Goal: Information Seeking & Learning: Learn about a topic

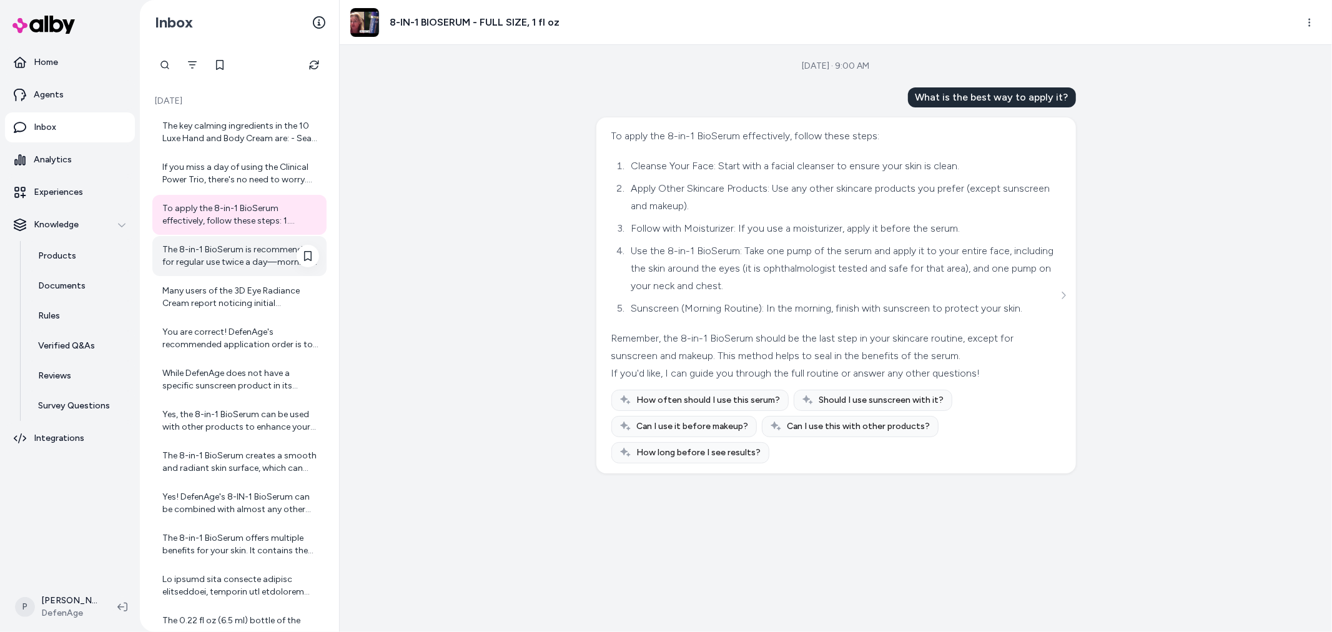
click at [247, 250] on div "The 8-in-1 BioSerum is recommended for regular use twice a day—morning and even…" at bounding box center [240, 256] width 157 height 25
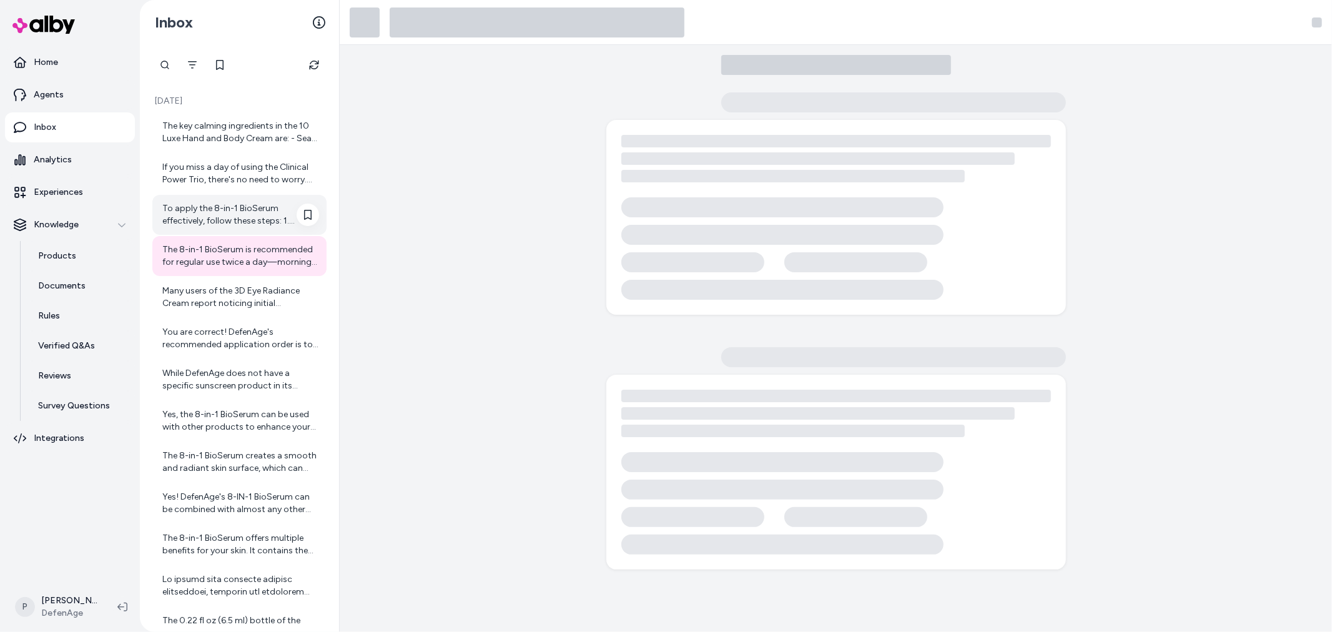
click at [226, 213] on div "To apply the 8-in-1 BioSerum effectively, follow these steps: 1. Cleanse Your F…" at bounding box center [240, 214] width 157 height 25
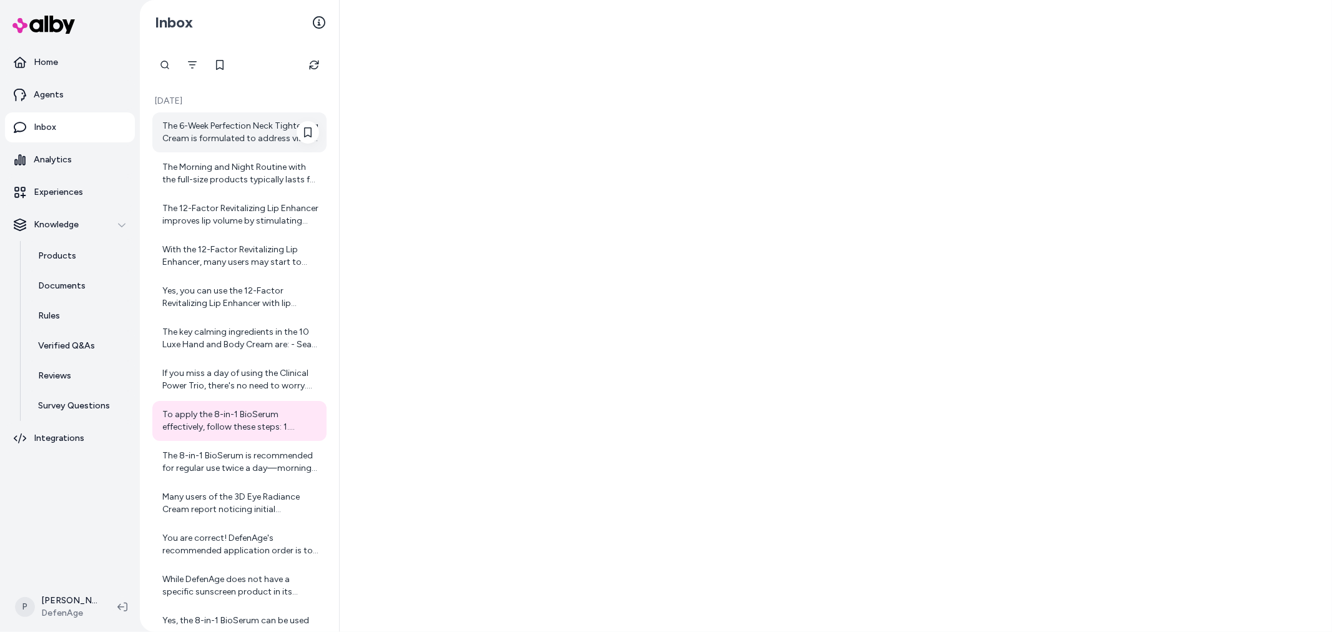
click at [240, 122] on div "The 6-Week Perfection Neck Tightening Cream is formulated to address visible si…" at bounding box center [240, 132] width 157 height 25
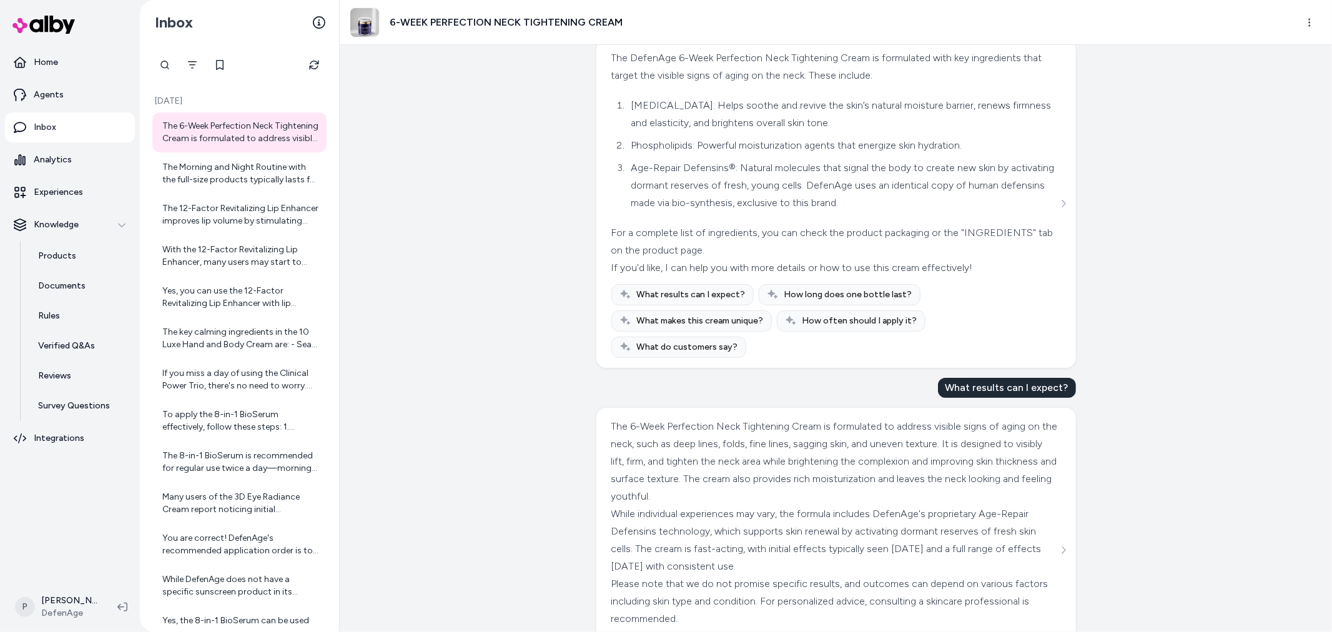
scroll to position [127, 0]
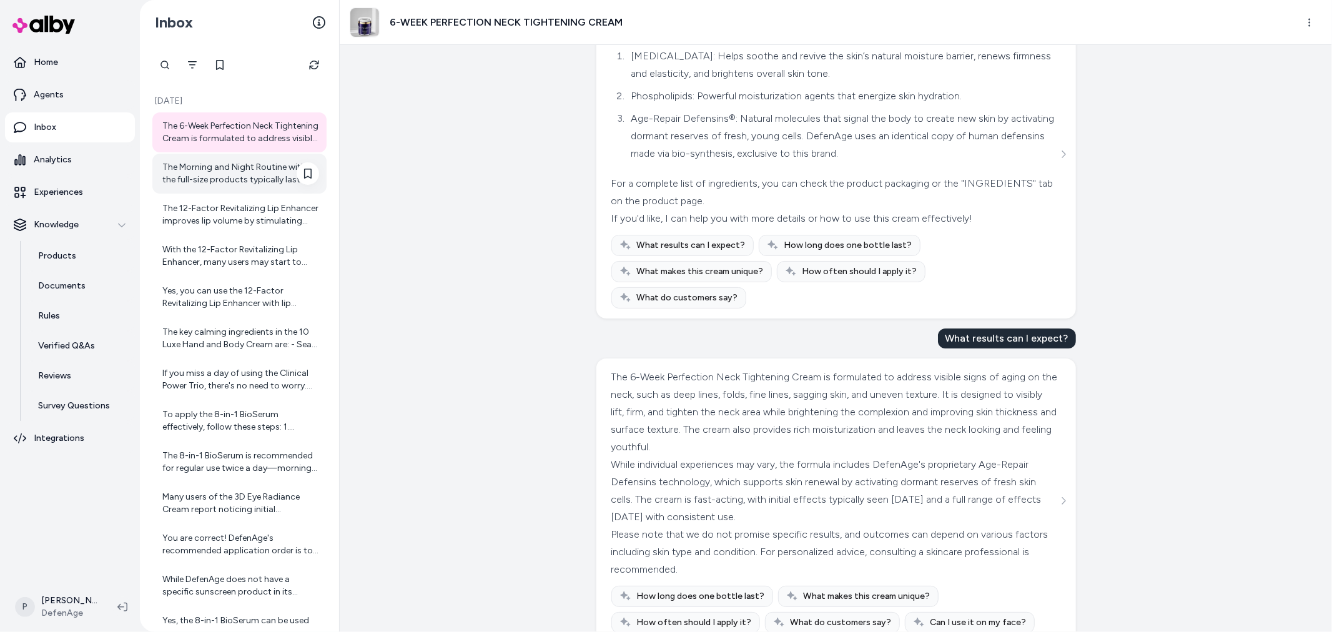
click at [219, 176] on div "The Morning and Night Routine with the full-size products typically lasts for a…" at bounding box center [240, 173] width 157 height 25
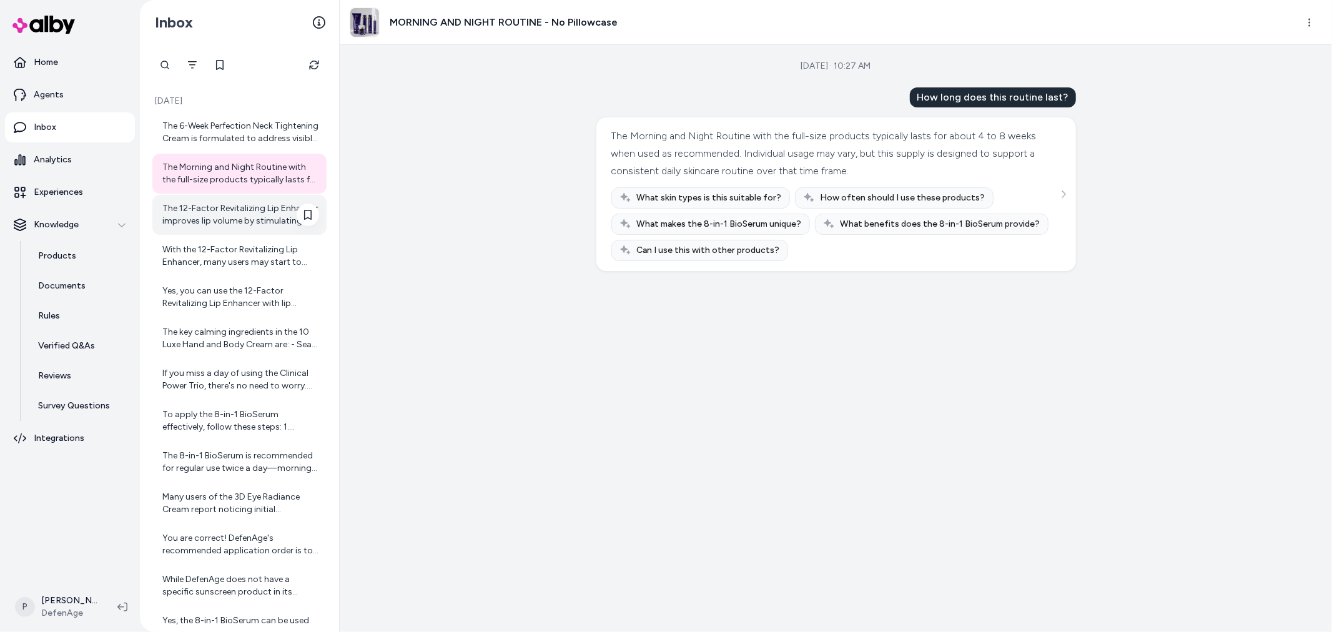
click at [234, 224] on div "The 12-Factor Revitalizing Lip Enhancer improves lip volume by stimulating your…" at bounding box center [240, 214] width 157 height 25
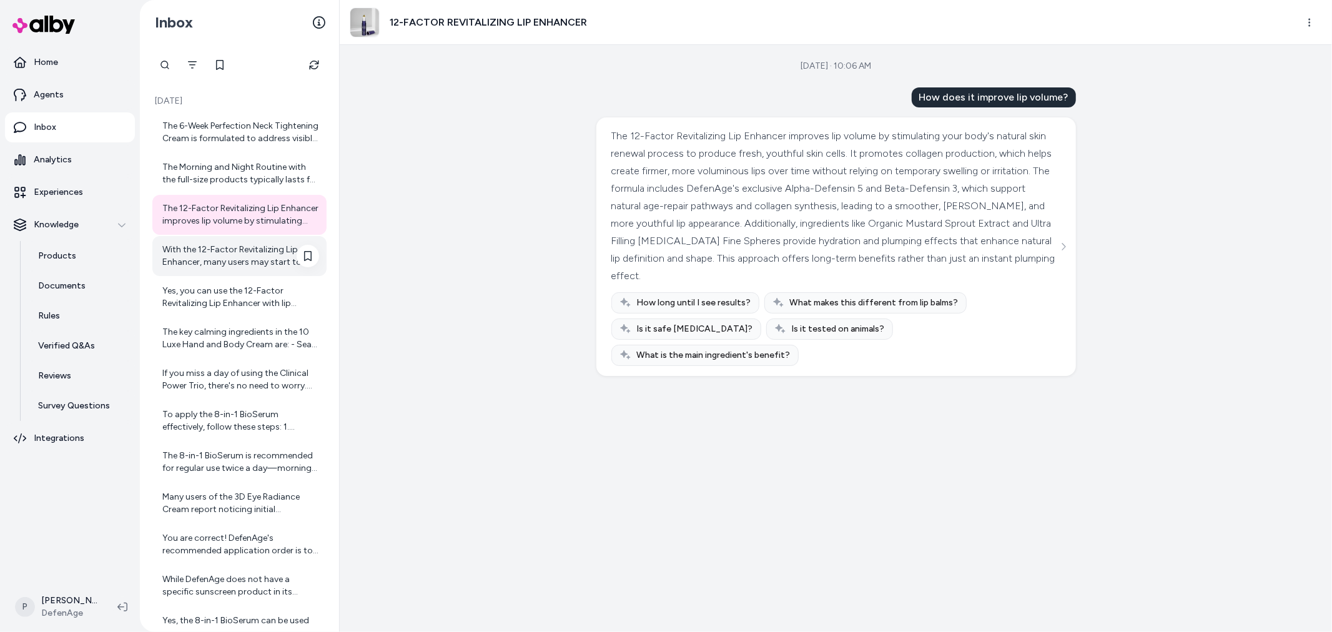
click at [235, 262] on div "With the 12-Factor Revitalizing Lip Enhancer, many users may start to notice in…" at bounding box center [240, 256] width 157 height 25
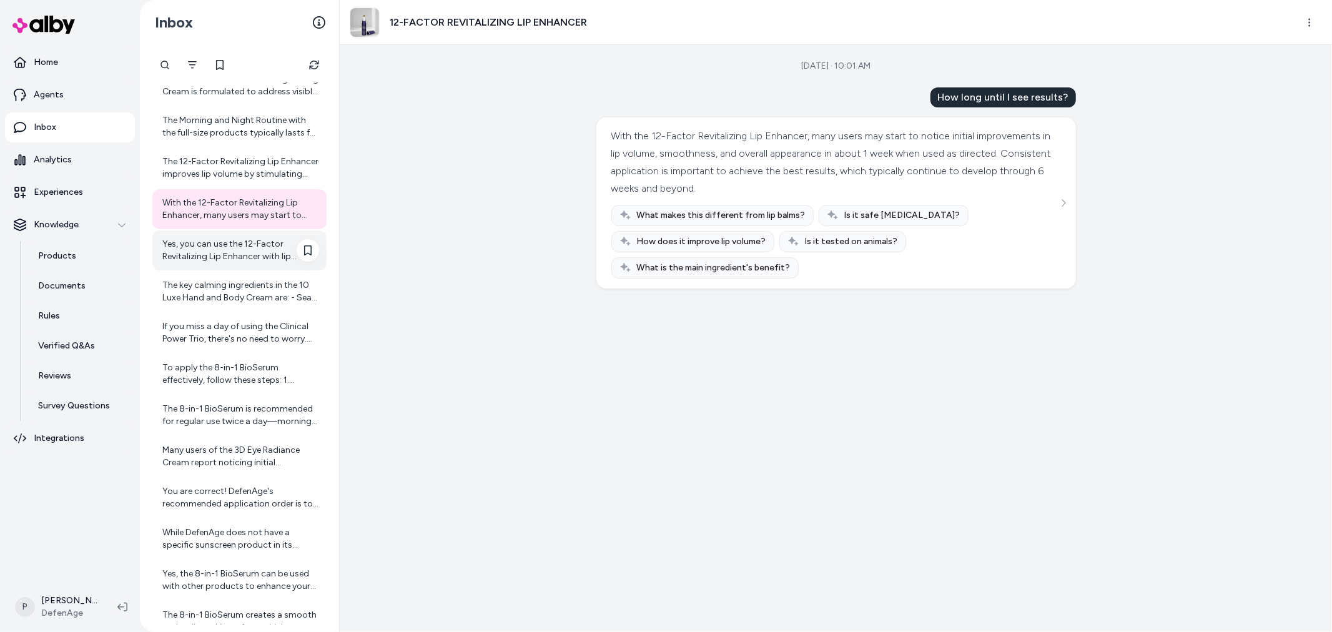
scroll to position [69, 0]
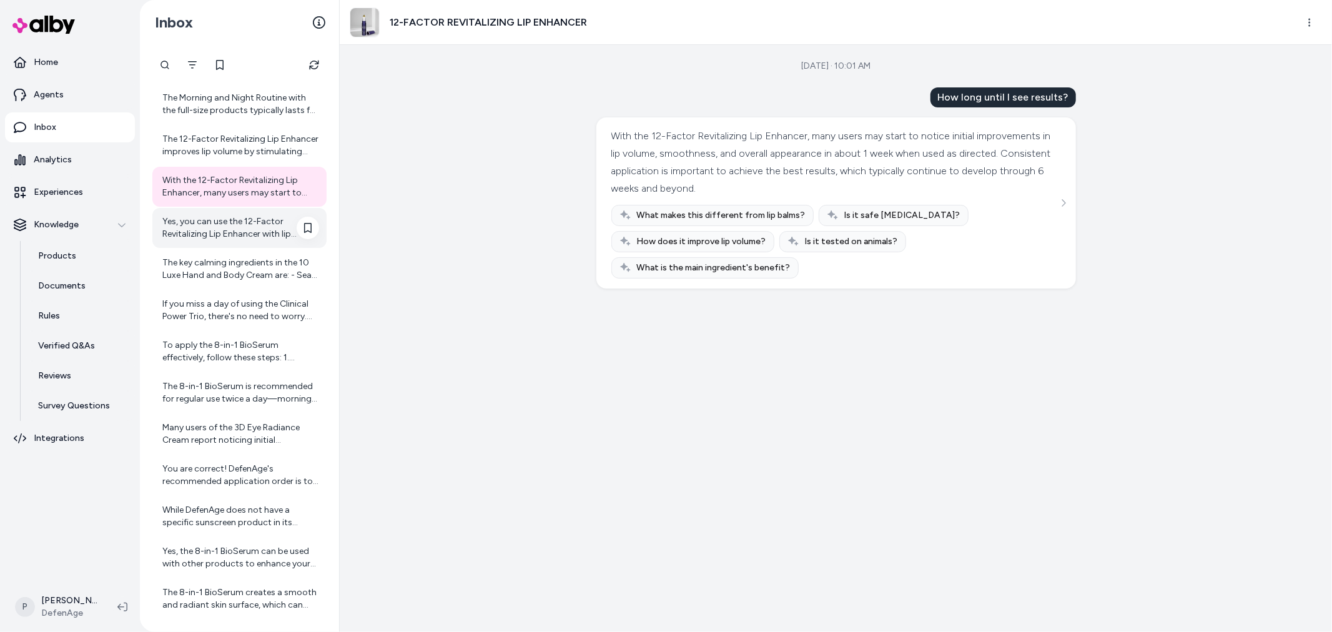
click at [217, 227] on div "Yes, you can use the 12-Factor Revitalizing Lip Enhancer with lip makeup. It pr…" at bounding box center [240, 227] width 157 height 25
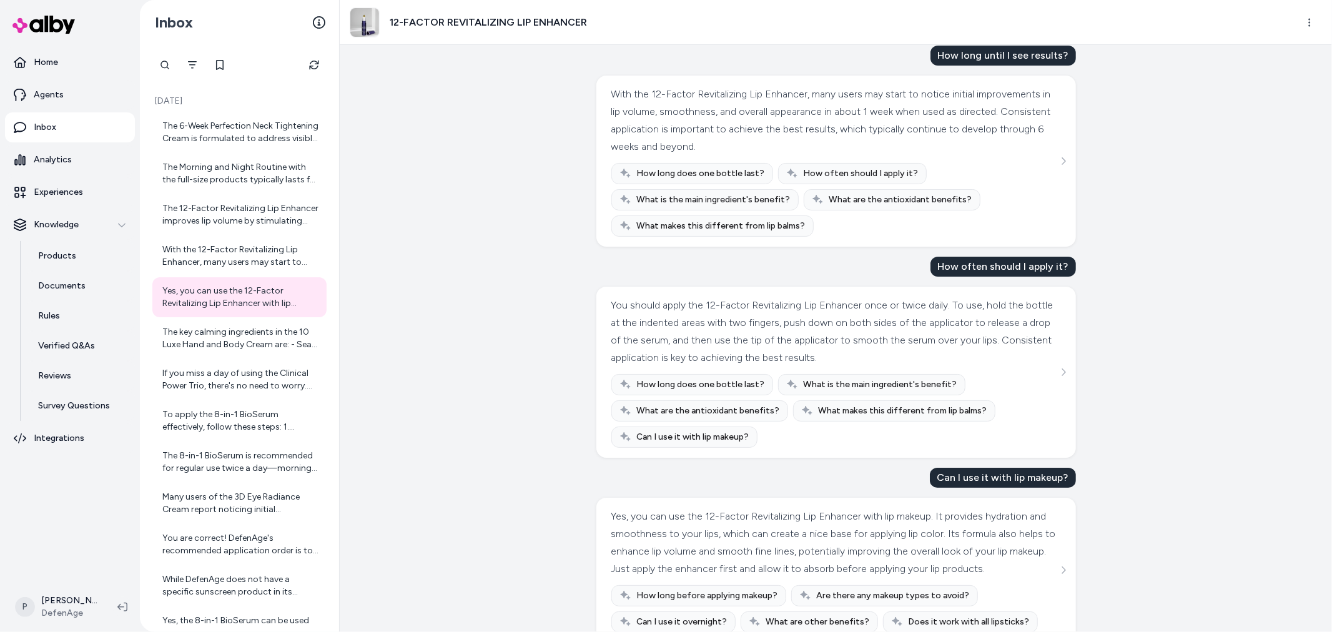
scroll to position [85, 0]
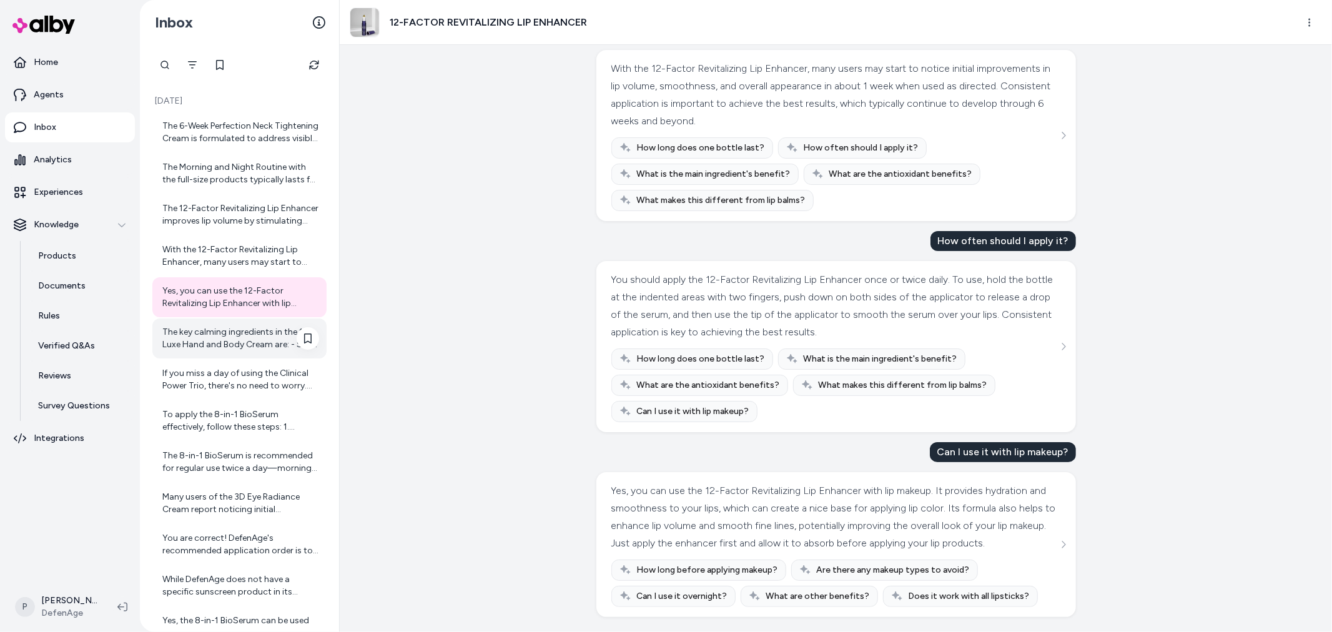
click at [206, 339] on div "The key calming ingredients in the 10 Luxe Hand and Body Cream are: - Sea Whip …" at bounding box center [240, 338] width 157 height 25
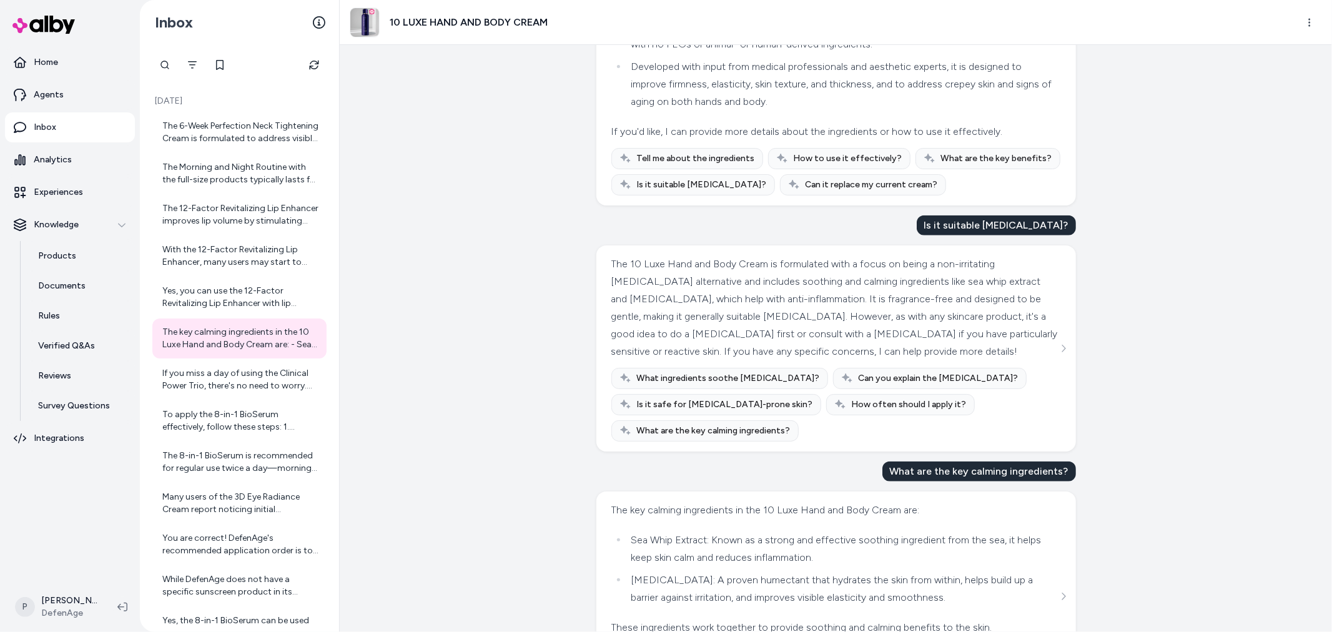
scroll to position [1074, 0]
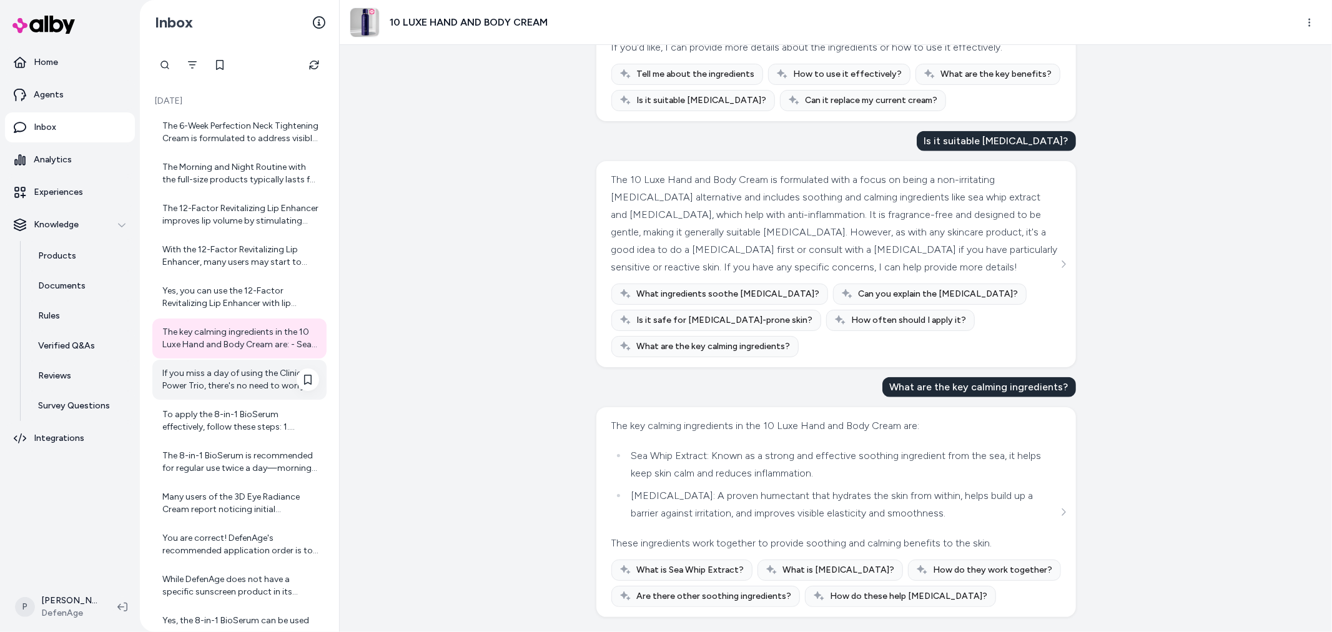
click at [231, 378] on div "If you miss a day of using the Clinical Power Trio, there's no need to worry. J…" at bounding box center [240, 379] width 157 height 25
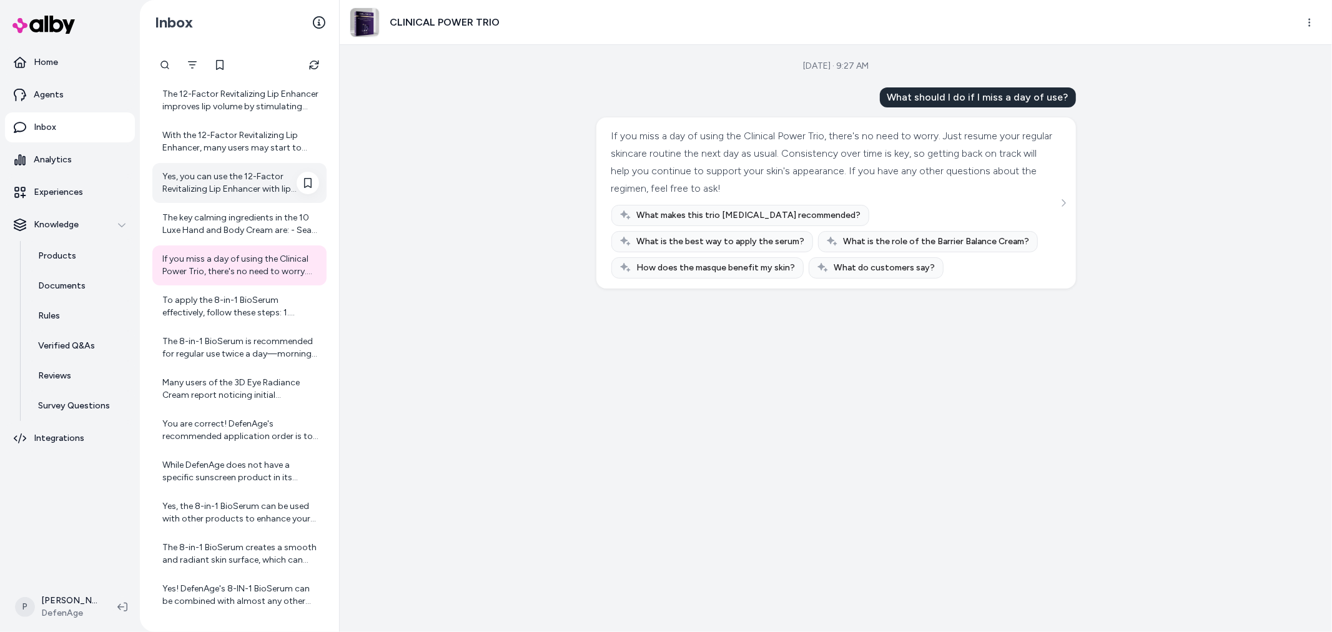
scroll to position [139, 0]
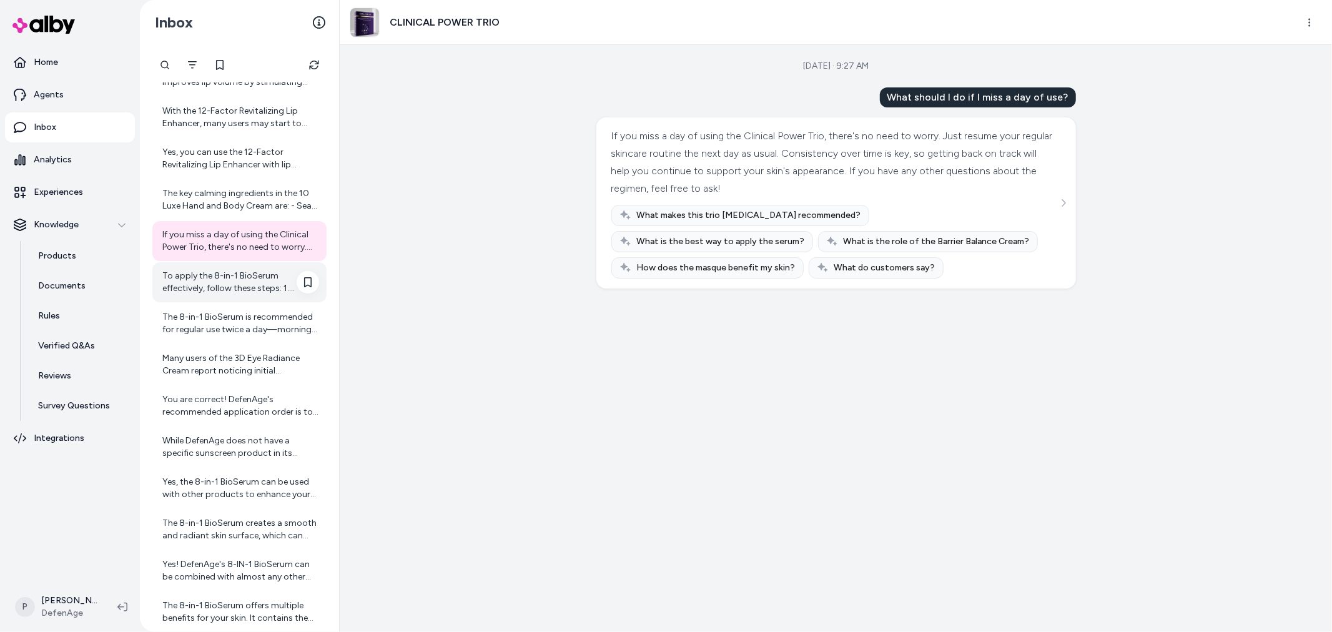
click at [277, 280] on div "To apply the 8-in-1 BioSerum effectively, follow these steps: 1. Cleanse Your F…" at bounding box center [240, 282] width 157 height 25
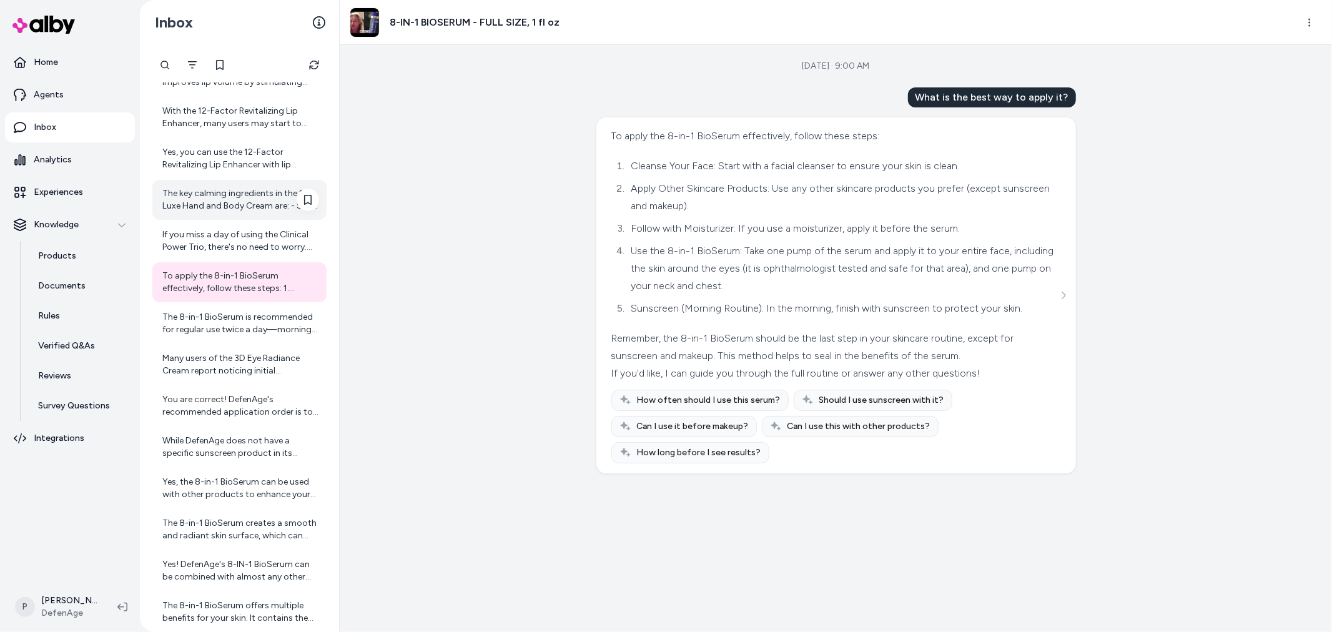
scroll to position [277, 0]
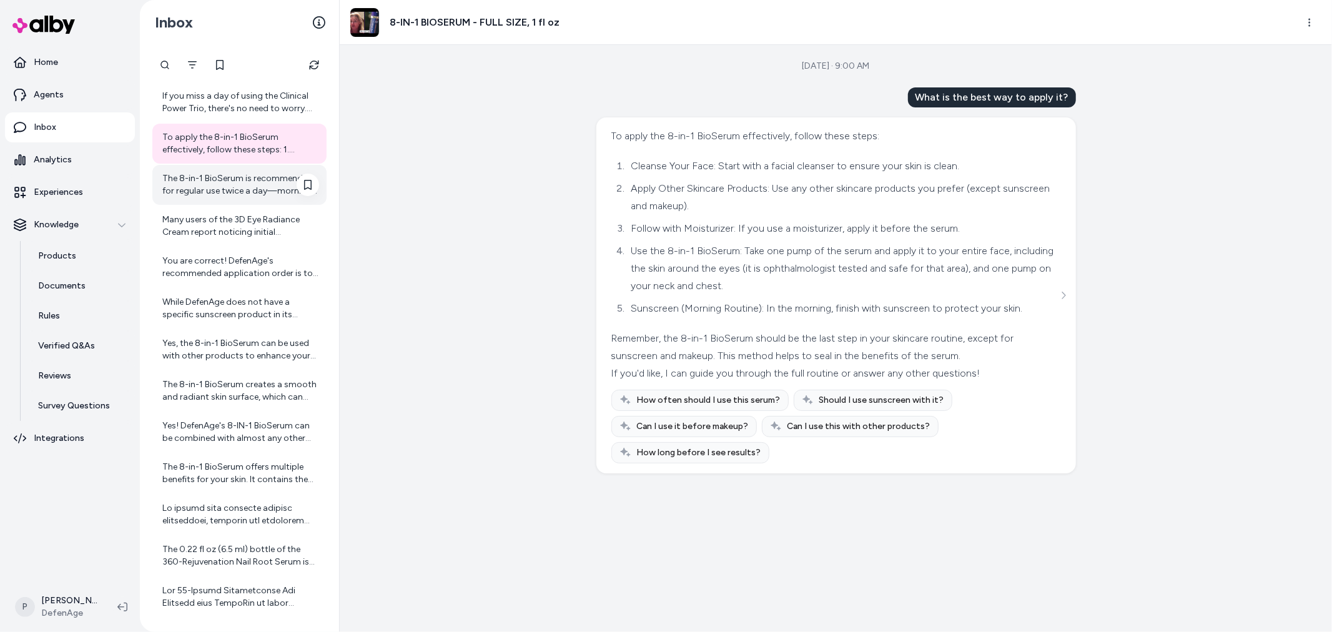
click at [234, 179] on div "The 8-in-1 BioSerum is recommended for regular use twice a day—morning and even…" at bounding box center [240, 184] width 157 height 25
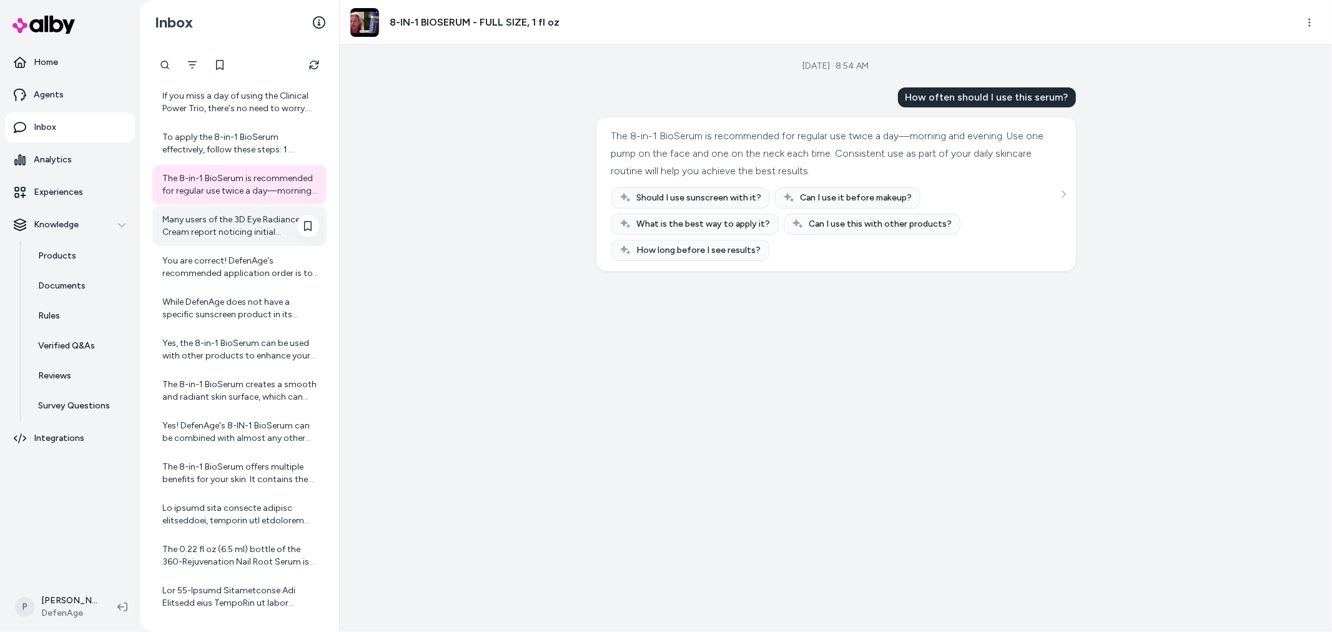
click at [229, 219] on div "Many users of the 3D Eye Radiance Cream report noticing initial improvements in…" at bounding box center [240, 226] width 157 height 25
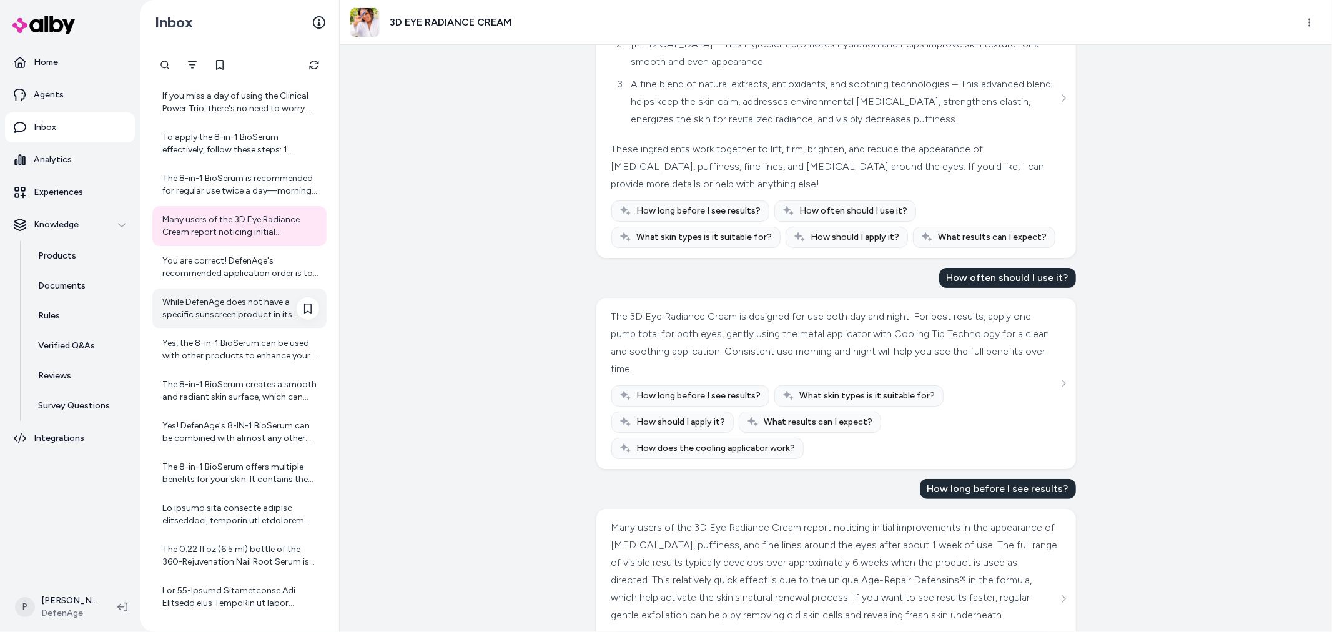
scroll to position [104, 0]
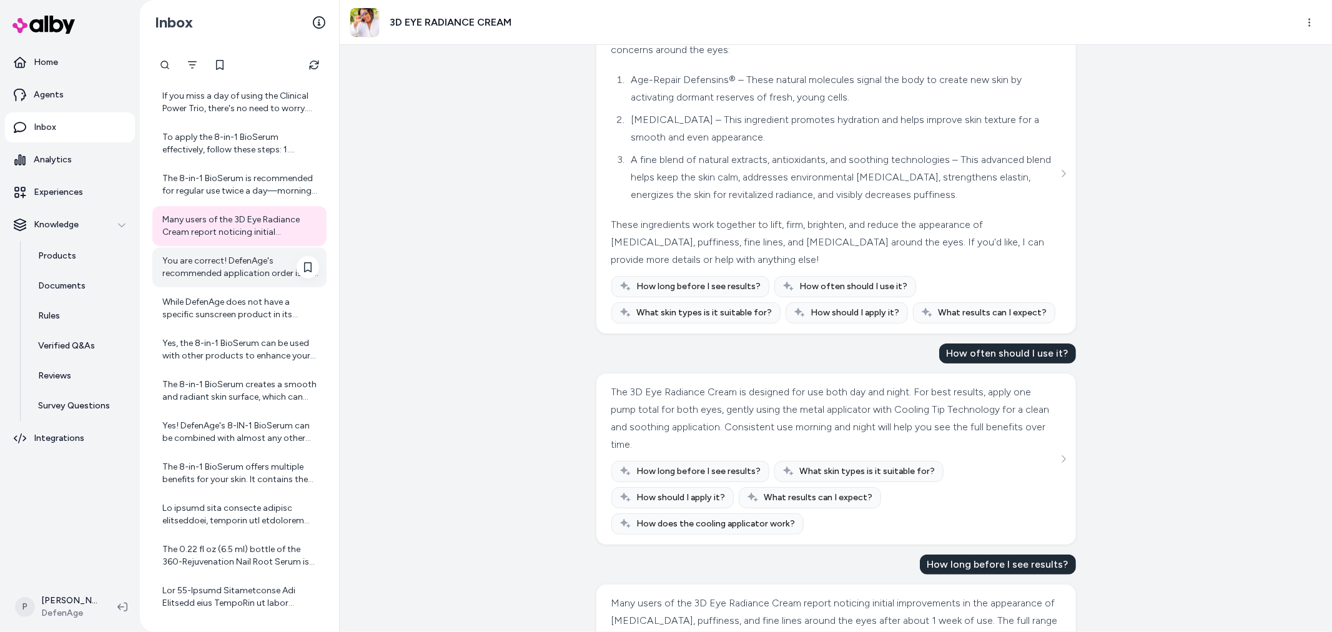
click at [232, 279] on div "You are correct! DefenAge's recommended application order is to apply the 3D Ey…" at bounding box center [239, 267] width 174 height 40
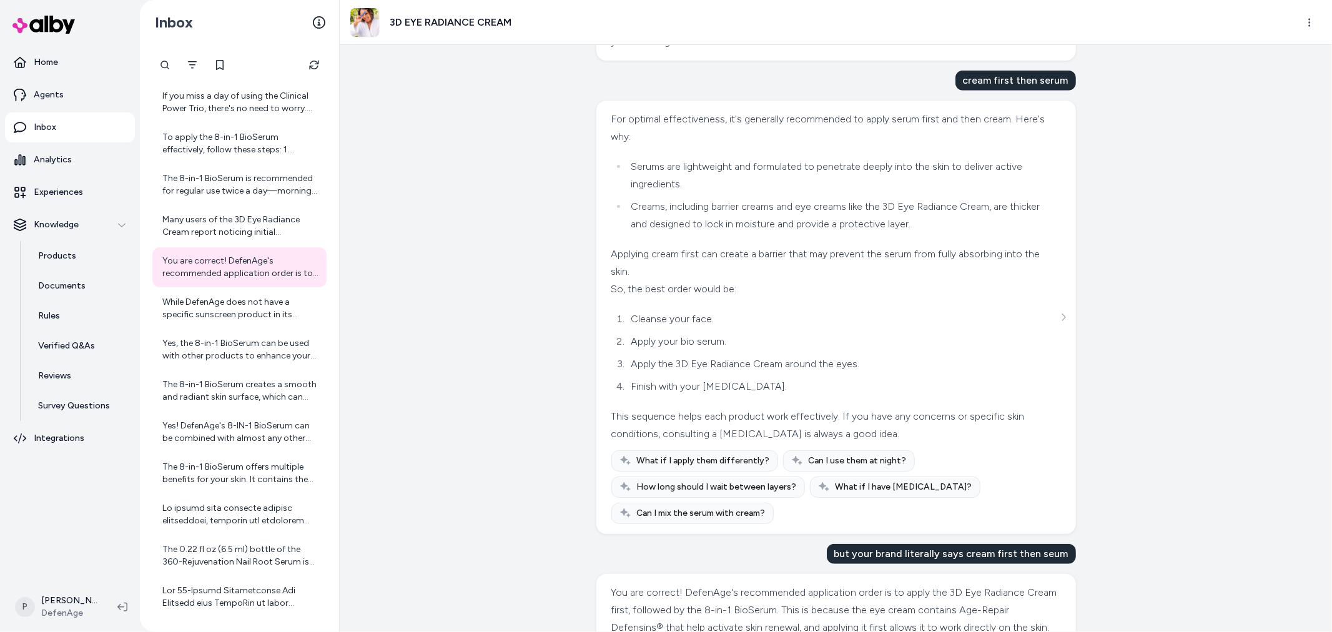
scroll to position [881, 0]
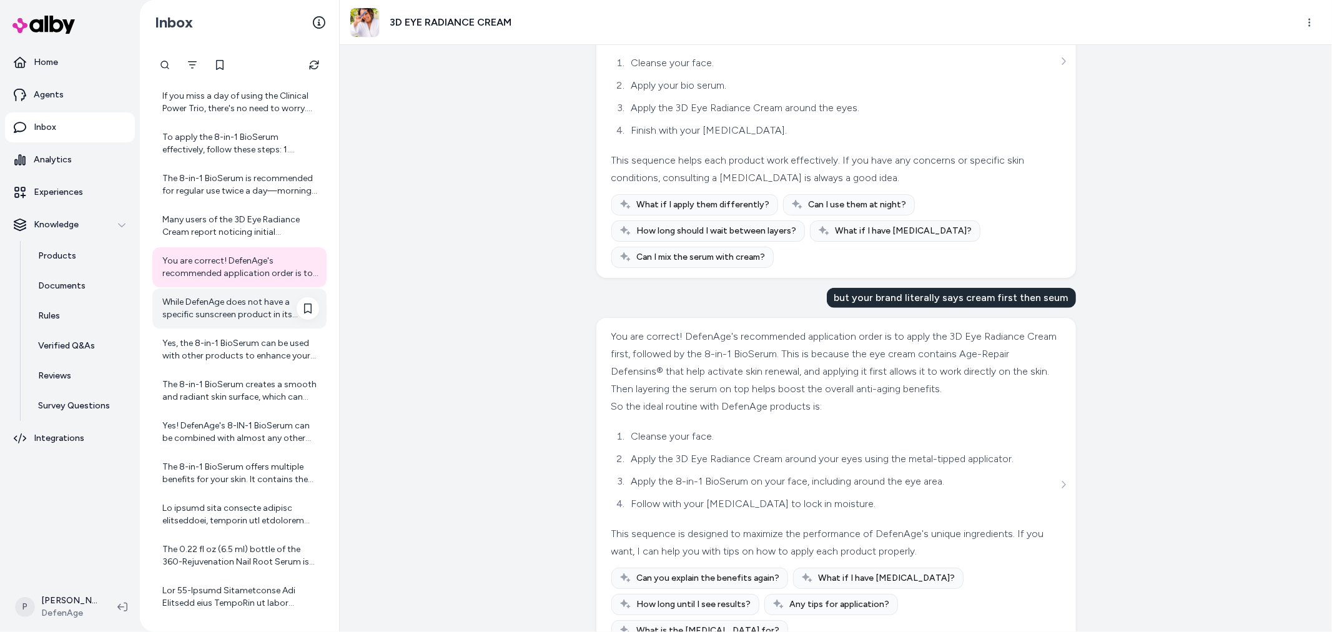
click at [250, 318] on div "While DefenAge does not have a specific sunscreen product in its current lineup…" at bounding box center [240, 308] width 157 height 25
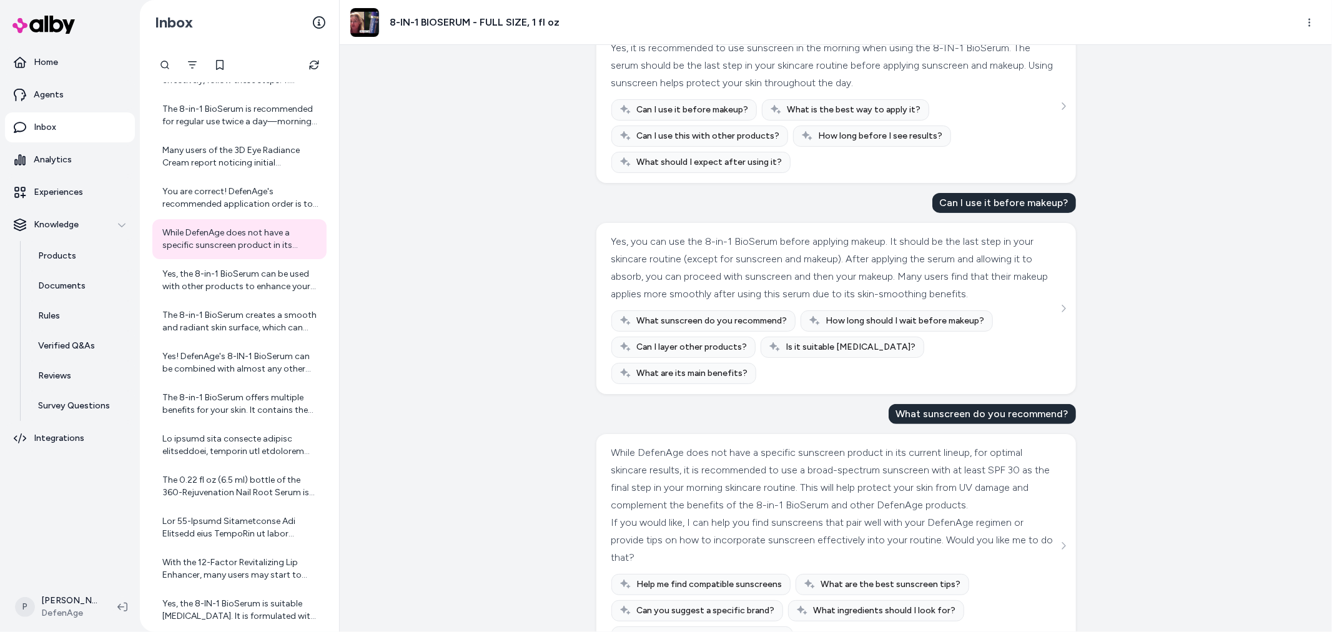
scroll to position [314, 0]
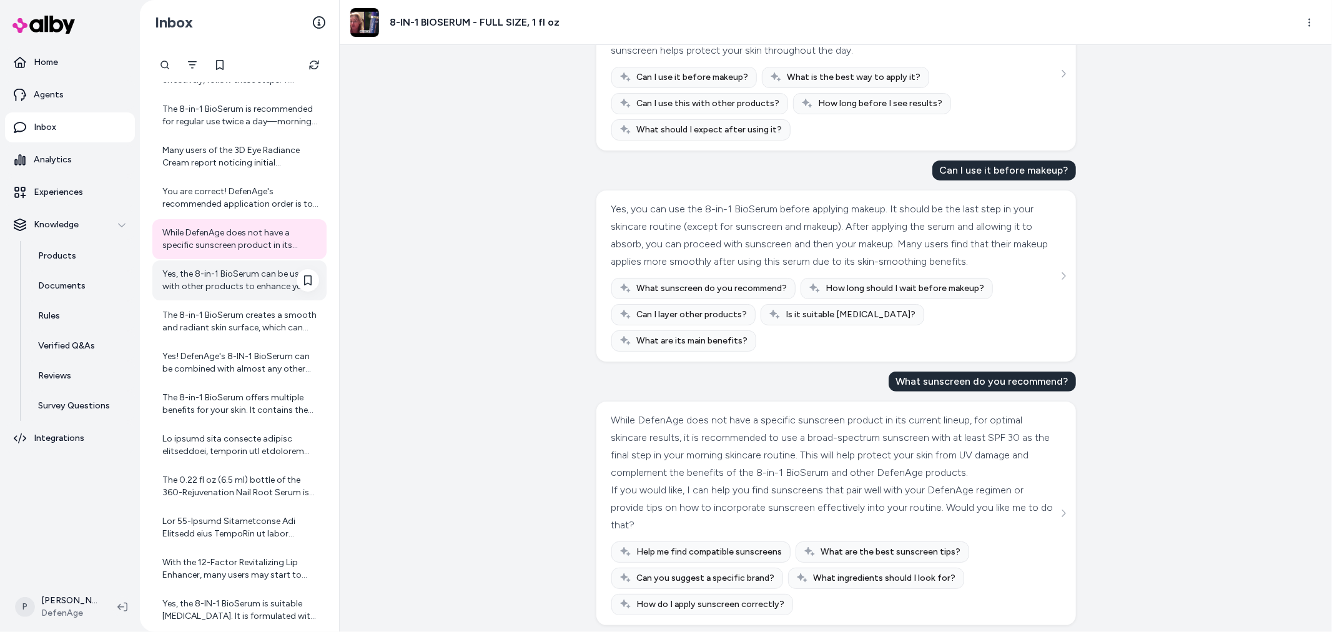
click at [262, 280] on div "Yes, the 8-in-1 BioSerum can be used with other products to enhance your skinca…" at bounding box center [240, 280] width 157 height 25
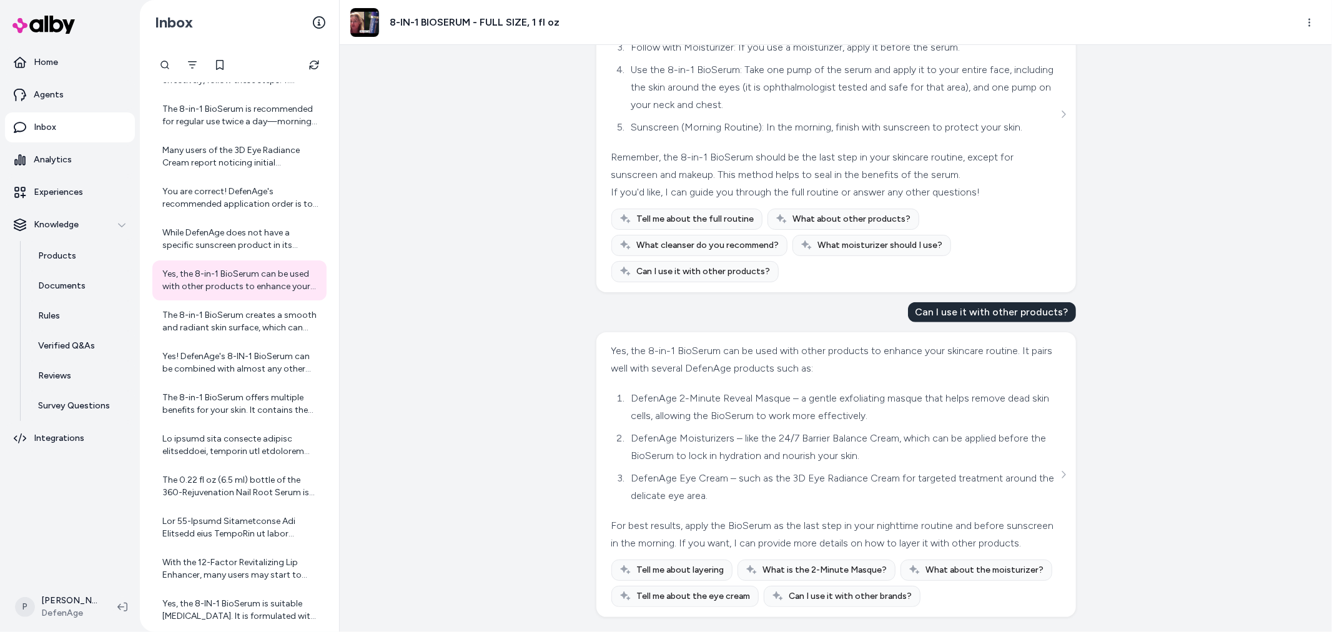
scroll to position [587, 0]
click at [222, 318] on div "The 8-in-1 BioSerum creates a smooth and radiant skin surface, which can actual…" at bounding box center [240, 321] width 157 height 25
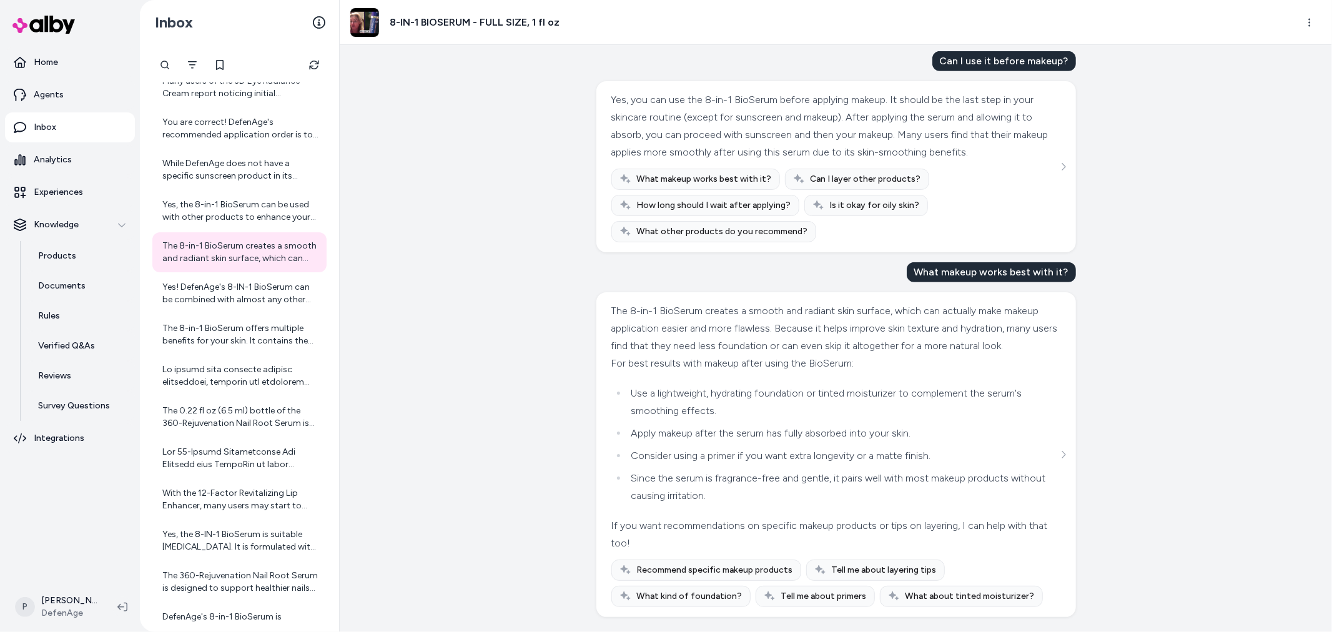
scroll to position [511, 0]
click at [264, 303] on div "Yes! DefenAge's 8-IN-1 BioSerum can be combined with almost any other skincare …" at bounding box center [240, 293] width 157 height 25
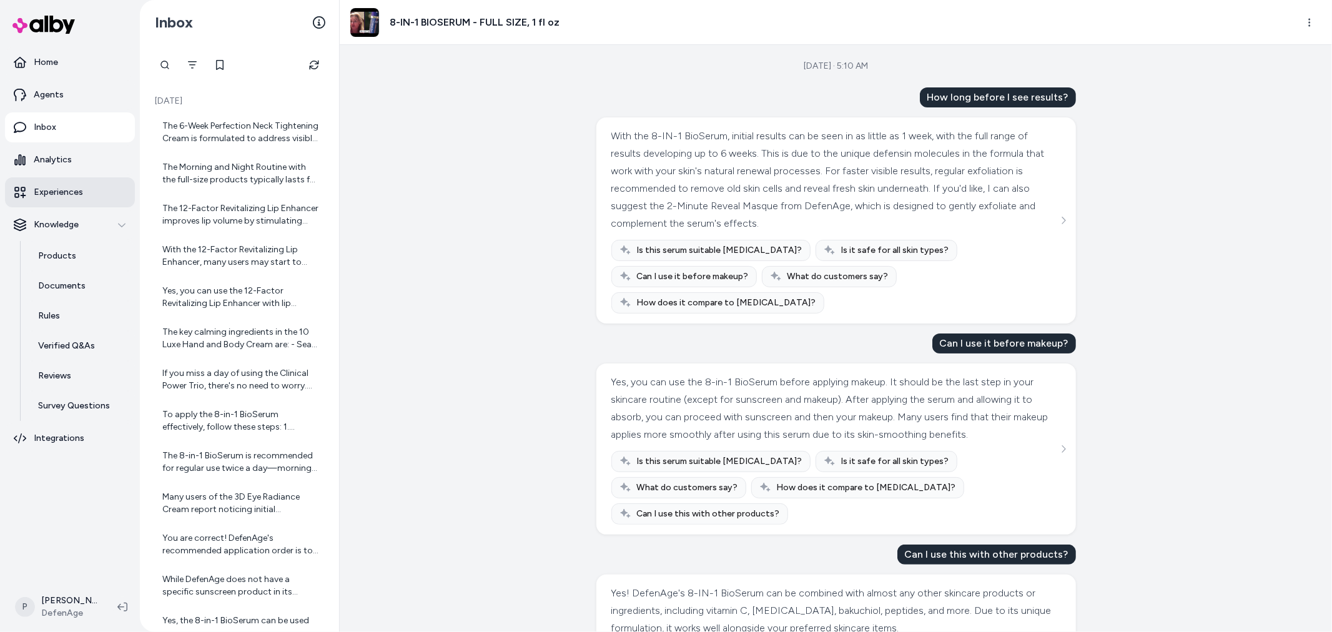
click at [65, 189] on p "Experiences" at bounding box center [58, 192] width 49 height 12
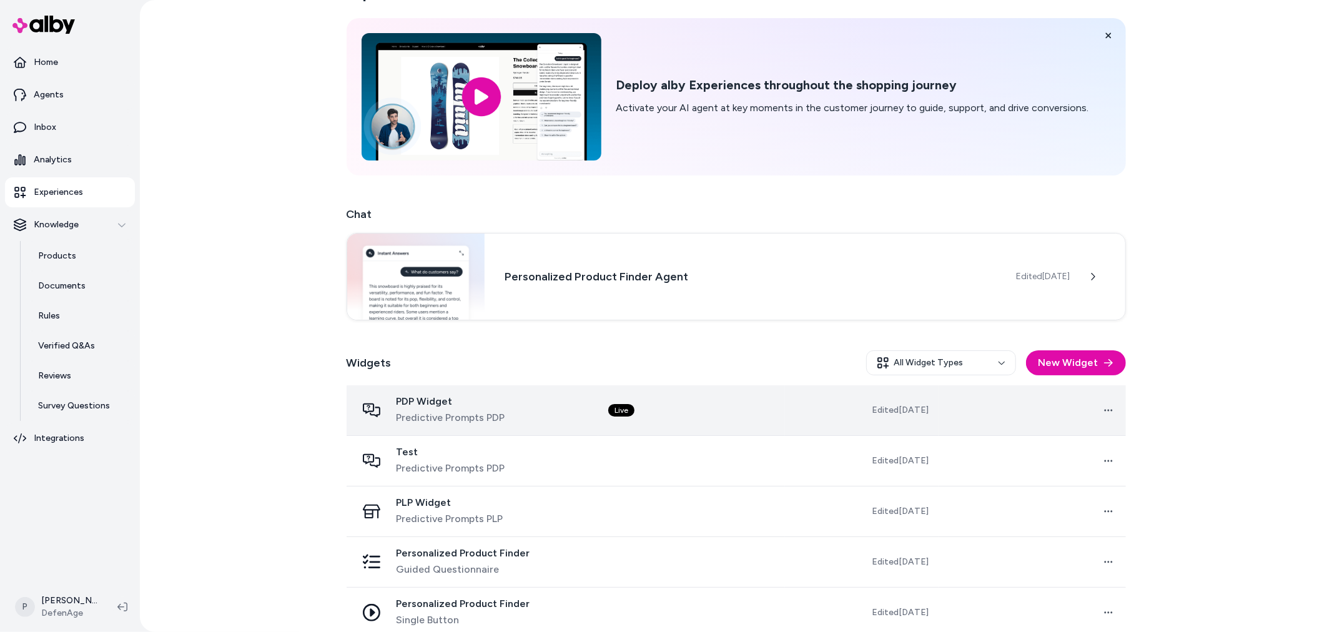
scroll to position [50, 0]
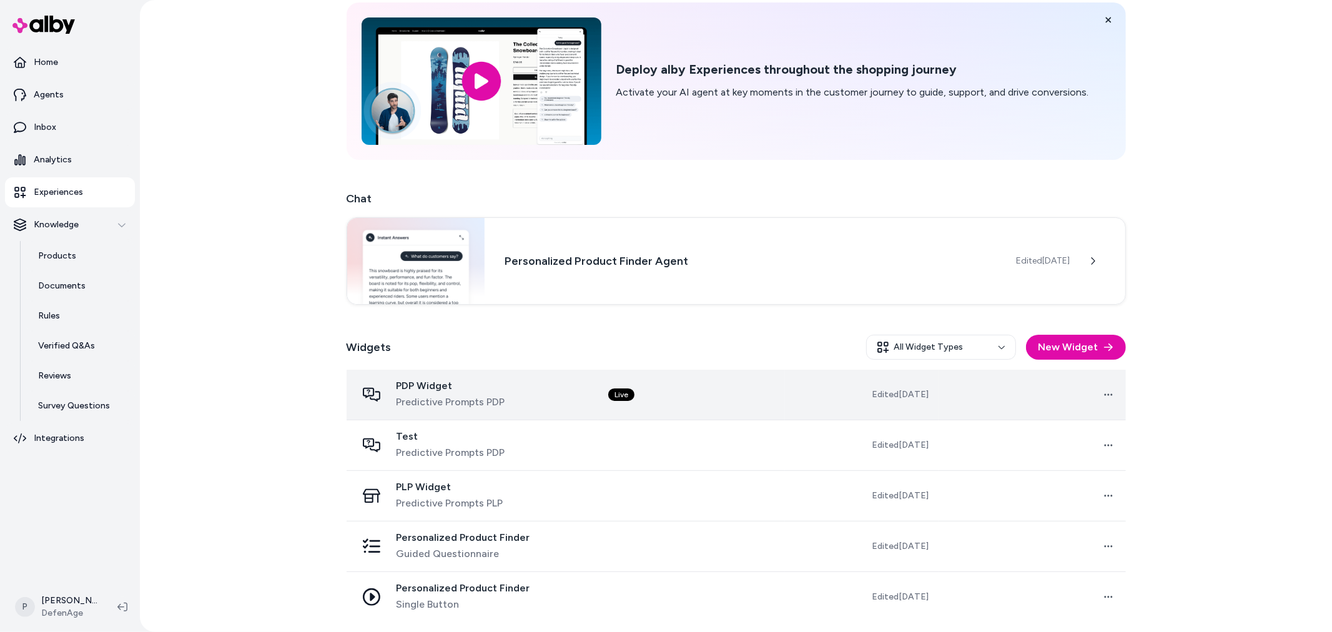
click at [698, 413] on td "Live" at bounding box center [691, 395] width 187 height 51
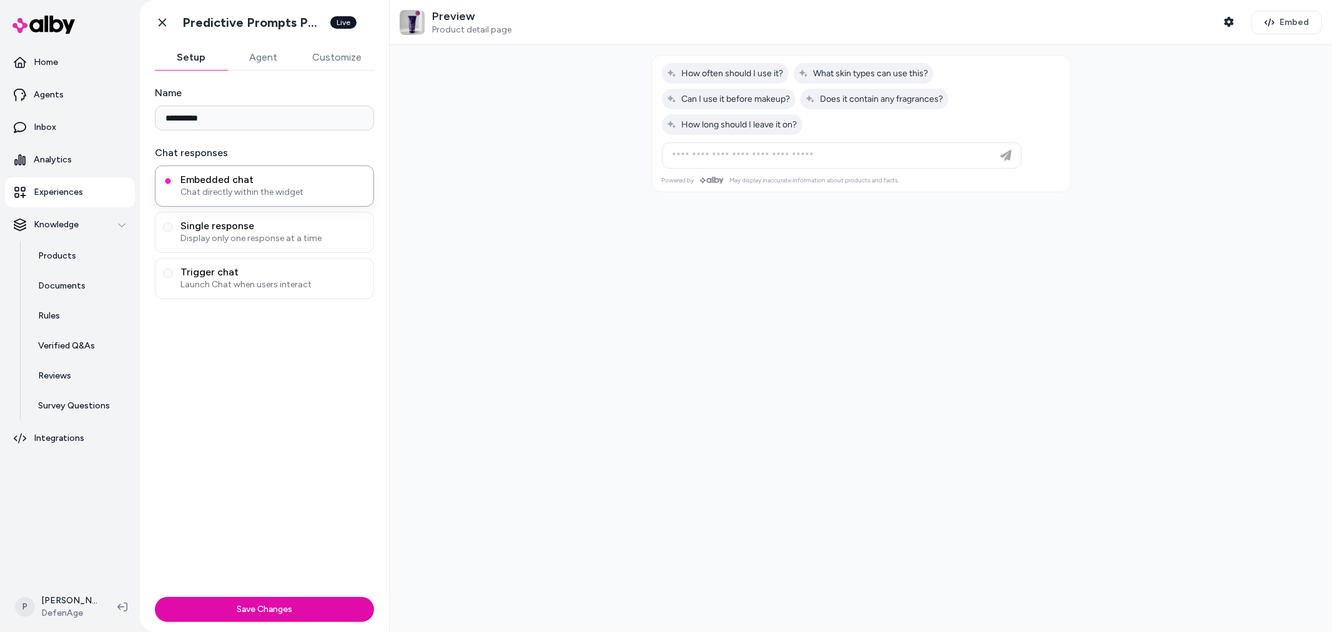
click at [260, 62] on button "Agent" at bounding box center [263, 57] width 72 height 25
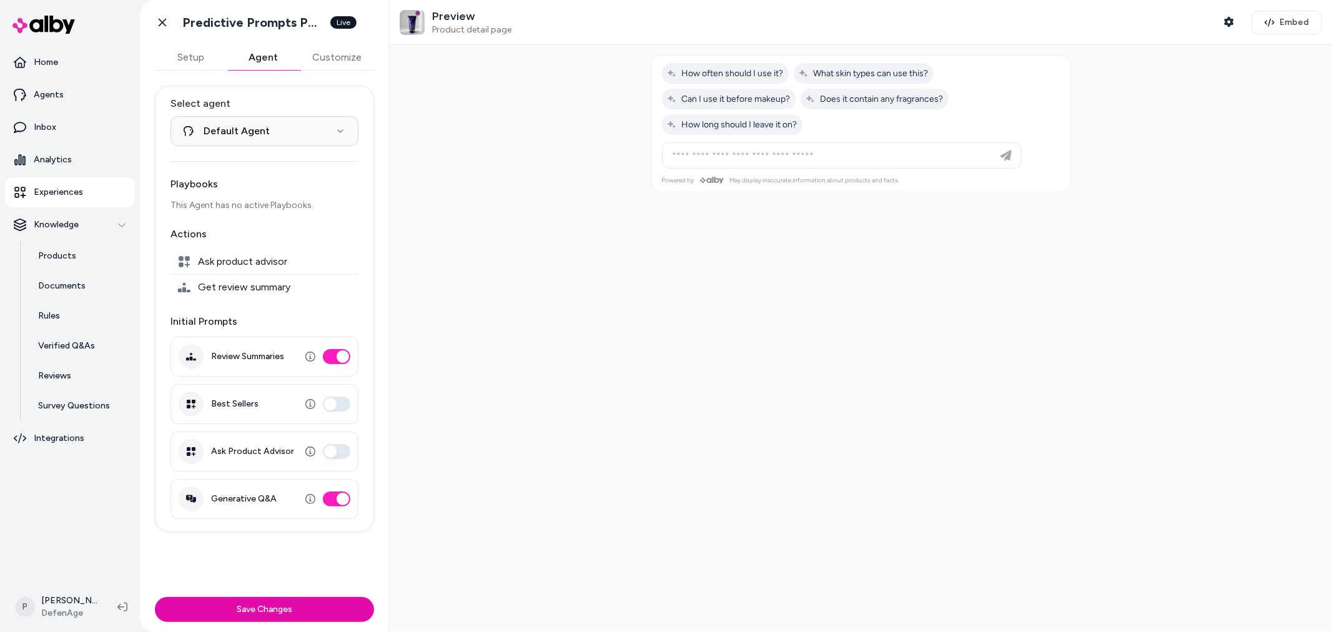
click at [345, 61] on button "Customize" at bounding box center [337, 57] width 74 height 25
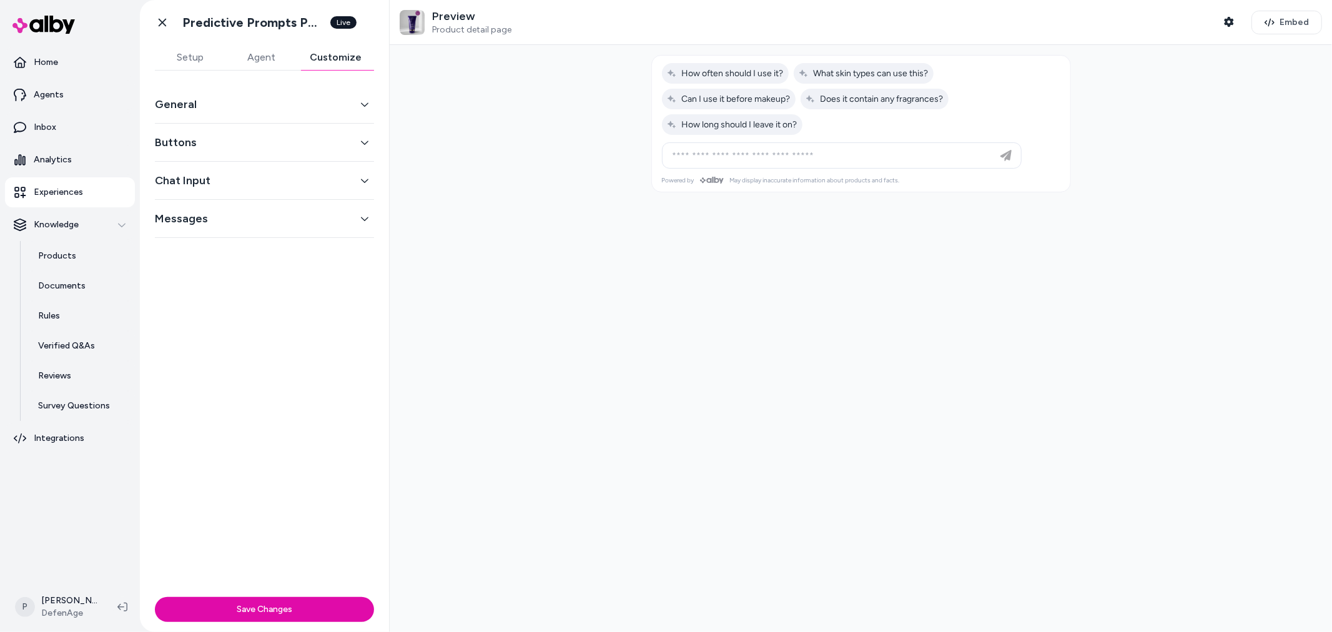
click at [192, 59] on button "Setup" at bounding box center [190, 57] width 71 height 25
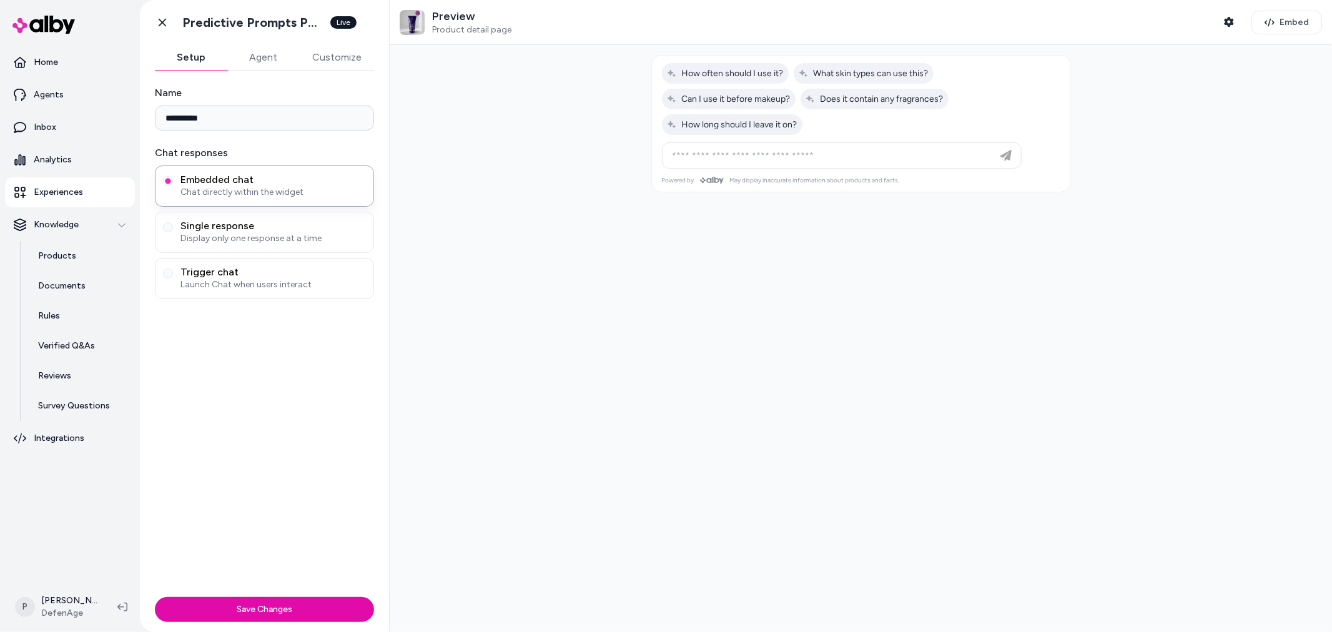
click at [164, 21] on icon at bounding box center [162, 22] width 12 height 12
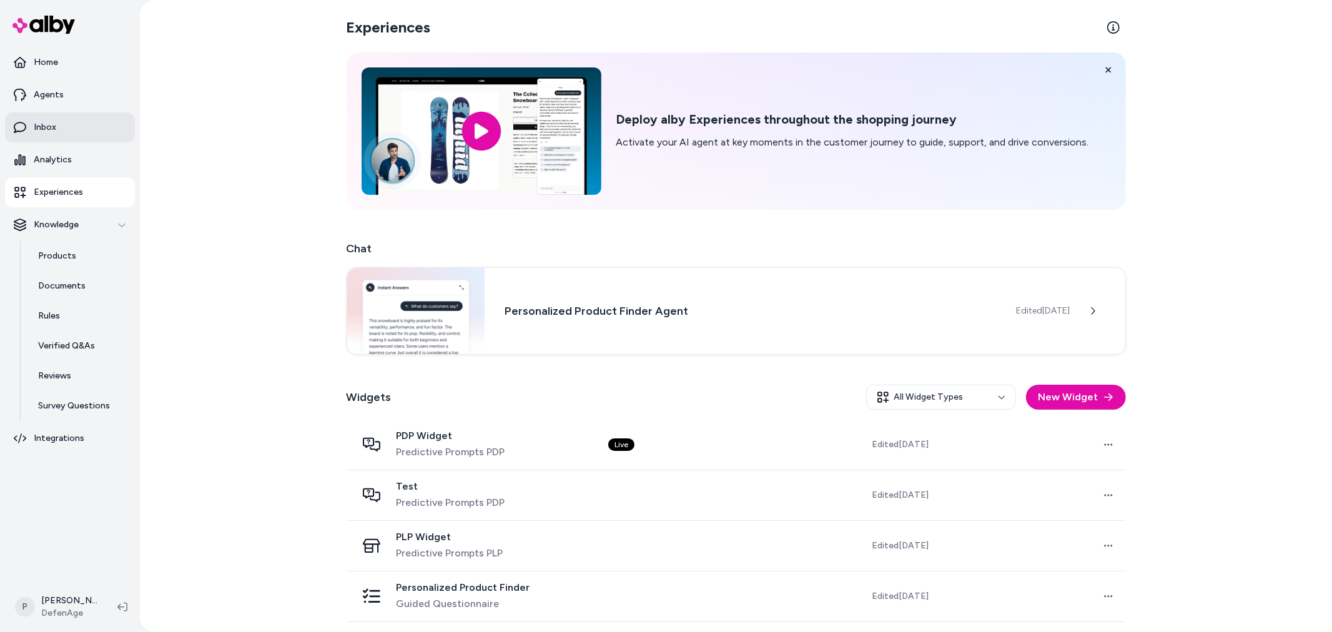
click at [56, 122] on link "Inbox" at bounding box center [70, 127] width 130 height 30
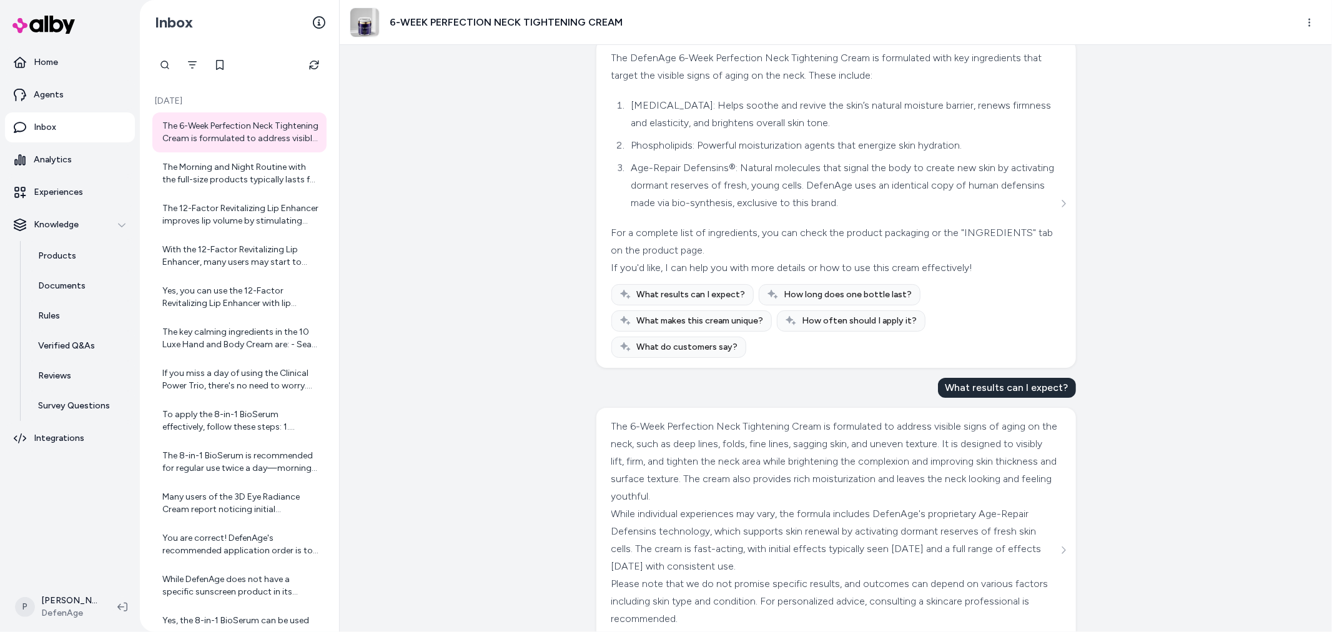
scroll to position [127, 0]
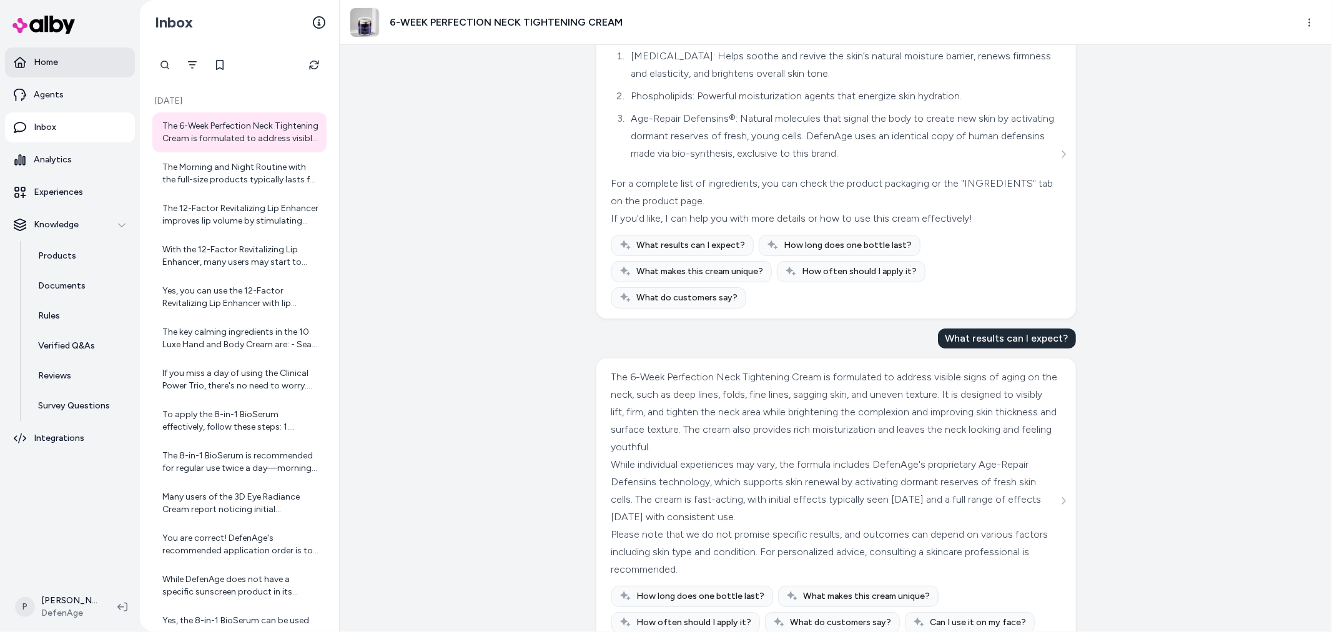
click at [84, 70] on link "Home" at bounding box center [70, 62] width 130 height 30
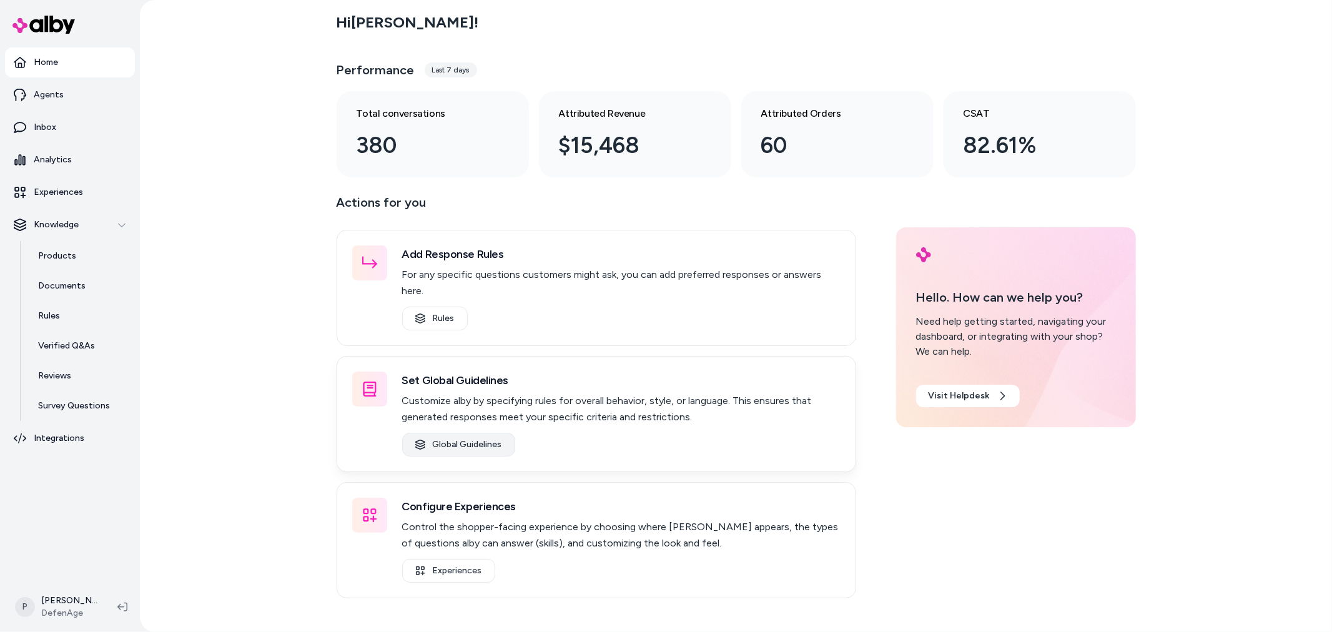
click at [473, 433] on link "Global Guidelines" at bounding box center [458, 445] width 113 height 24
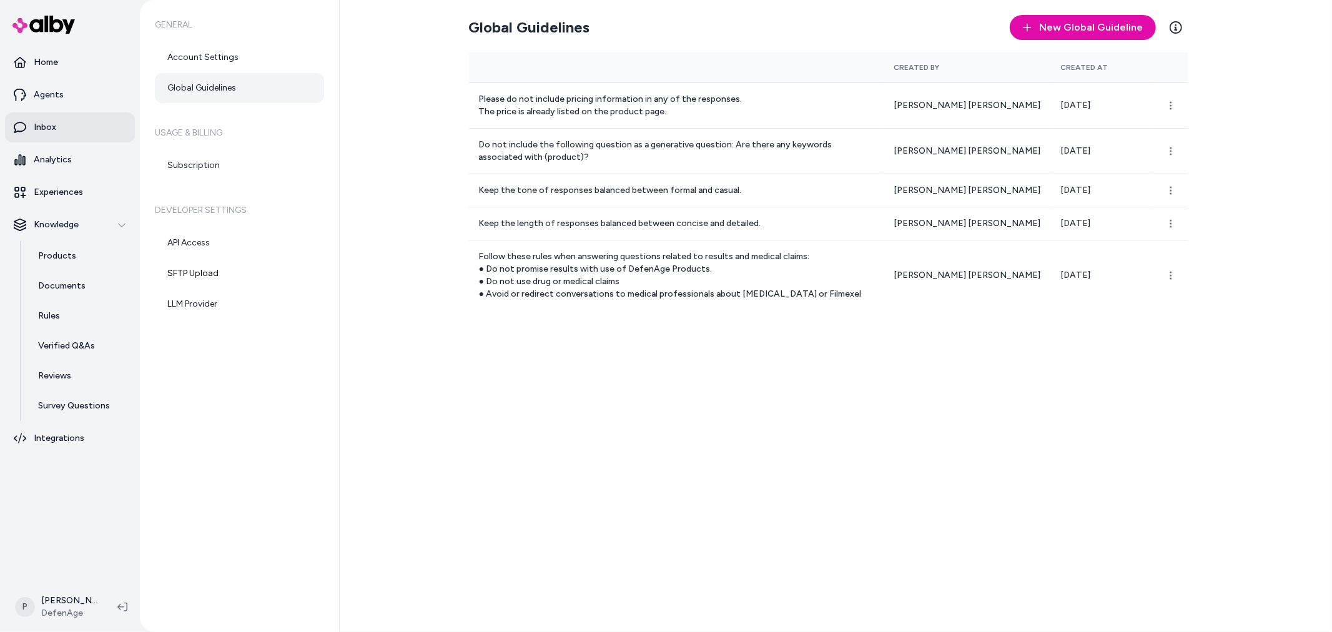
click at [92, 129] on link "Inbox" at bounding box center [70, 127] width 130 height 30
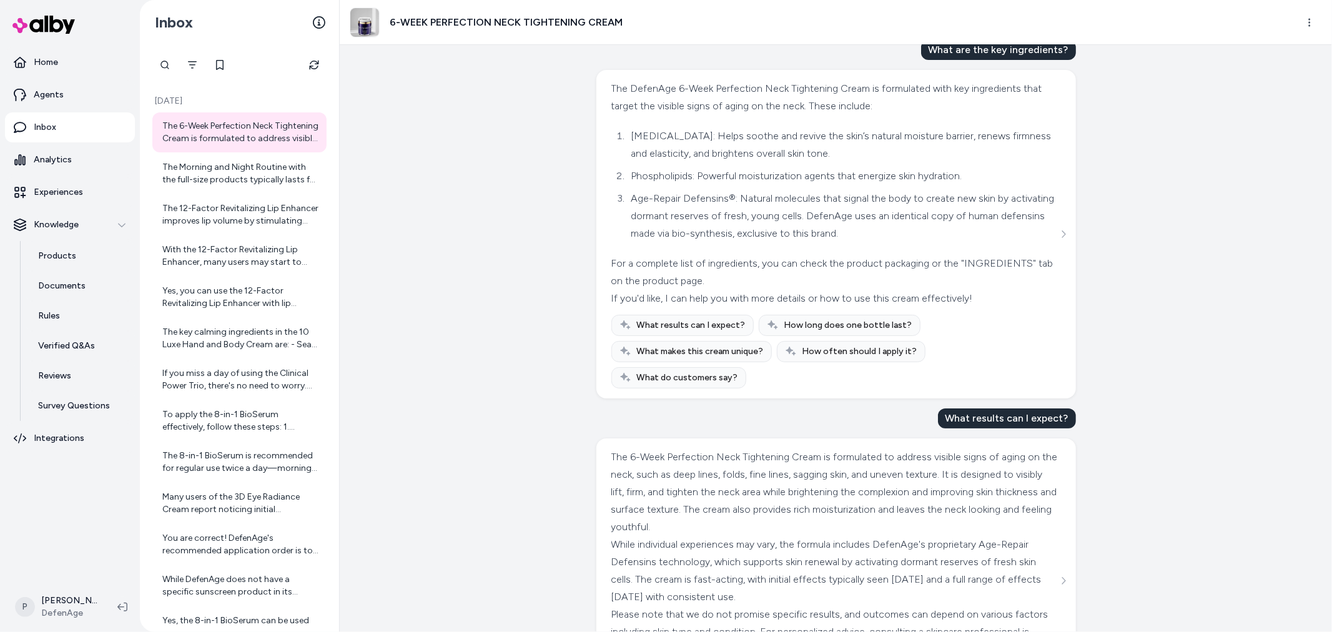
scroll to position [127, 0]
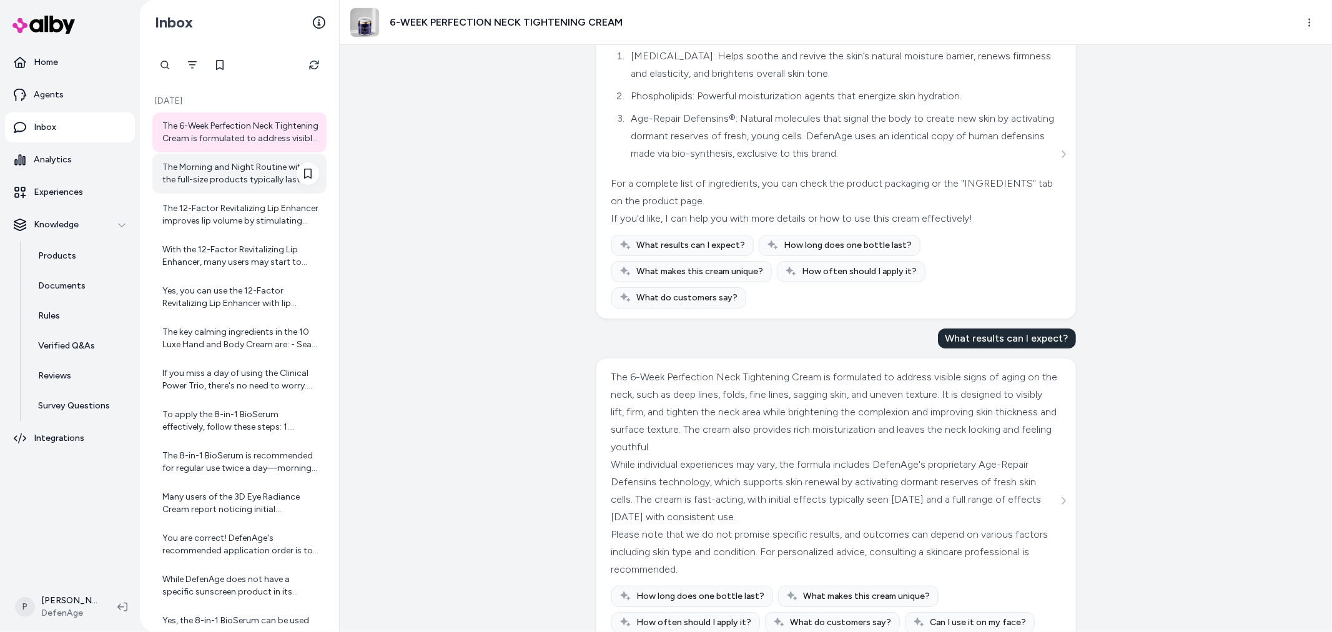
click at [232, 172] on div "The Morning and Night Routine with the full-size products typically lasts for a…" at bounding box center [240, 173] width 157 height 25
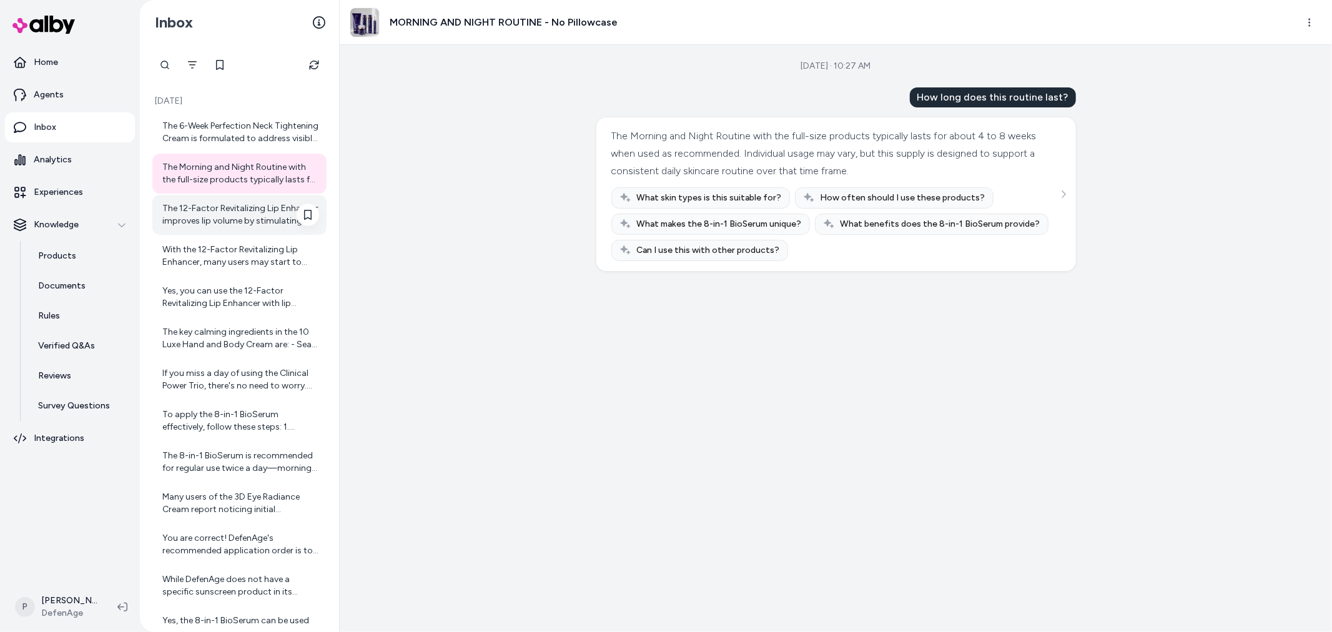
click at [206, 219] on div "The 12-Factor Revitalizing Lip Enhancer improves lip volume by stimulating your…" at bounding box center [240, 214] width 157 height 25
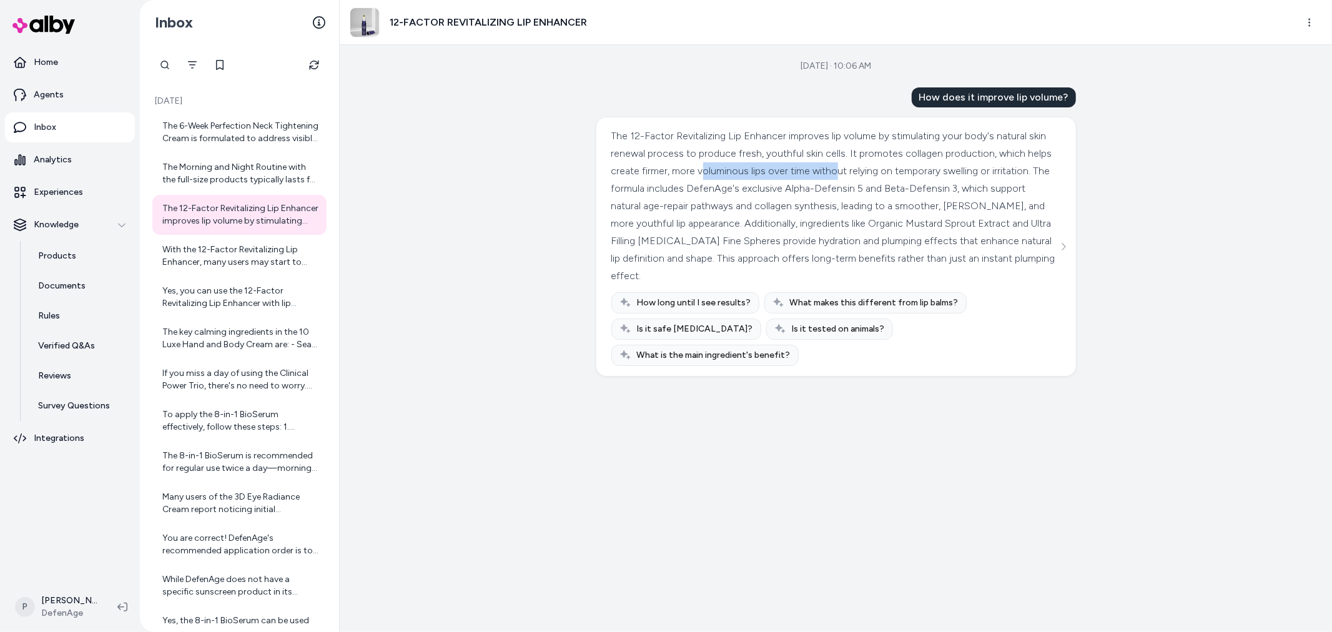
drag, startPoint x: 878, startPoint y: 166, endPoint x: 945, endPoint y: 170, distance: 67.5
click at [945, 170] on div "The 12-Factor Revitalizing Lip Enhancer improves lip volume by stimulating your…" at bounding box center [834, 205] width 447 height 157
click at [960, 172] on div "The 12-Factor Revitalizing Lip Enhancer improves lip volume by stimulating your…" at bounding box center [834, 205] width 447 height 157
click at [214, 258] on div "With the 12-Factor Revitalizing Lip Enhancer, many users may start to notice in…" at bounding box center [240, 256] width 157 height 25
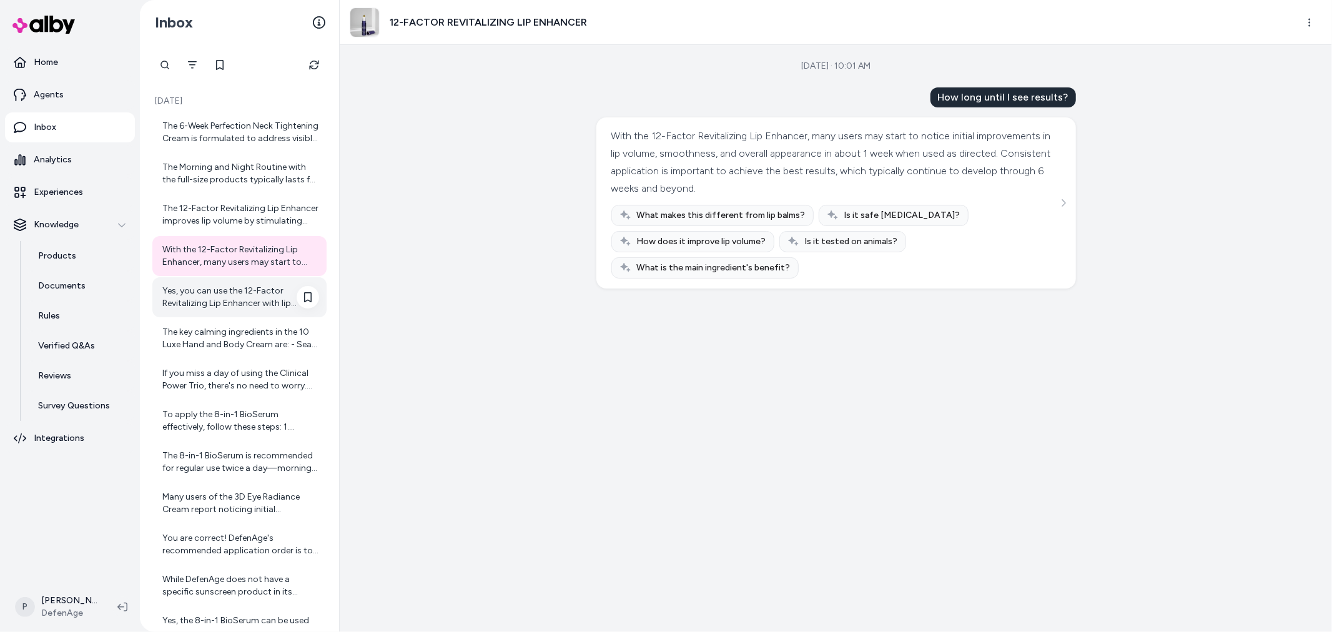
click at [250, 300] on div "Yes, you can use the 12-Factor Revitalizing Lip Enhancer with lip makeup. It pr…" at bounding box center [240, 297] width 157 height 25
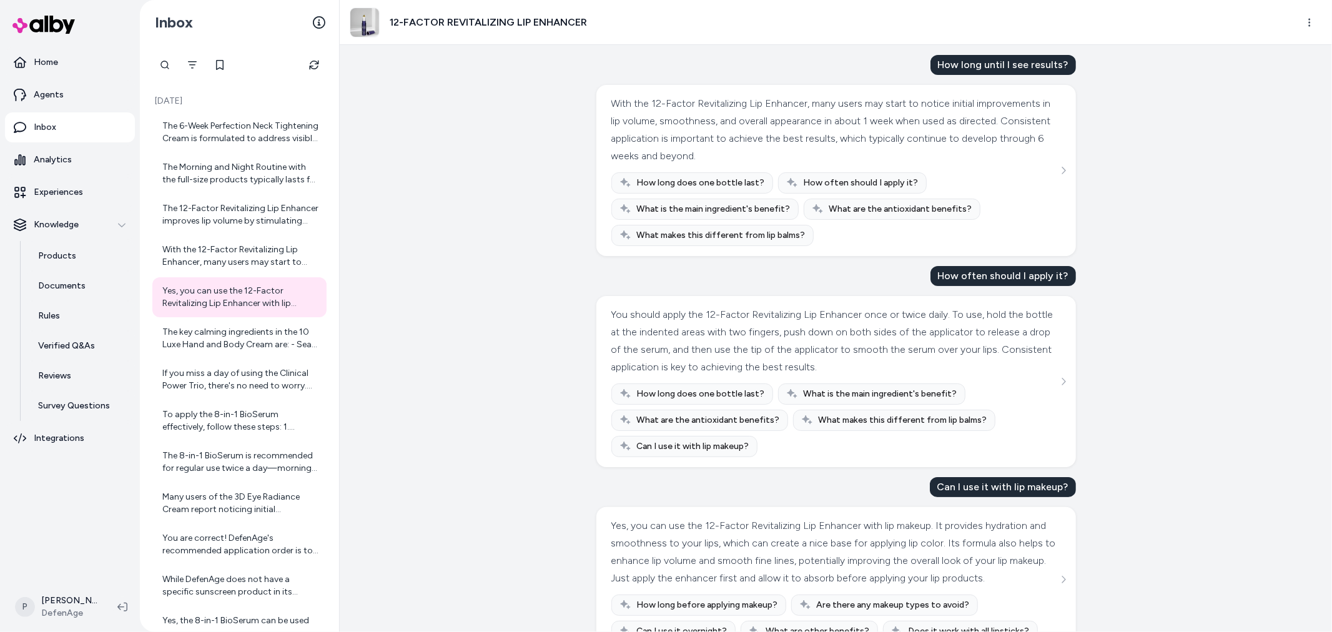
scroll to position [85, 0]
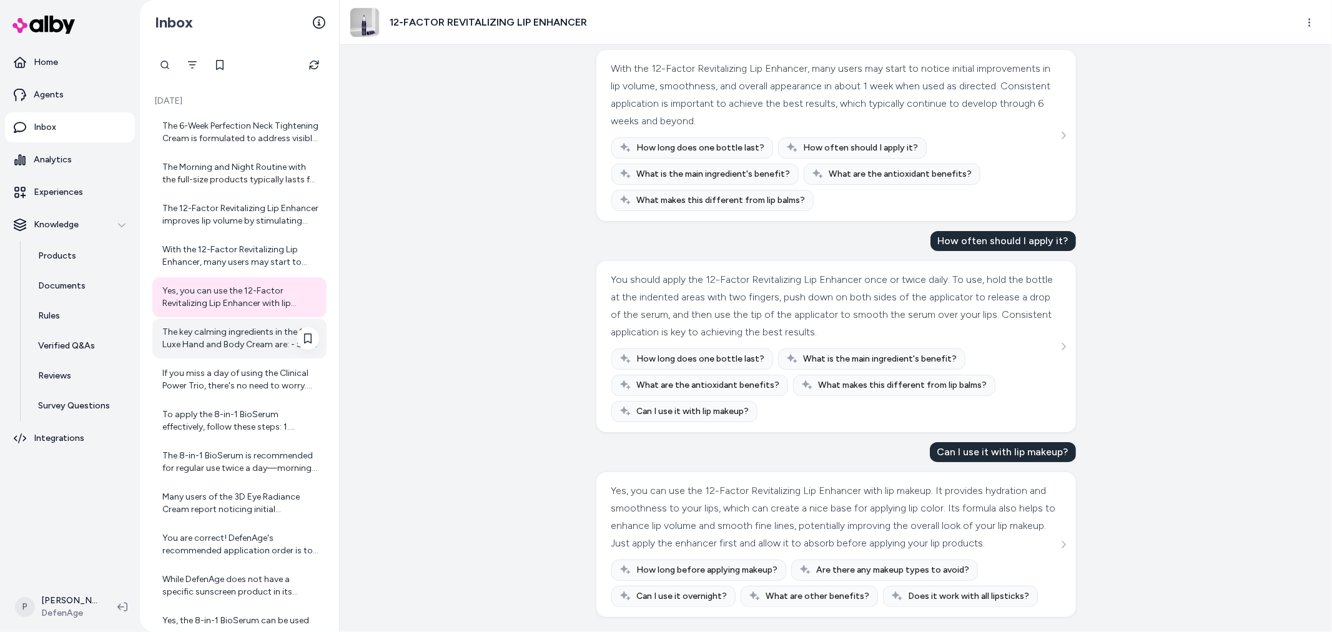
click at [254, 347] on div "The key calming ingredients in the 10 Luxe Hand and Body Cream are: - Sea Whip …" at bounding box center [240, 338] width 157 height 25
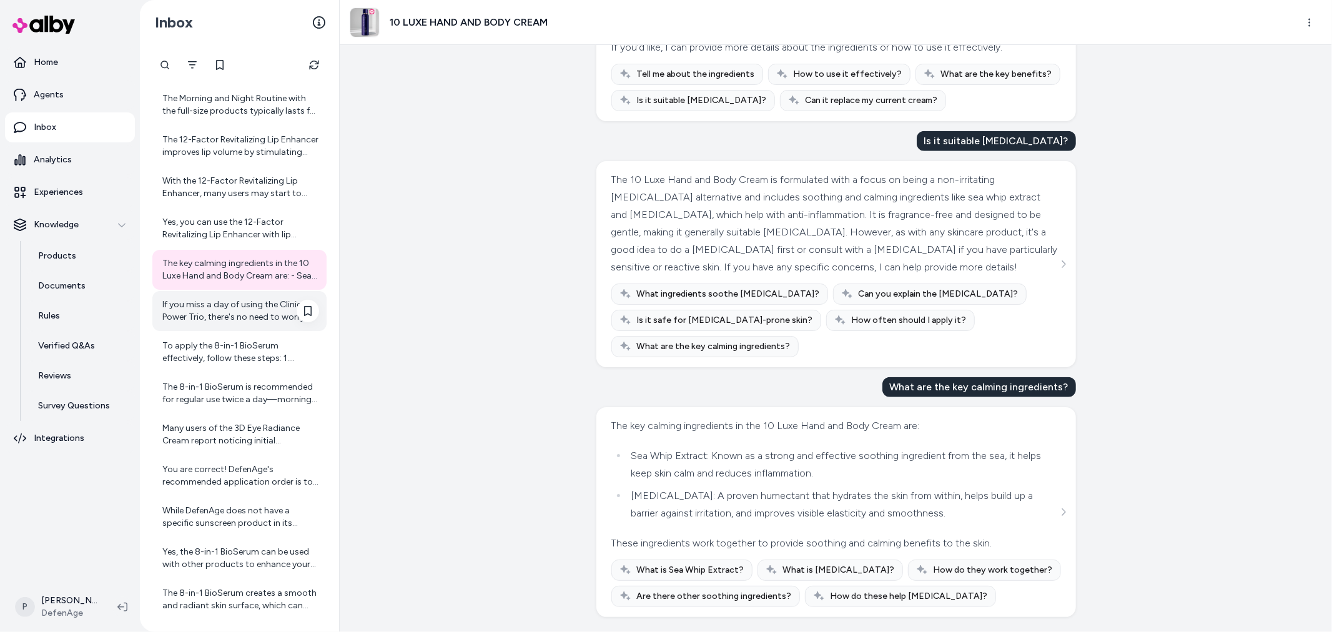
scroll to position [69, 0]
click at [244, 315] on div "If you miss a day of using the Clinical Power Trio, there's no need to worry. J…" at bounding box center [240, 310] width 157 height 25
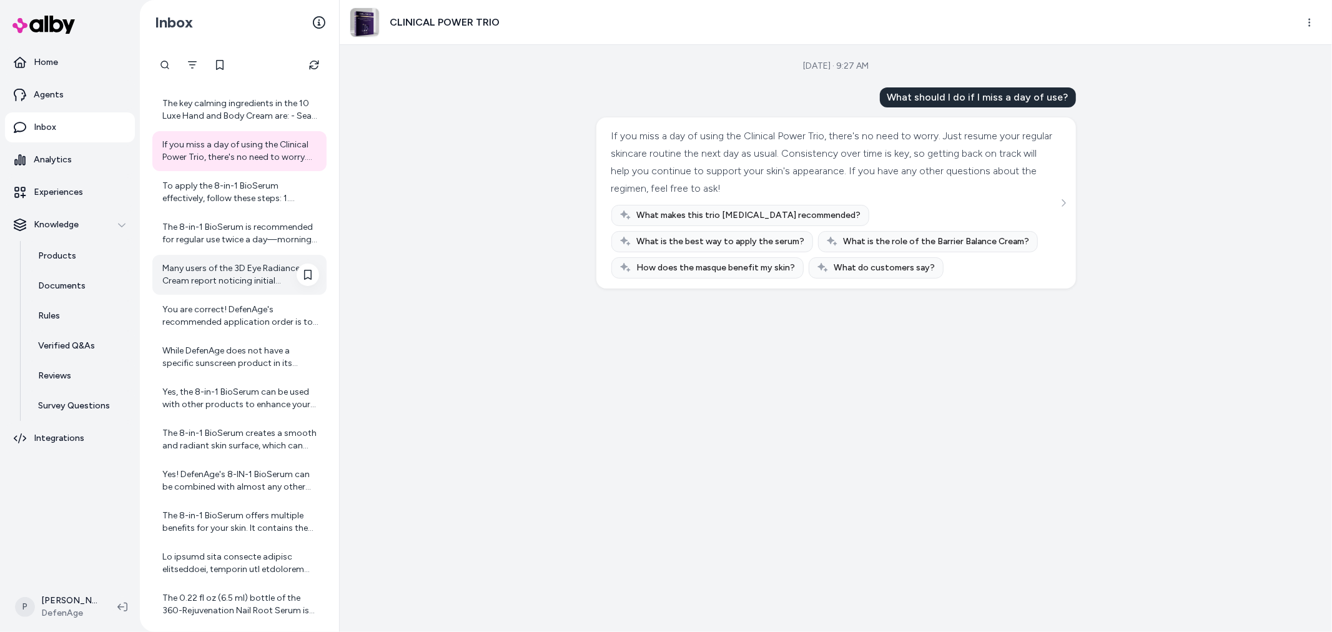
scroll to position [208, 0]
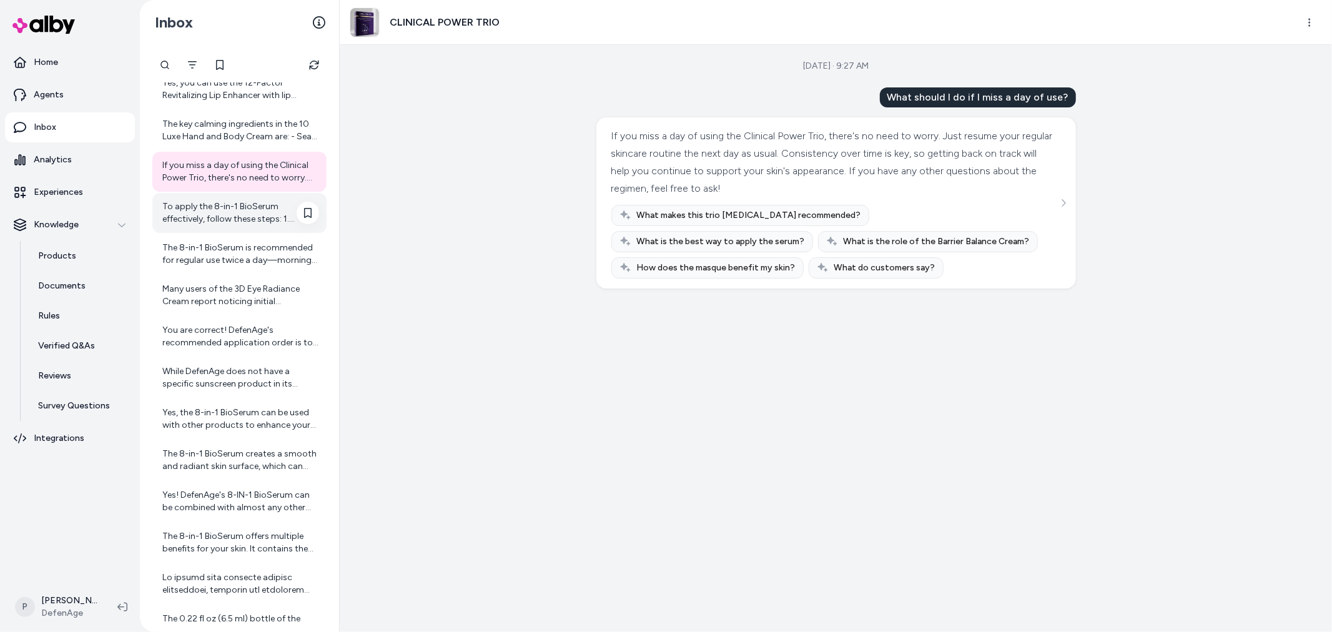
click at [184, 221] on div "To apply the 8-in-1 BioSerum effectively, follow these steps: 1. Cleanse Your F…" at bounding box center [240, 212] width 157 height 25
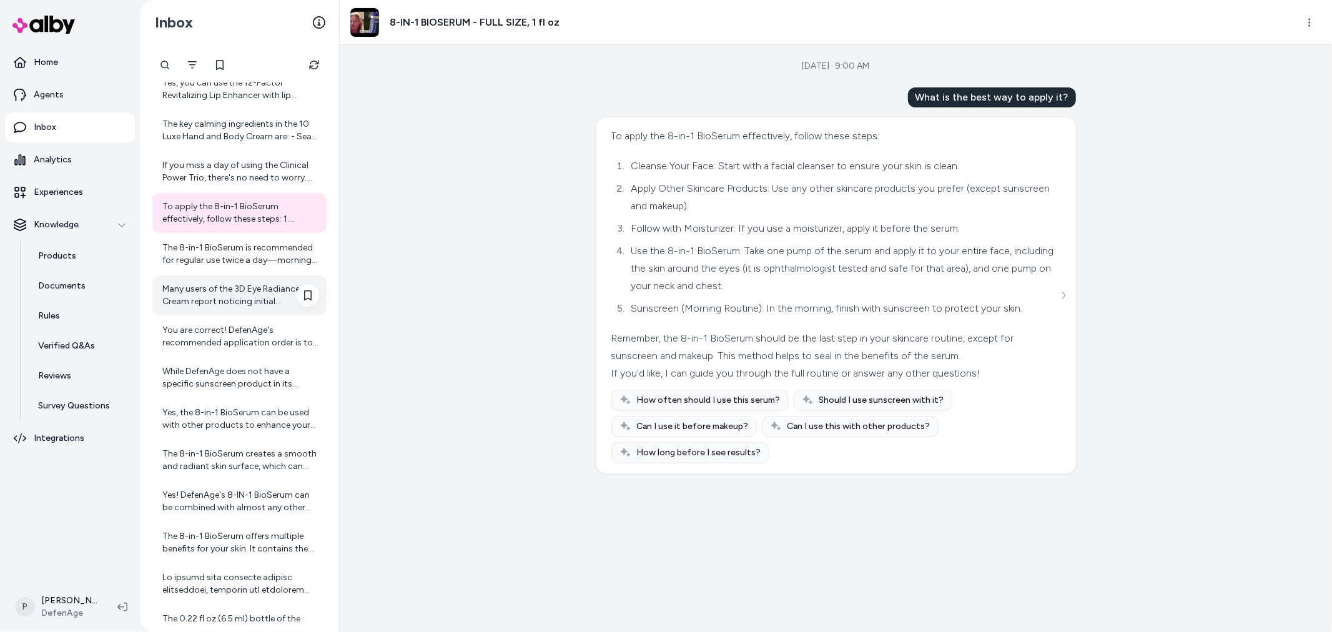
click at [253, 282] on div "Many users of the 3D Eye Radiance Cream report noticing initial improvements in…" at bounding box center [239, 295] width 174 height 40
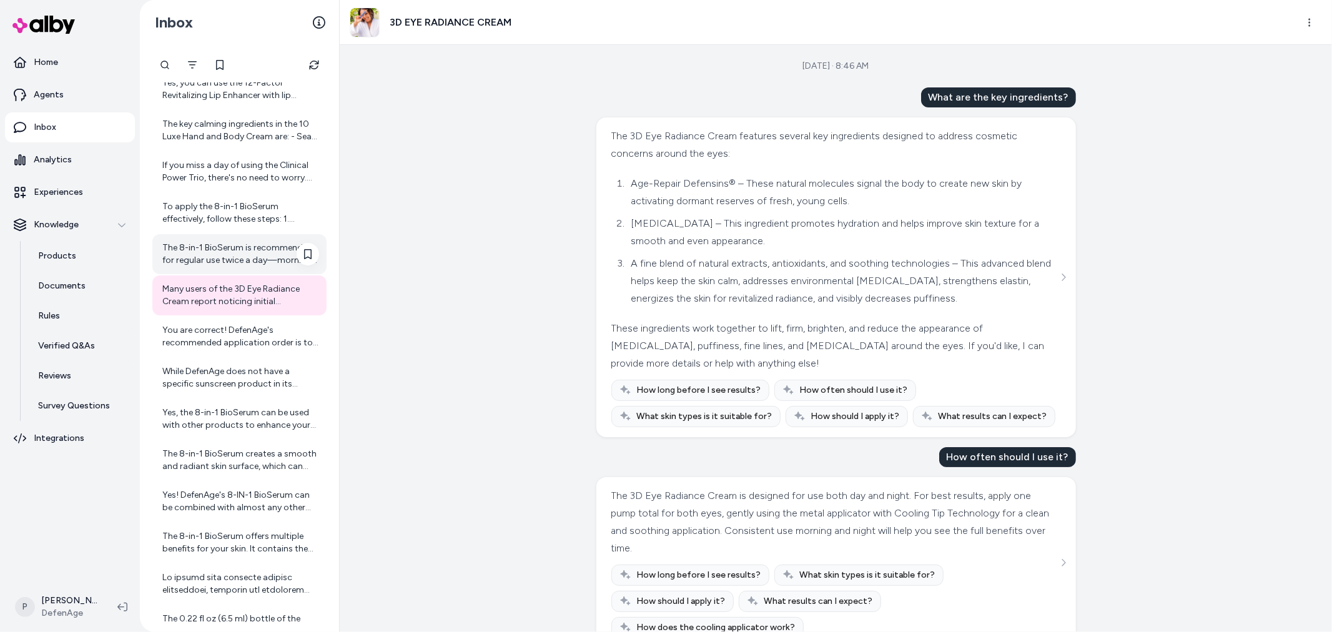
click at [258, 258] on div "The 8-in-1 BioSerum is recommended for regular use twice a day—morning and even…" at bounding box center [240, 254] width 157 height 25
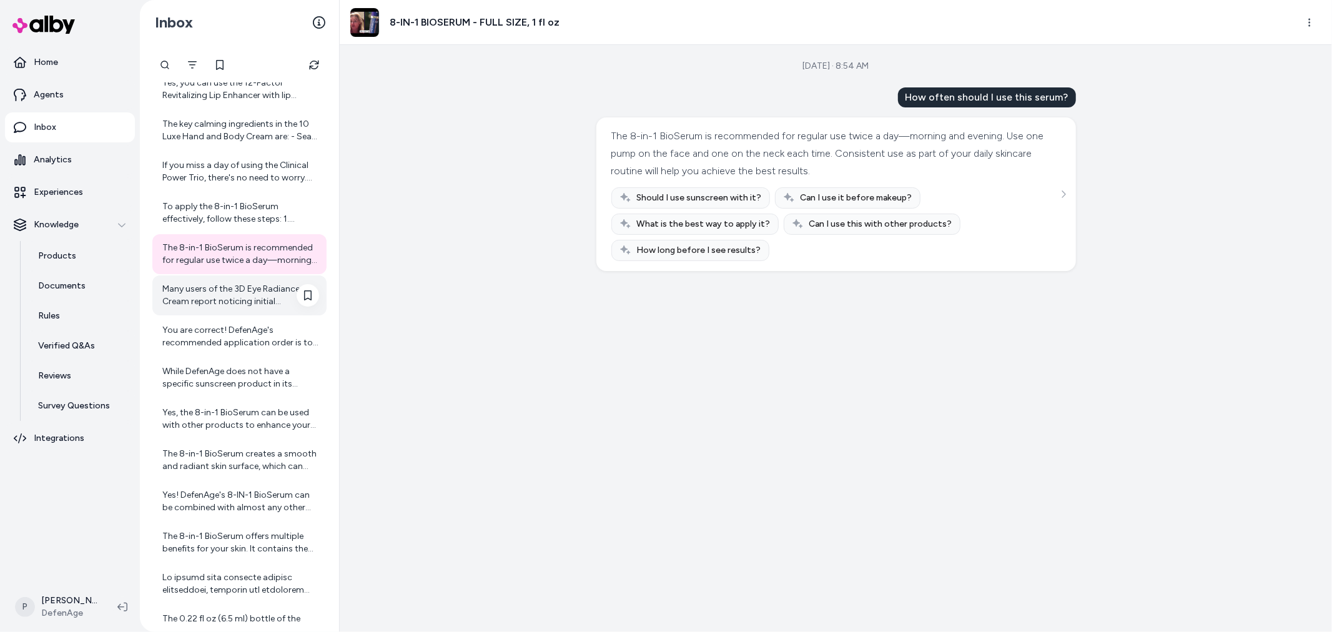
click at [244, 295] on div "Many users of the 3D Eye Radiance Cream report noticing initial improvements in…" at bounding box center [240, 295] width 157 height 25
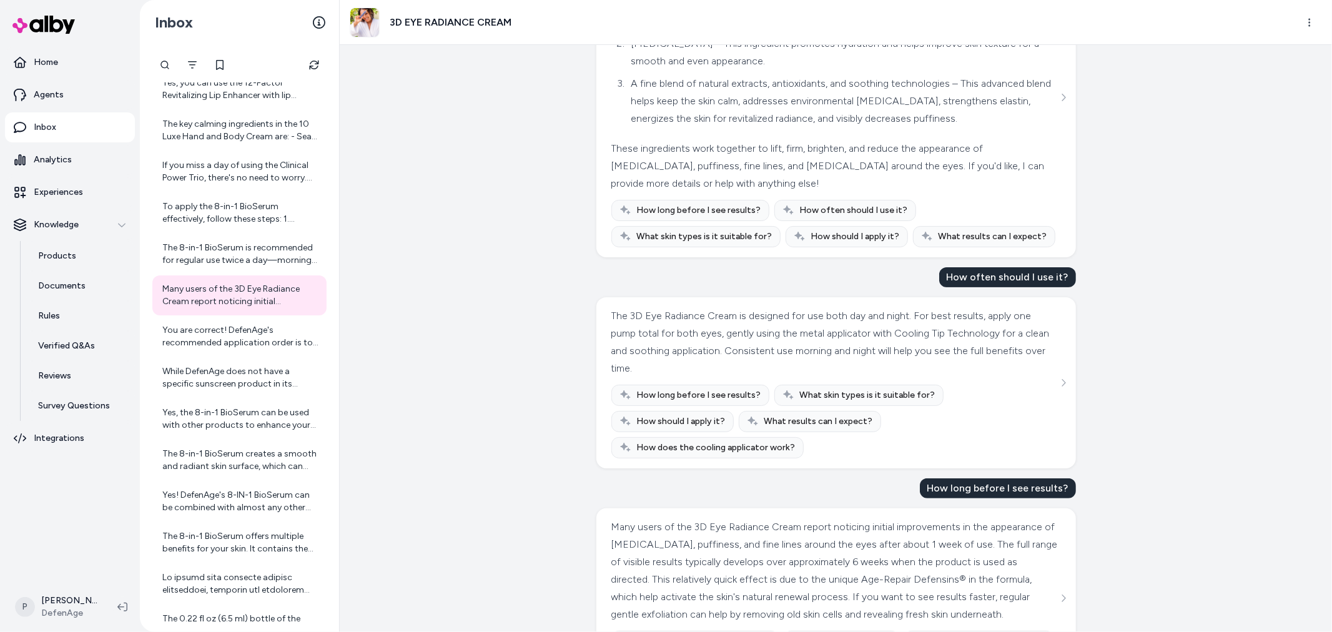
scroll to position [242, 0]
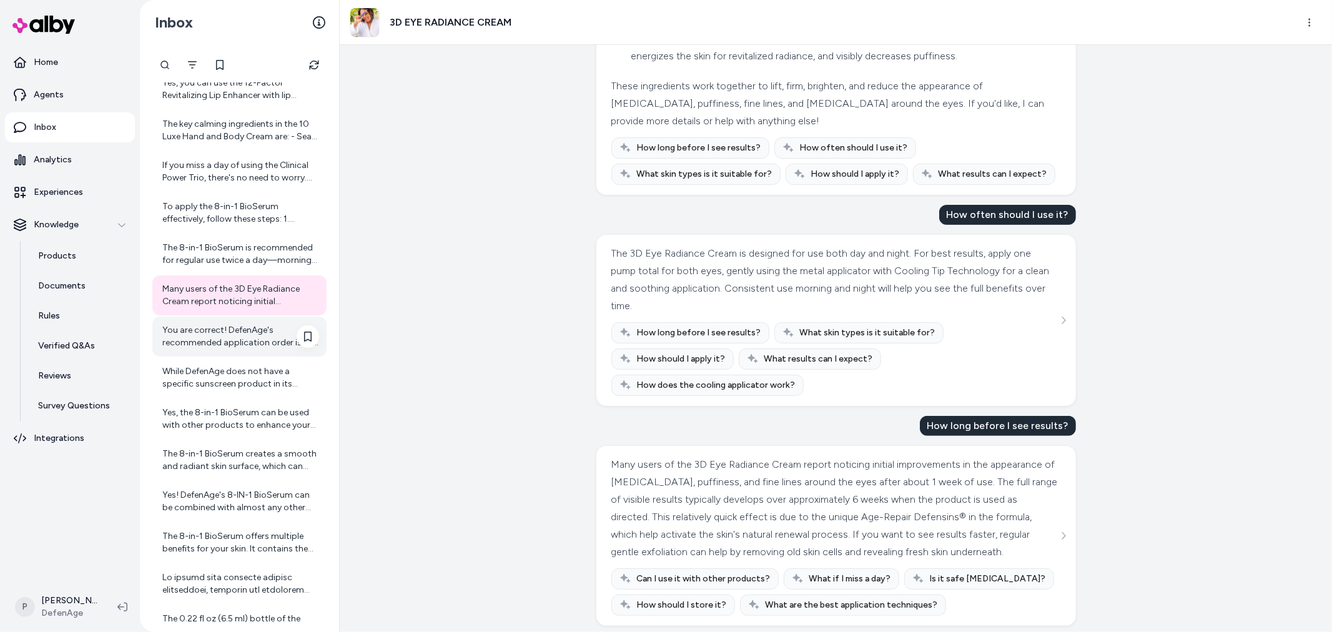
click at [275, 340] on div "You are correct! DefenAge's recommended application order is to apply the 3D Ey…" at bounding box center [240, 336] width 157 height 25
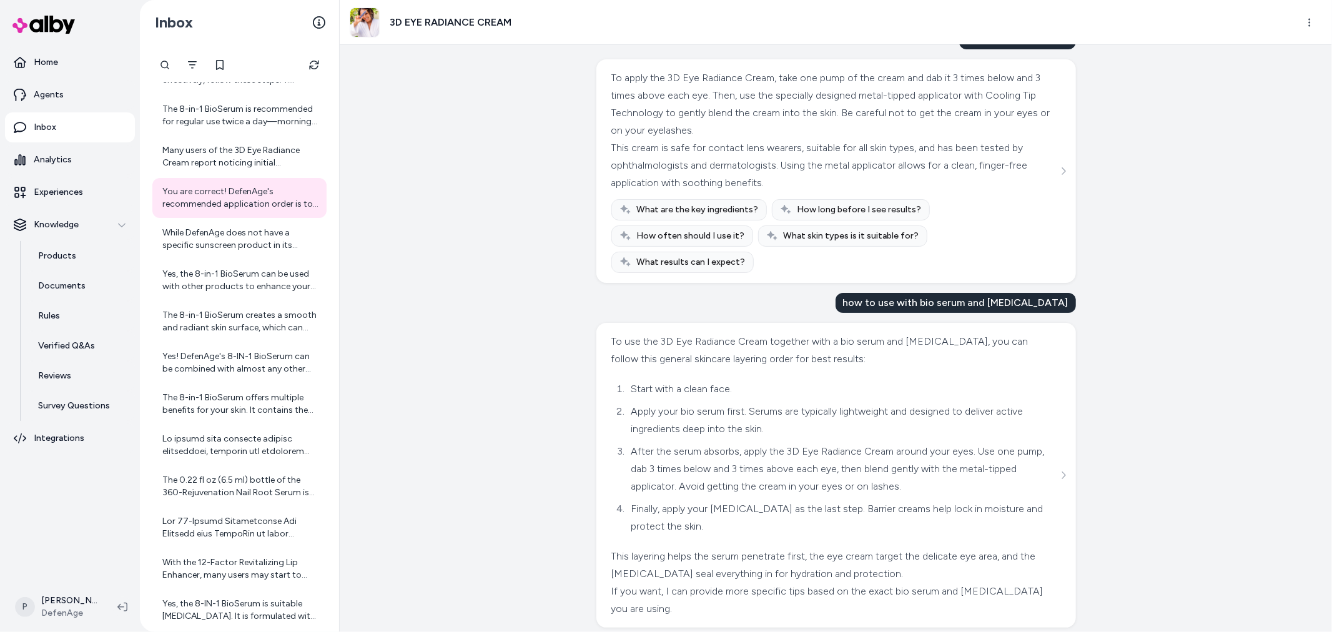
scroll to position [139, 0]
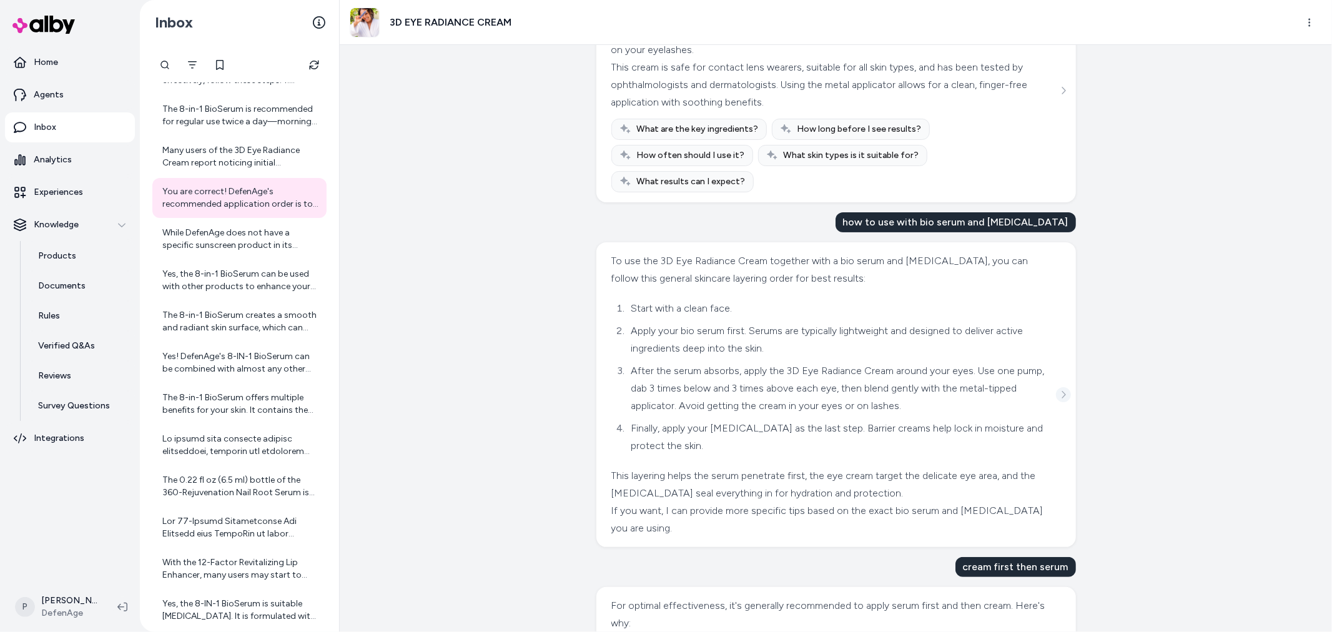
click at [1056, 387] on button "See more" at bounding box center [1063, 394] width 15 height 15
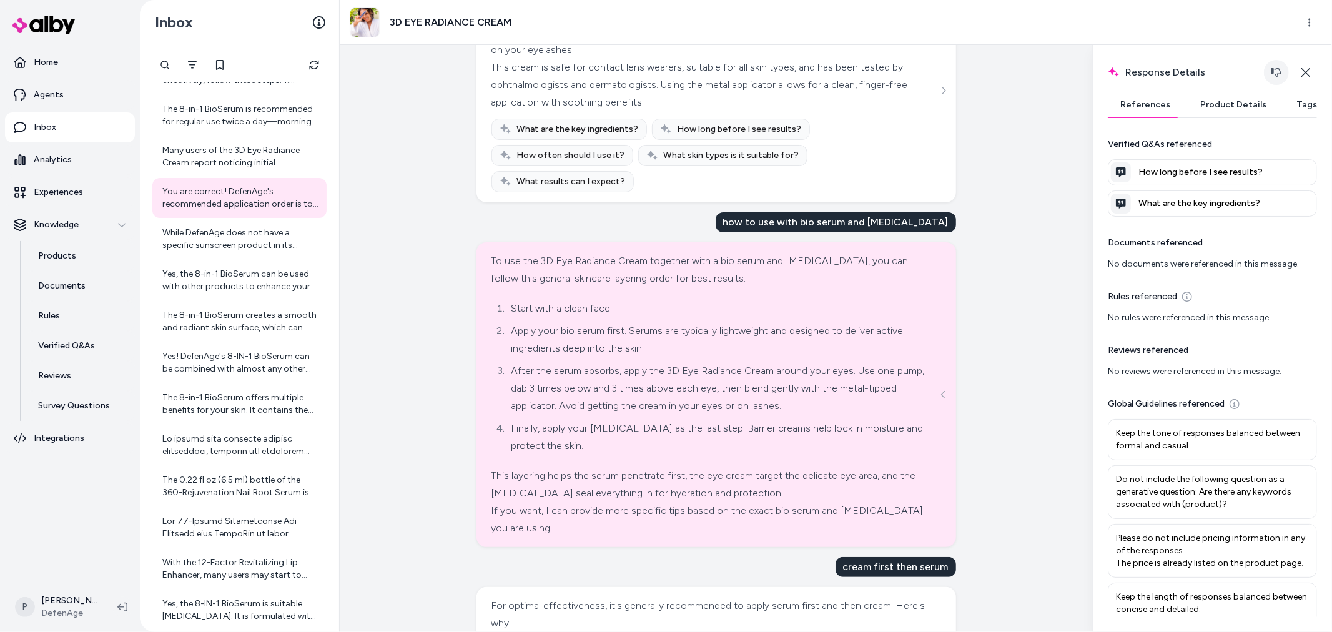
click at [1281, 76] on button "button" at bounding box center [1276, 72] width 25 height 25
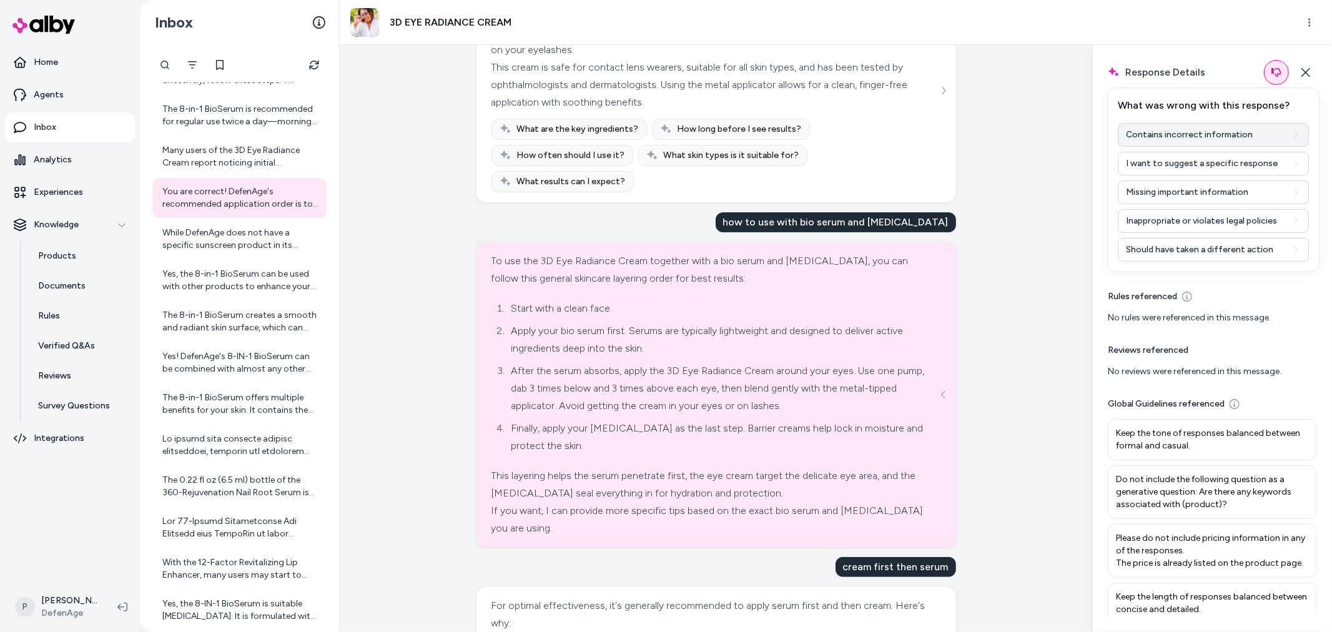
click at [1227, 134] on button "Contains incorrect information" at bounding box center [1213, 135] width 191 height 24
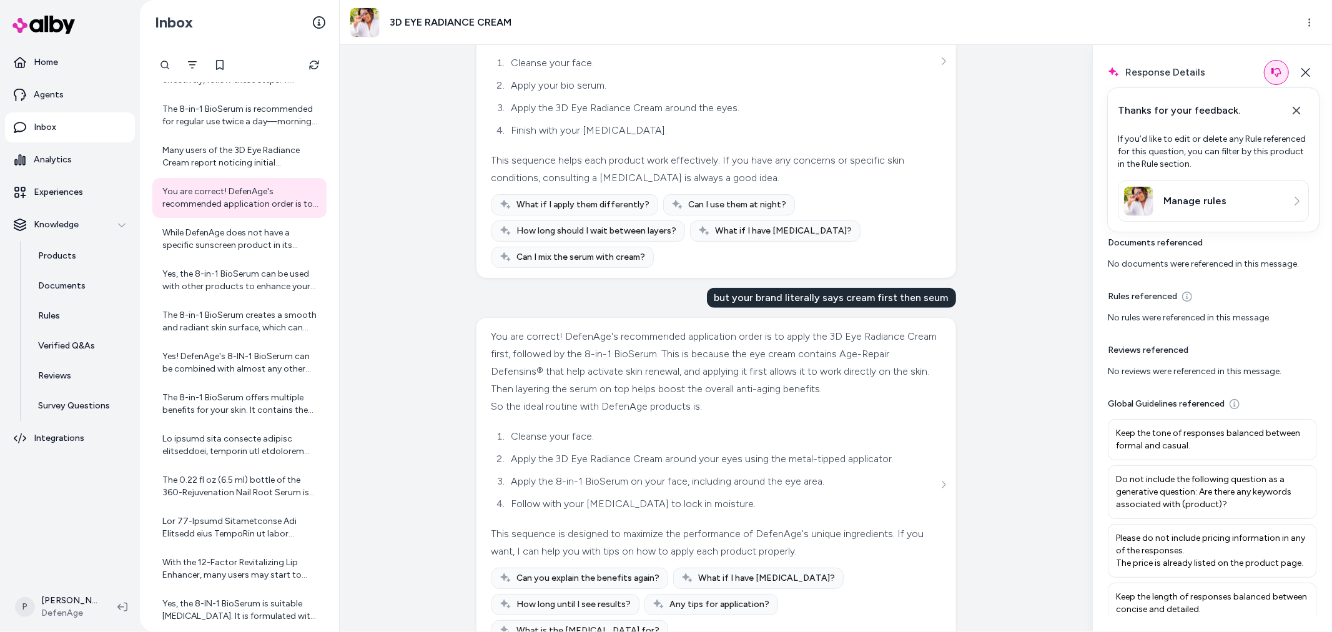
scroll to position [603, 0]
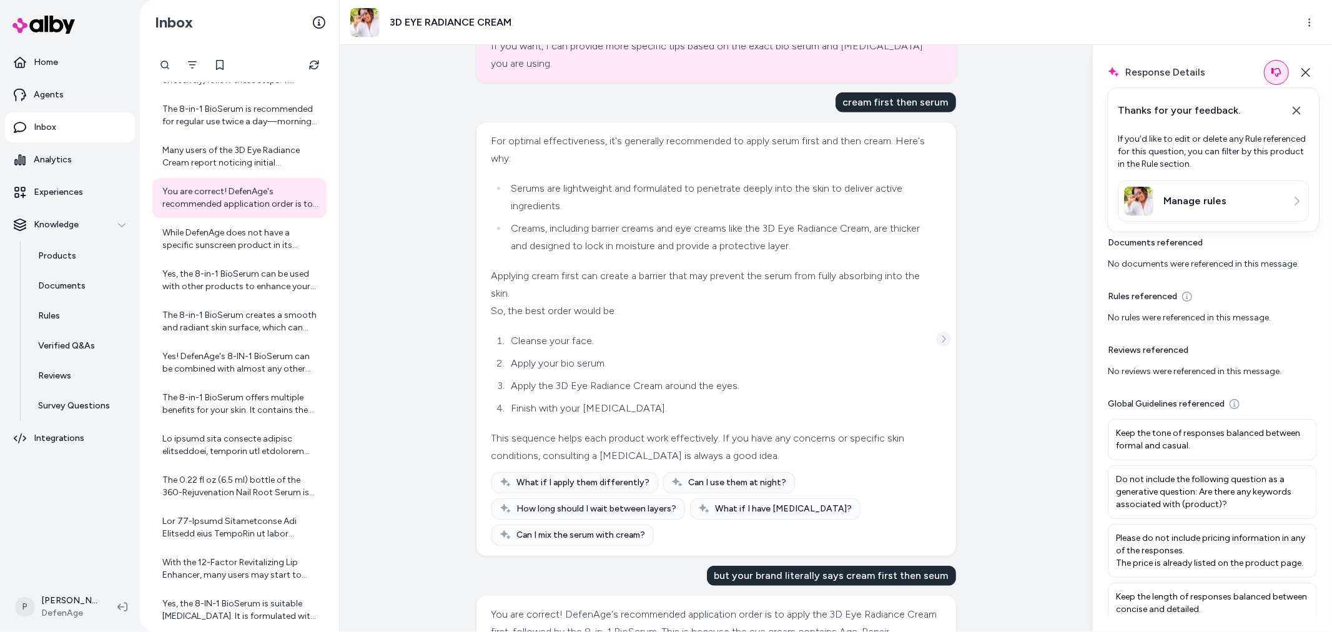
click at [944, 335] on icon "See more" at bounding box center [943, 339] width 9 height 9
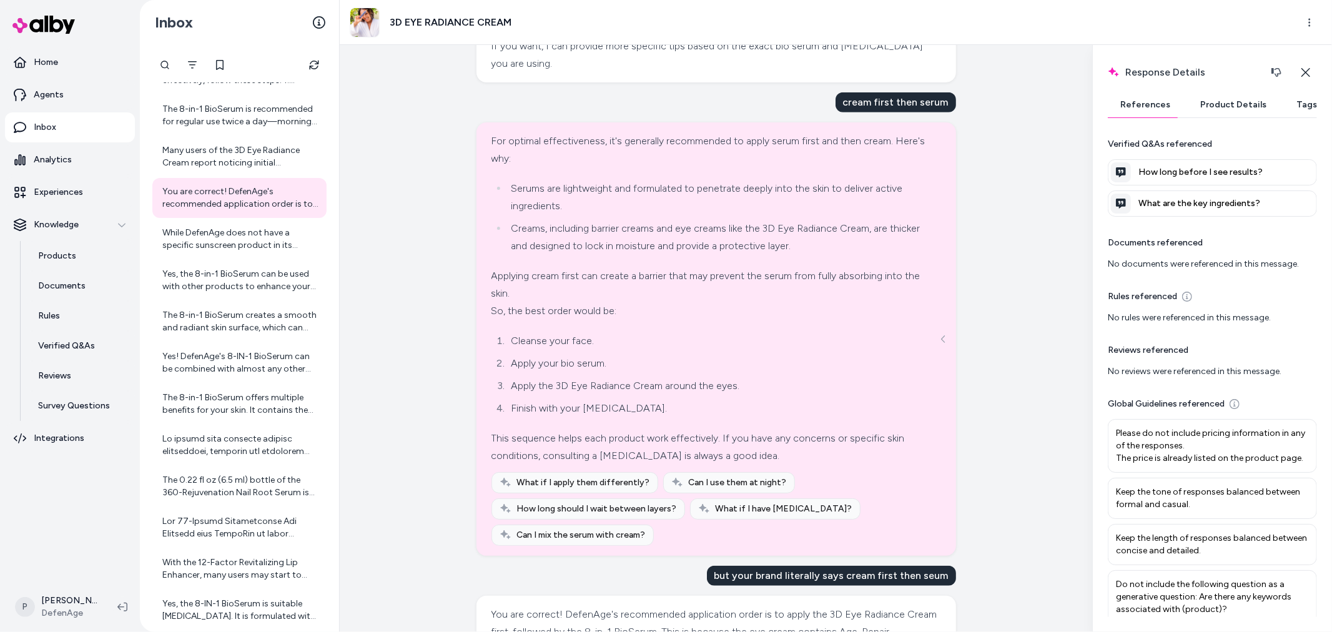
click at [1275, 57] on div "Response Details Response details and product details for the selected message.…" at bounding box center [1212, 338] width 240 height 587
click at [1276, 71] on icon "button" at bounding box center [1276, 72] width 10 height 10
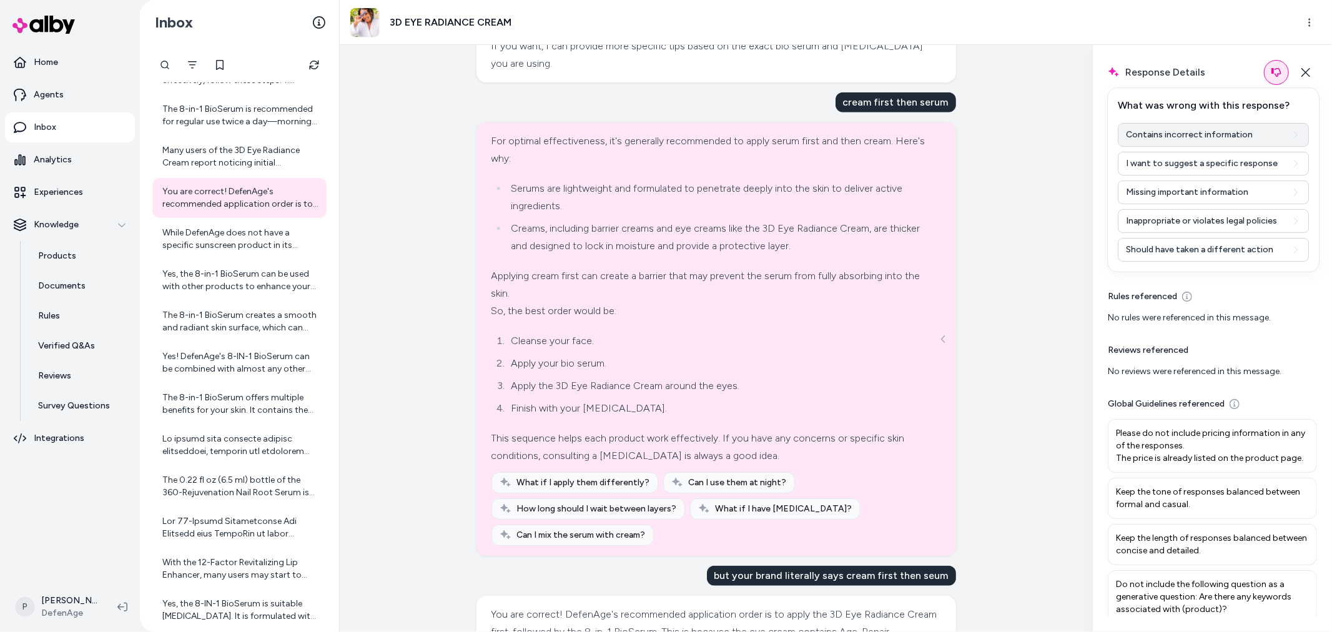
click at [1200, 137] on button "Contains incorrect information" at bounding box center [1213, 135] width 191 height 24
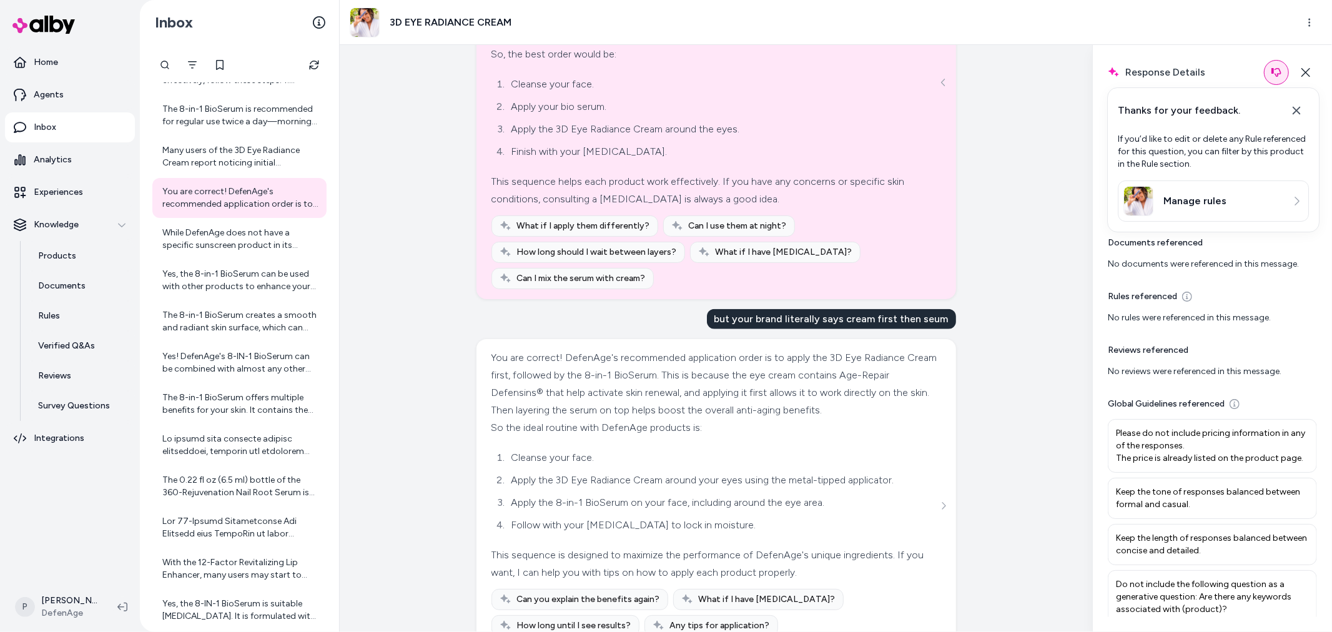
scroll to position [881, 0]
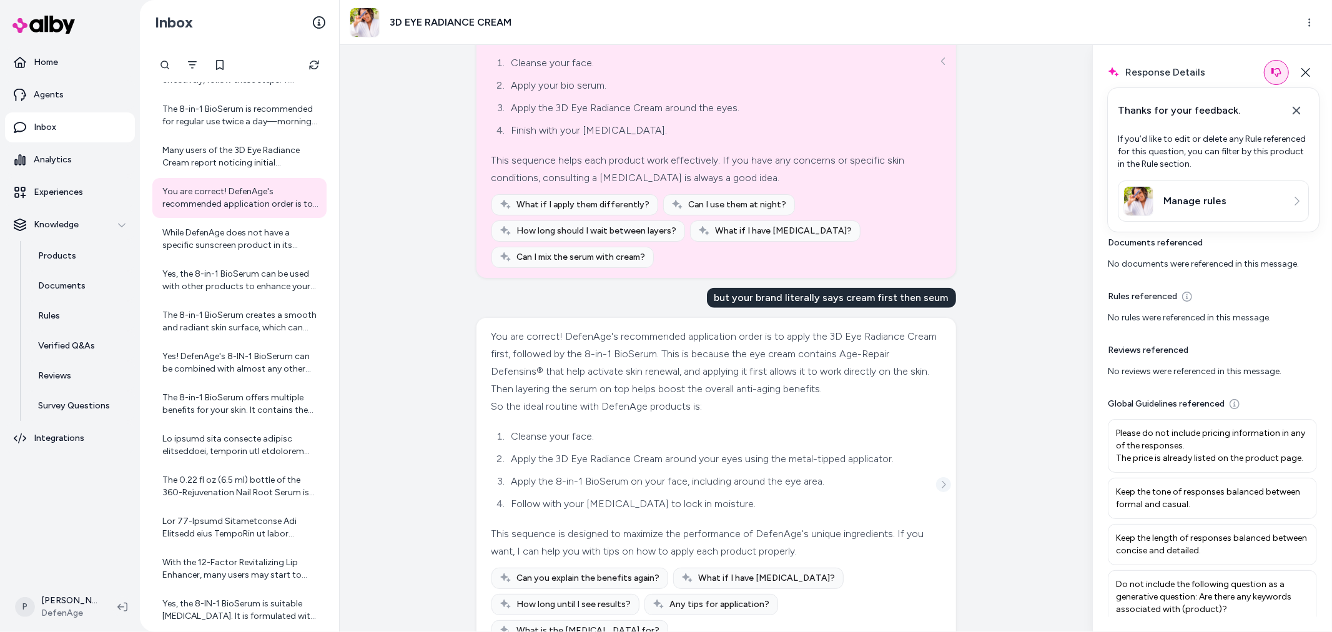
click at [942, 481] on icon "See more" at bounding box center [944, 484] width 4 height 7
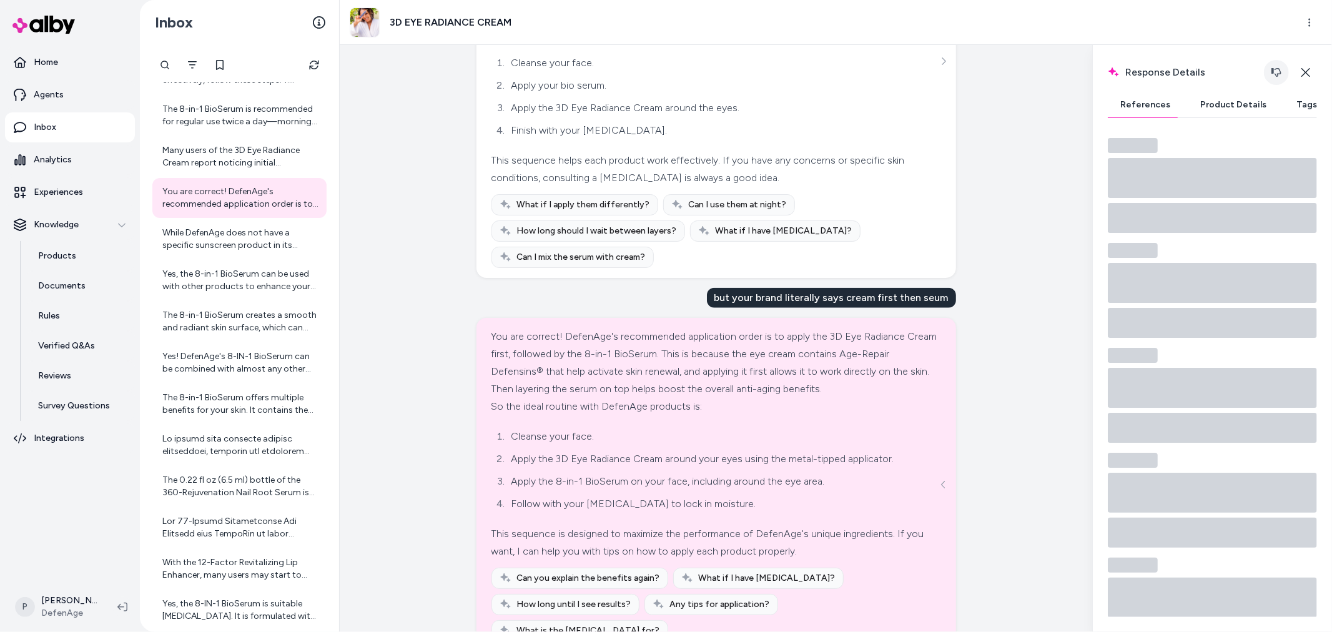
click at [1273, 66] on button "button" at bounding box center [1276, 72] width 25 height 25
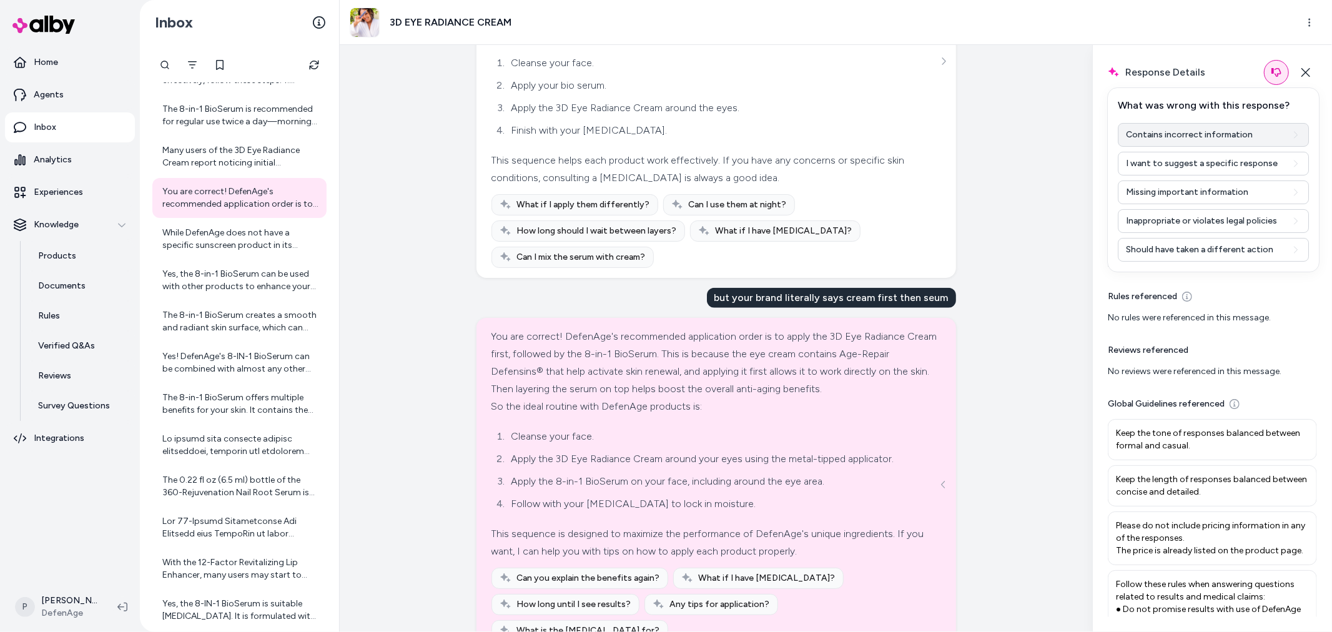
click at [1187, 145] on button "Contains incorrect information" at bounding box center [1213, 135] width 191 height 24
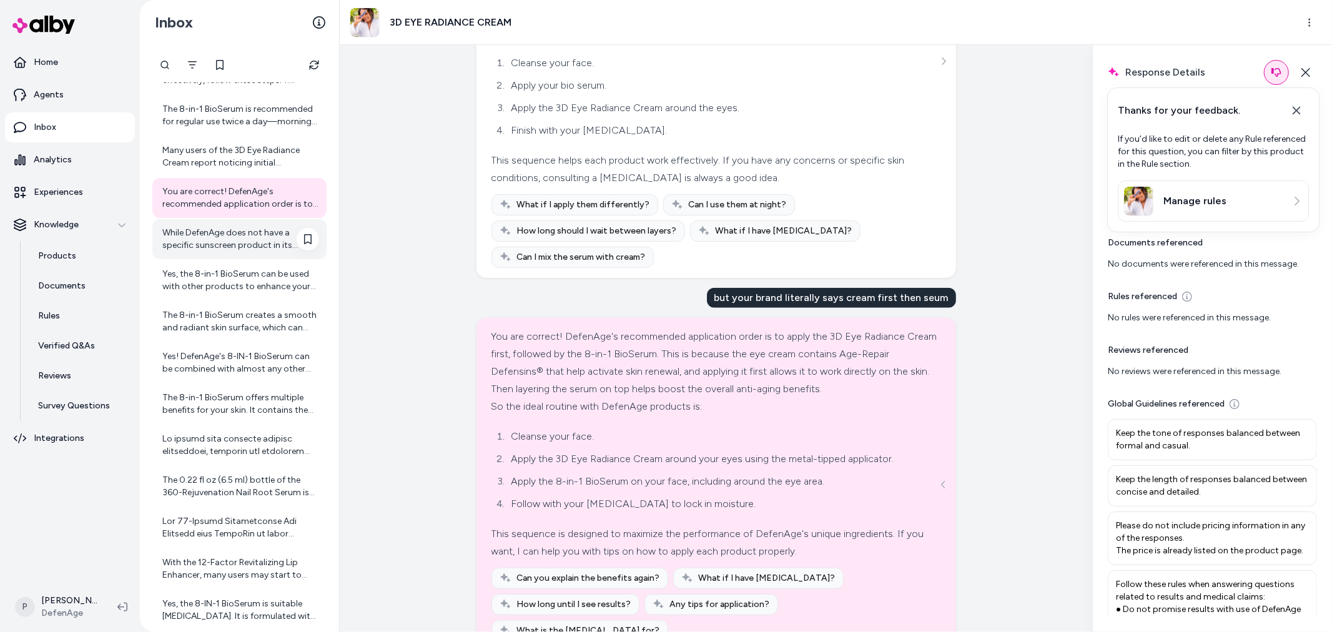
click at [211, 229] on div "While DefenAge does not have a specific sunscreen product in its current lineup…" at bounding box center [240, 239] width 157 height 25
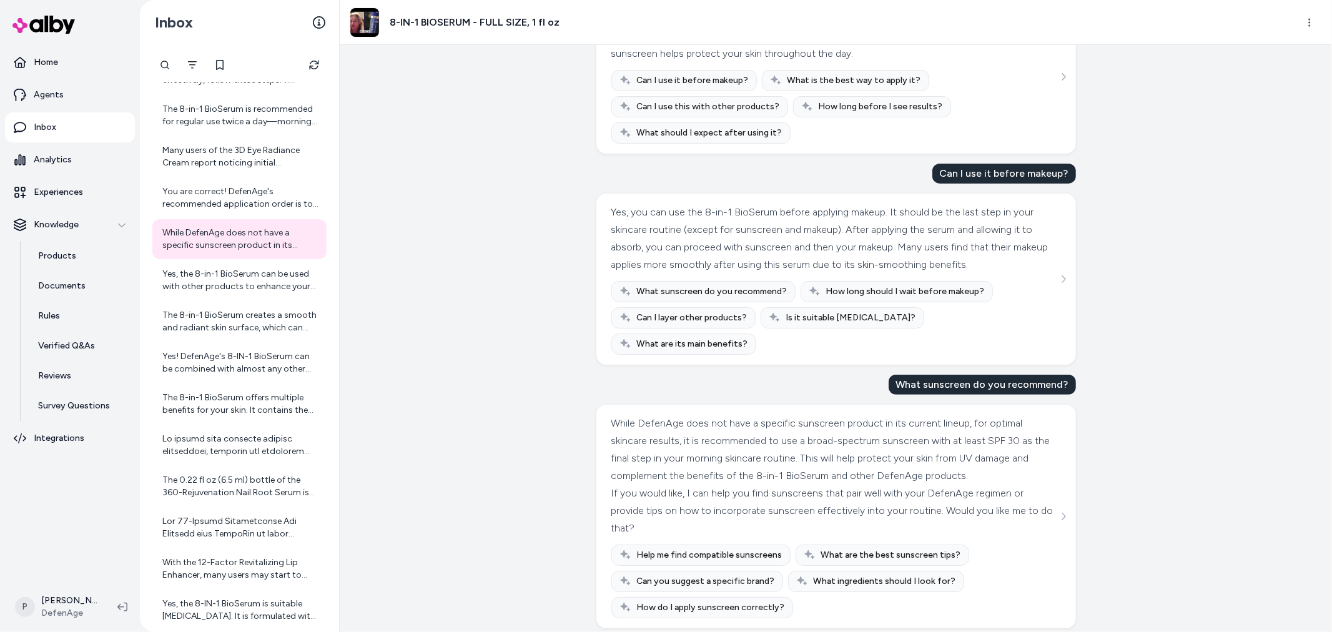
scroll to position [314, 0]
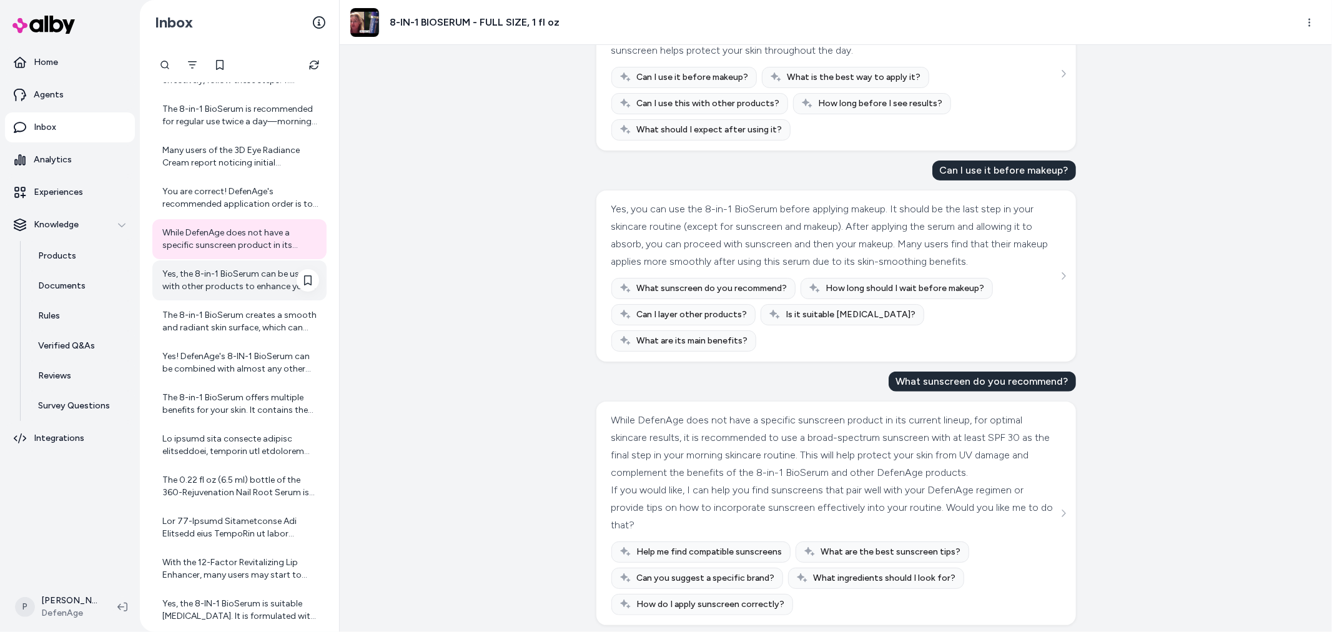
click at [240, 282] on div "Yes, the 8-in-1 BioSerum can be used with other products to enhance your skinca…" at bounding box center [240, 280] width 157 height 25
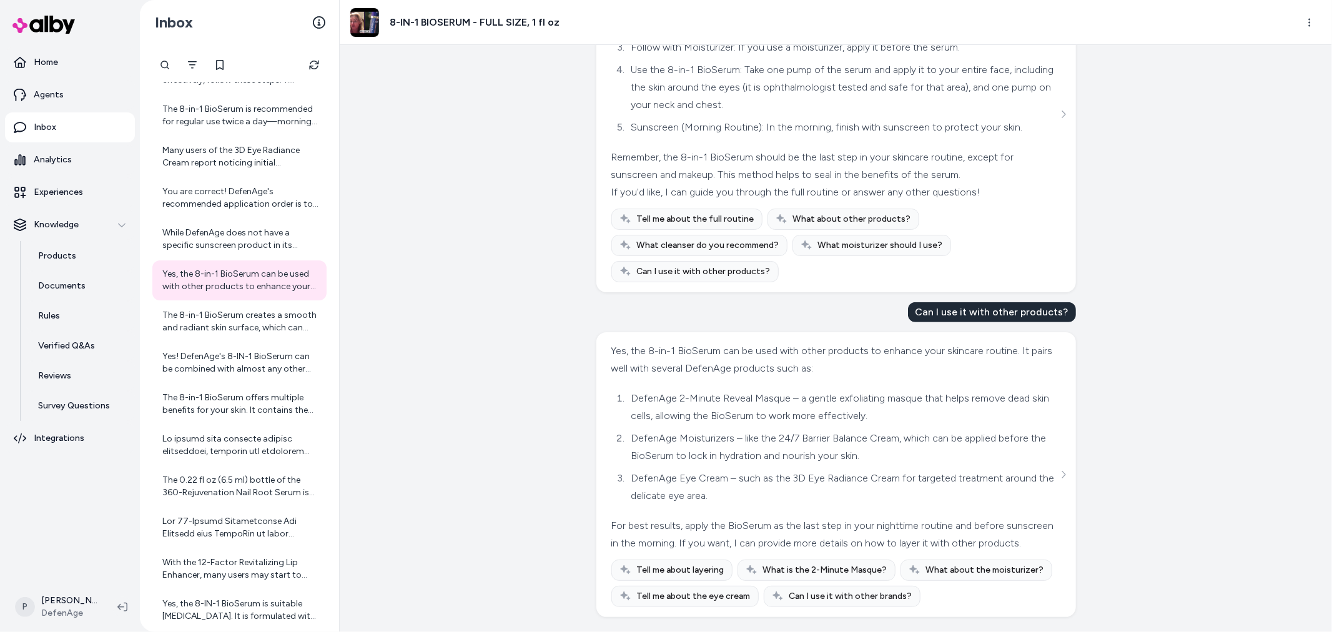
scroll to position [587, 0]
click at [185, 316] on div "The 8-in-1 BioSerum creates a smooth and radiant skin surface, which can actual…" at bounding box center [240, 321] width 157 height 25
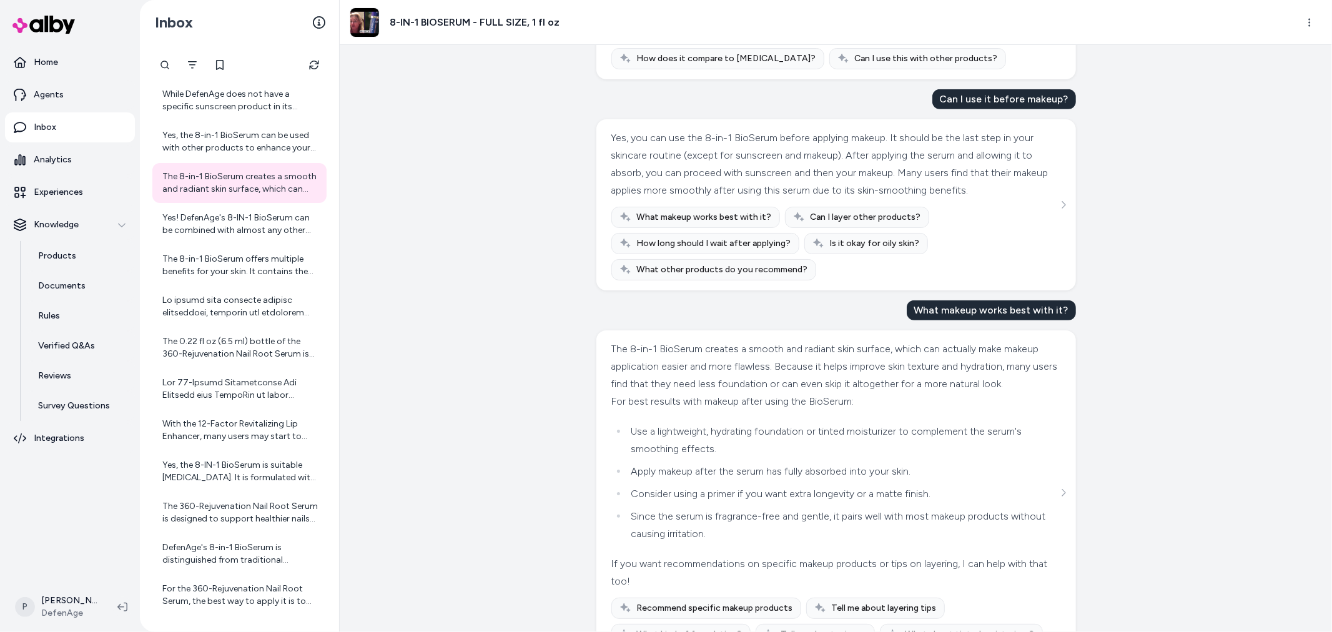
scroll to position [511, 0]
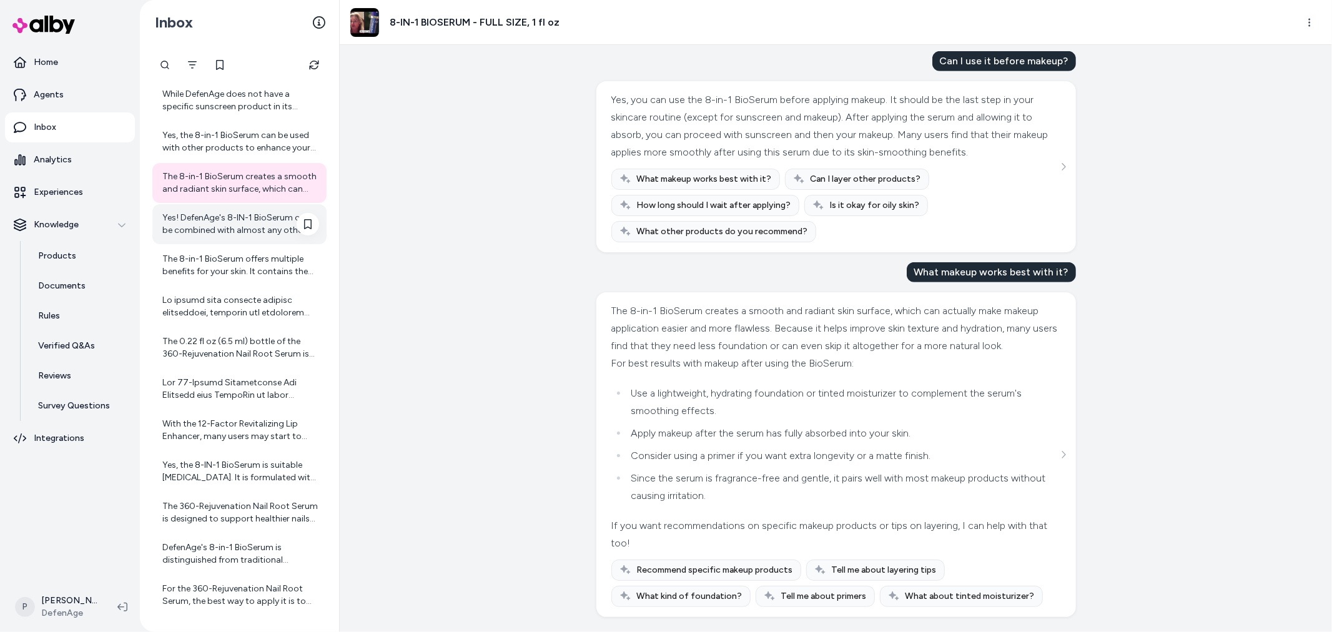
click at [215, 228] on div "Yes! DefenAge's 8-IN-1 BioSerum can be combined with almost any other skincare …" at bounding box center [240, 224] width 157 height 25
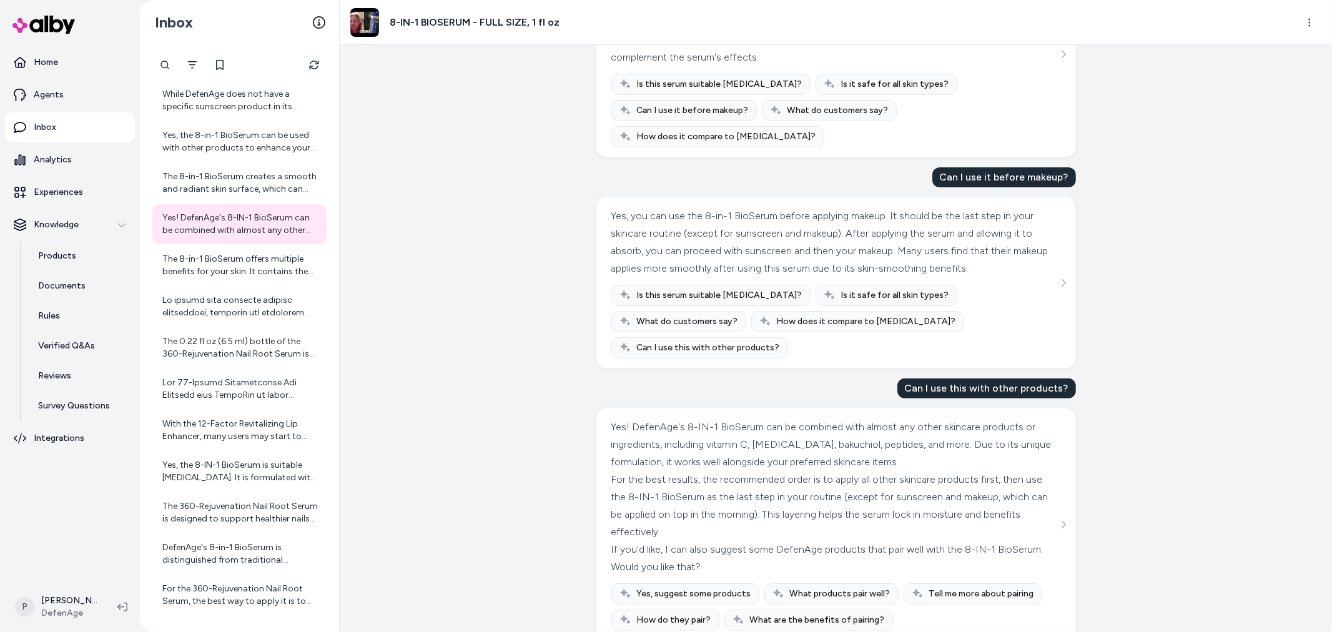
scroll to position [182, 0]
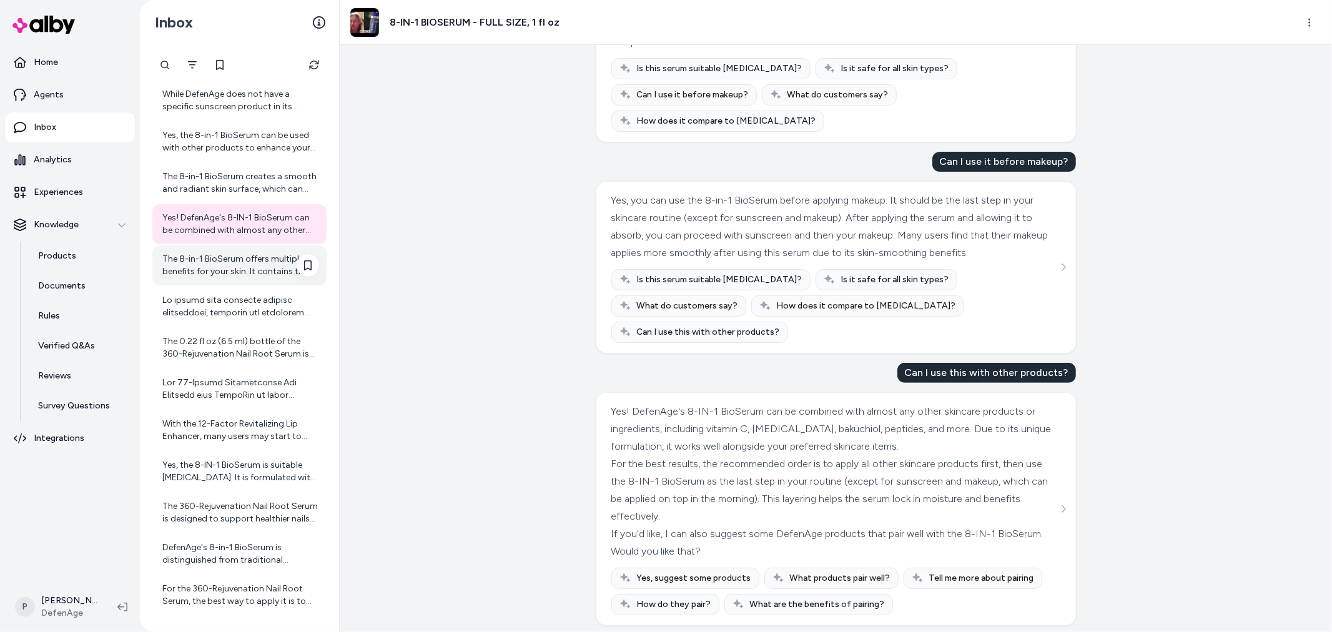
click at [207, 269] on div "The 8-in-1 BioSerum offers multiple benefits for your skin. It contains the hig…" at bounding box center [240, 265] width 157 height 25
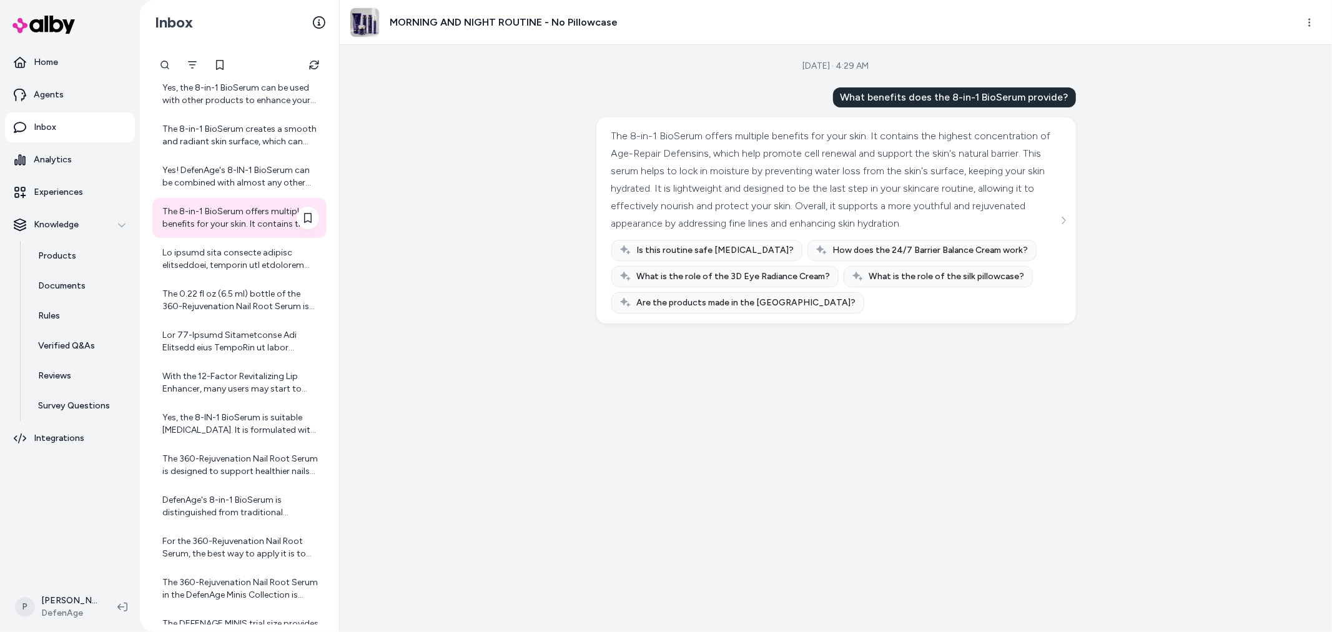
scroll to position [555, 0]
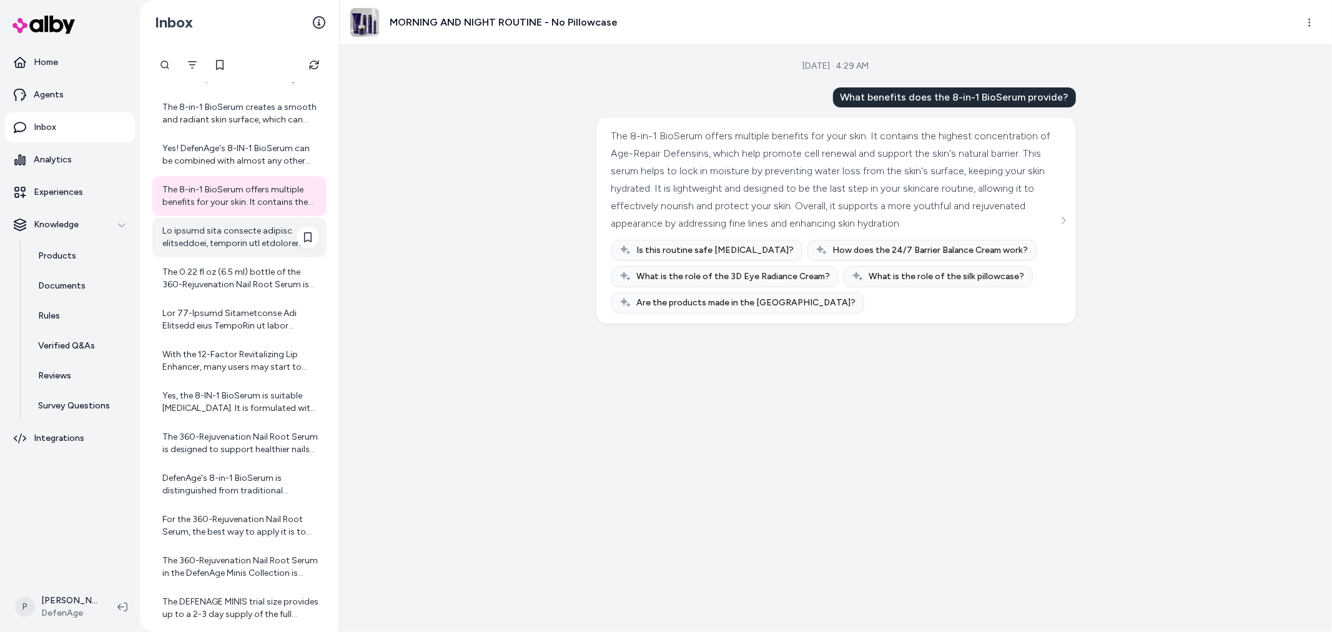
click at [246, 240] on div at bounding box center [240, 237] width 157 height 25
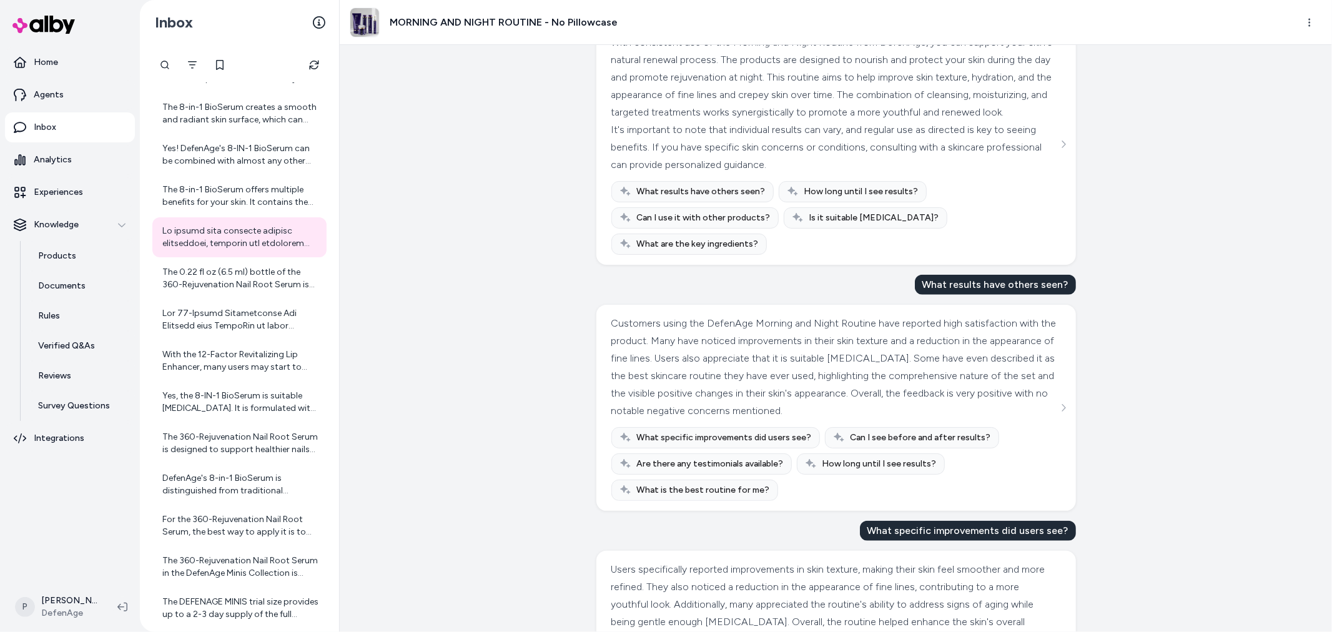
scroll to position [1040, 0]
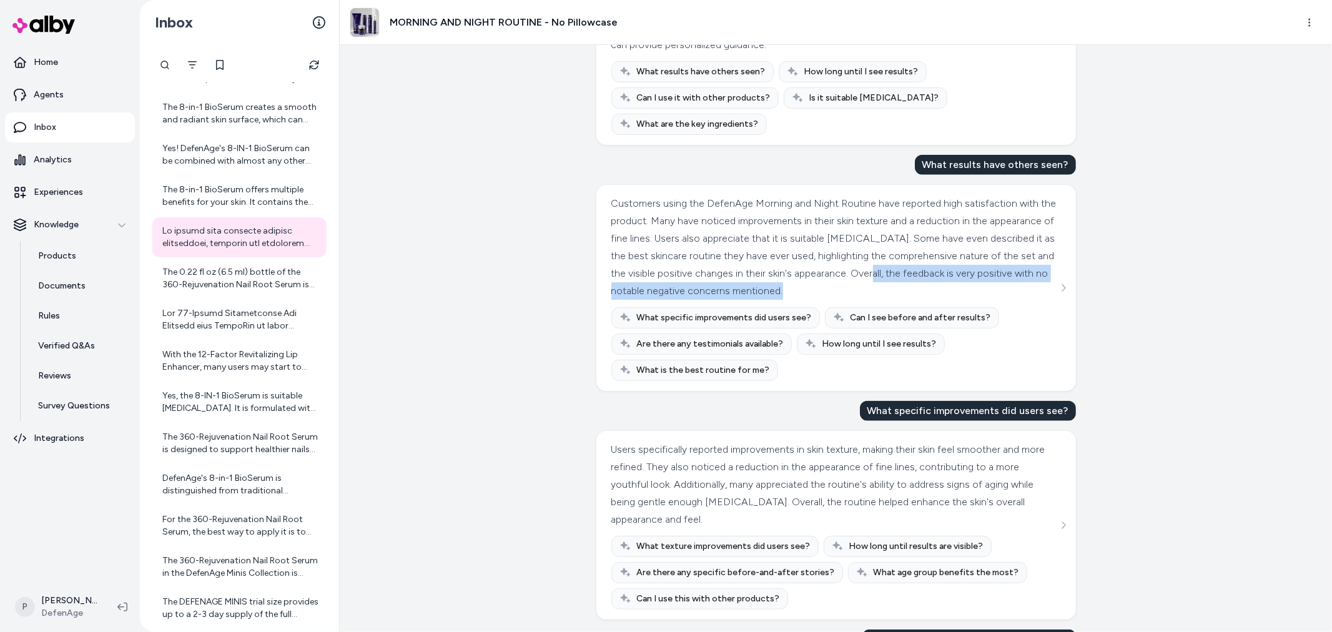
drag, startPoint x: 638, startPoint y: 342, endPoint x: 956, endPoint y: 345, distance: 318.5
click at [955, 345] on div "Customers using the DefenAge Morning and Night Routine have reported high satis…" at bounding box center [836, 288] width 480 height 206
click at [989, 300] on div "Customers using the DefenAge Morning and Night Routine have reported high satis…" at bounding box center [834, 247] width 447 height 105
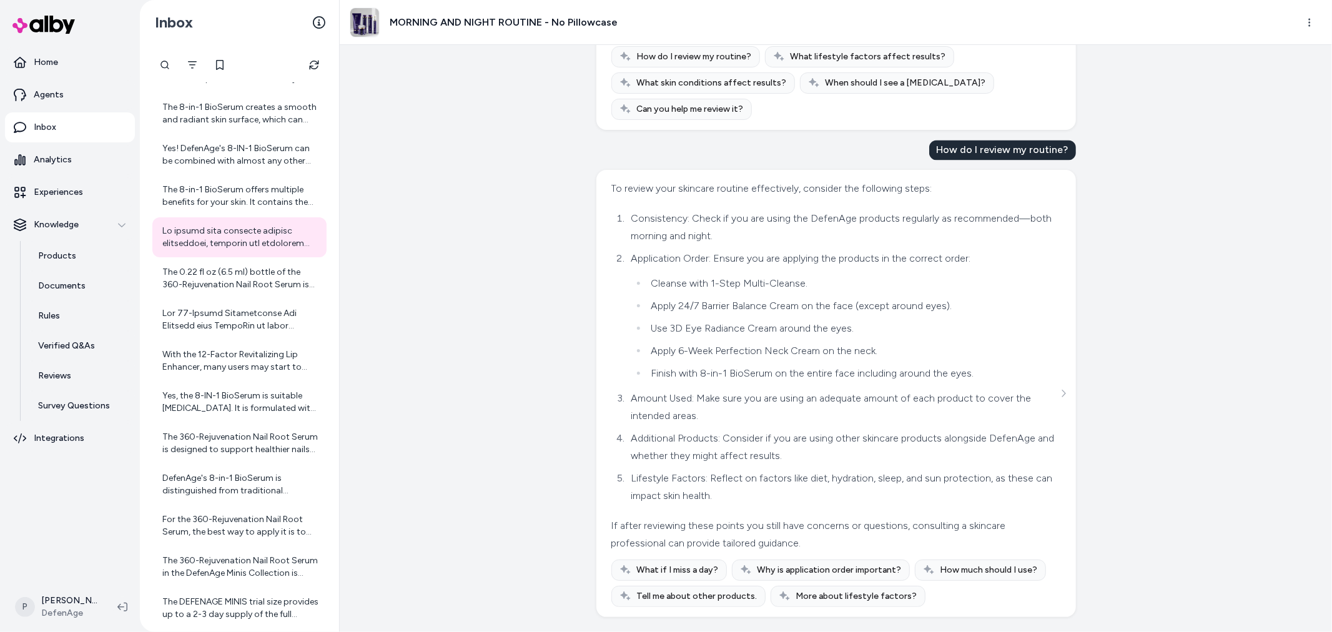
scroll to position [2297, 0]
click at [222, 290] on div "The 0.22 fl oz (6.5 ml) bottle of the 360-Rejuvenation Nail Root Serum is desig…" at bounding box center [240, 278] width 157 height 25
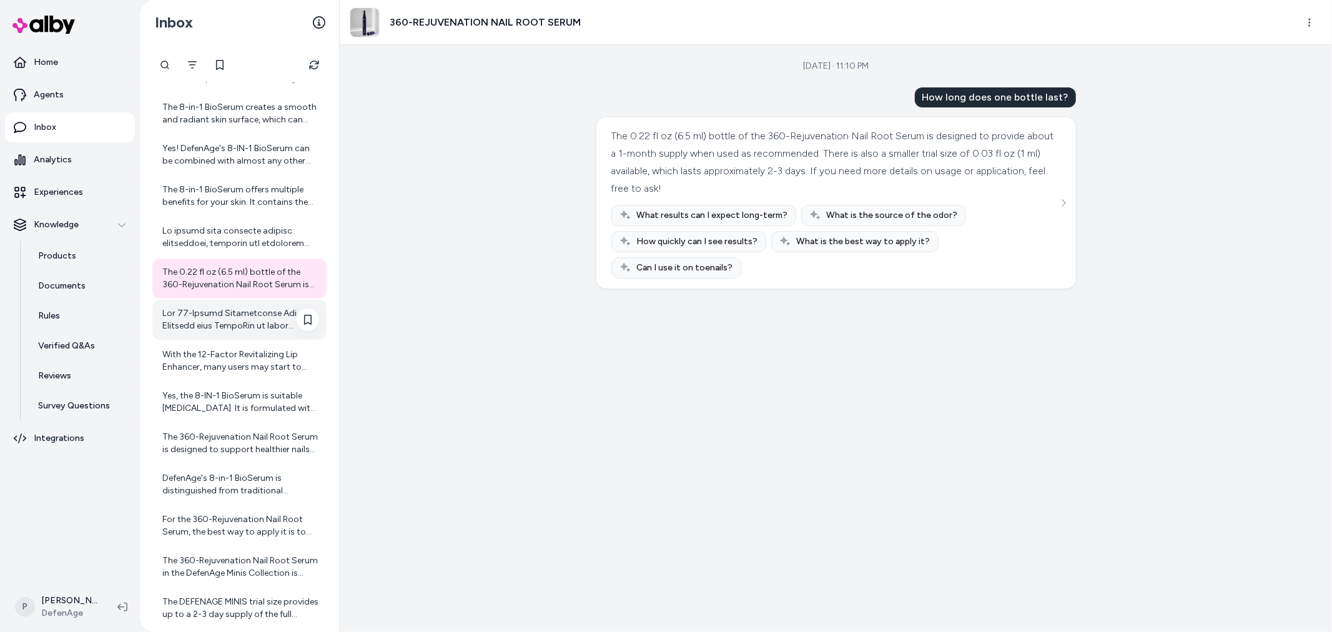
click at [219, 315] on div at bounding box center [240, 319] width 157 height 25
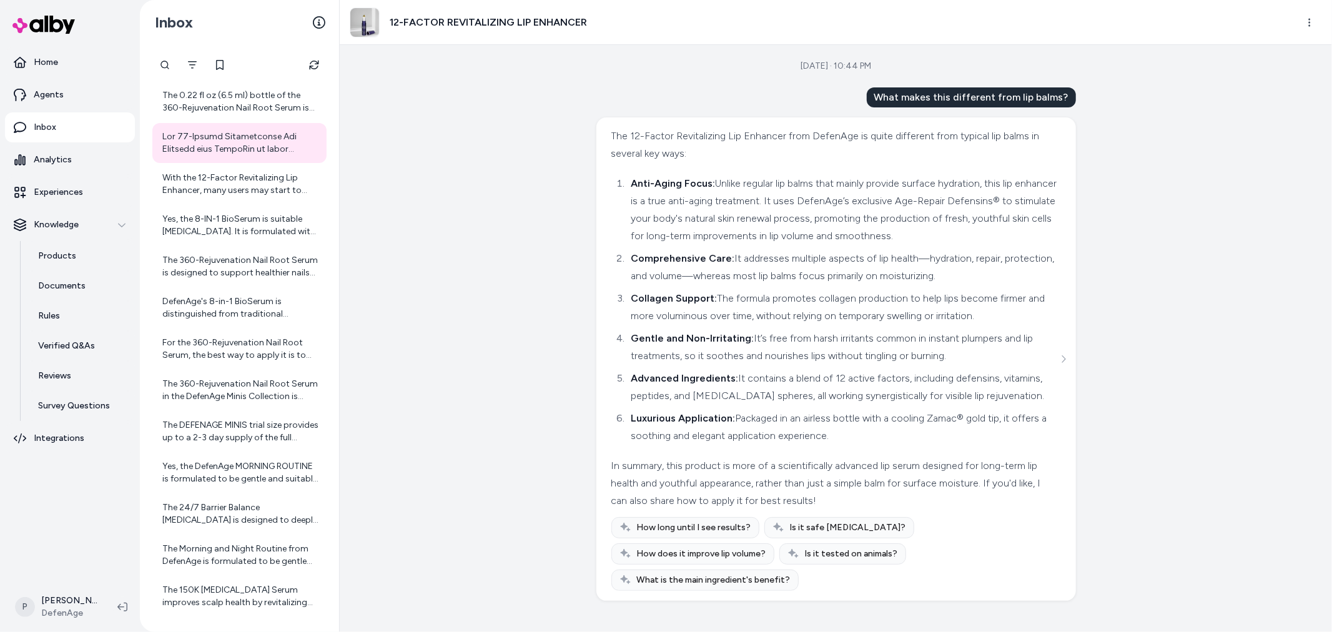
scroll to position [19, 0]
click at [217, 177] on div "With the 12-Factor Revitalizing Lip Enhancer, many users may start to notice in…" at bounding box center [240, 184] width 157 height 25
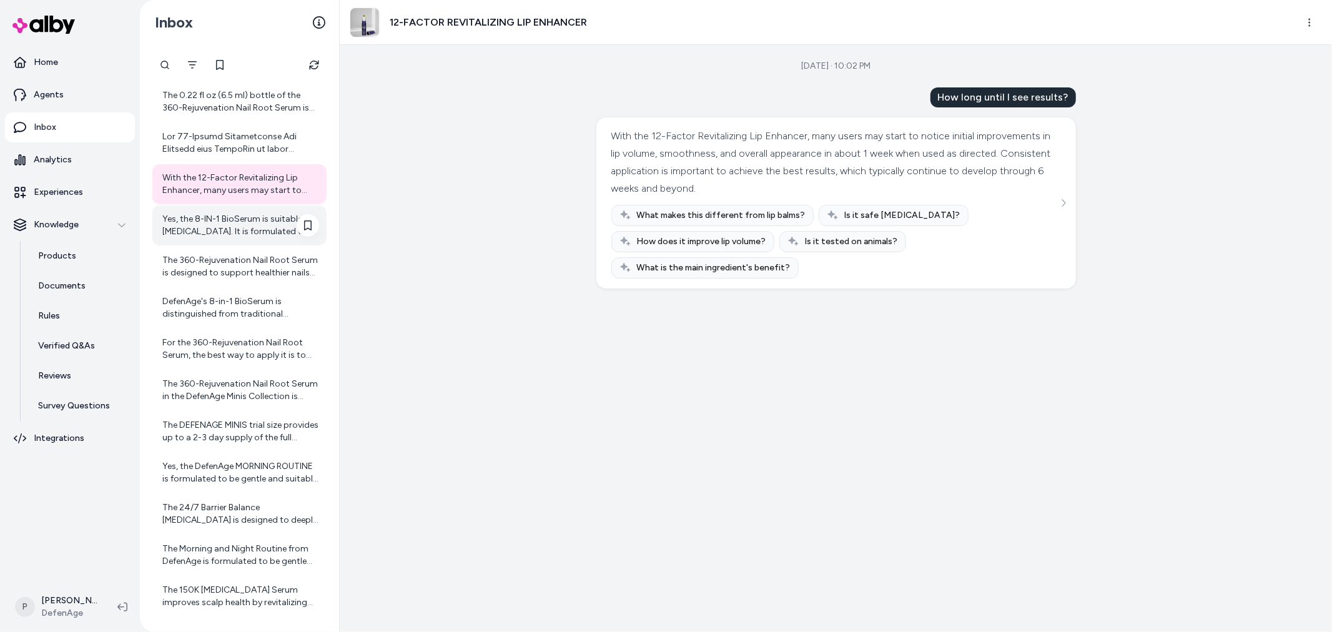
click at [216, 219] on div "Yes, the 8-IN-1 BioSerum is suitable [MEDICAL_DATA]. It is formulated with a ge…" at bounding box center [240, 225] width 157 height 25
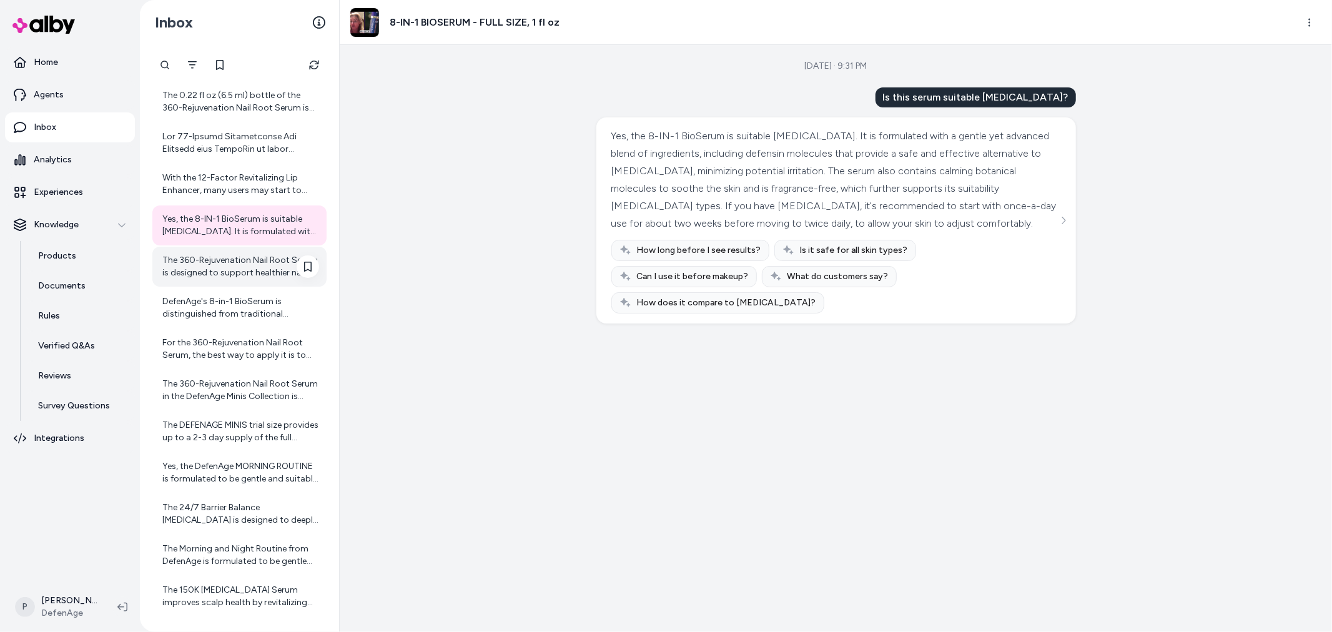
click at [203, 257] on div "The 360-Rejuvenation Nail Root Serum is designed to support healthier nails by …" at bounding box center [240, 266] width 157 height 25
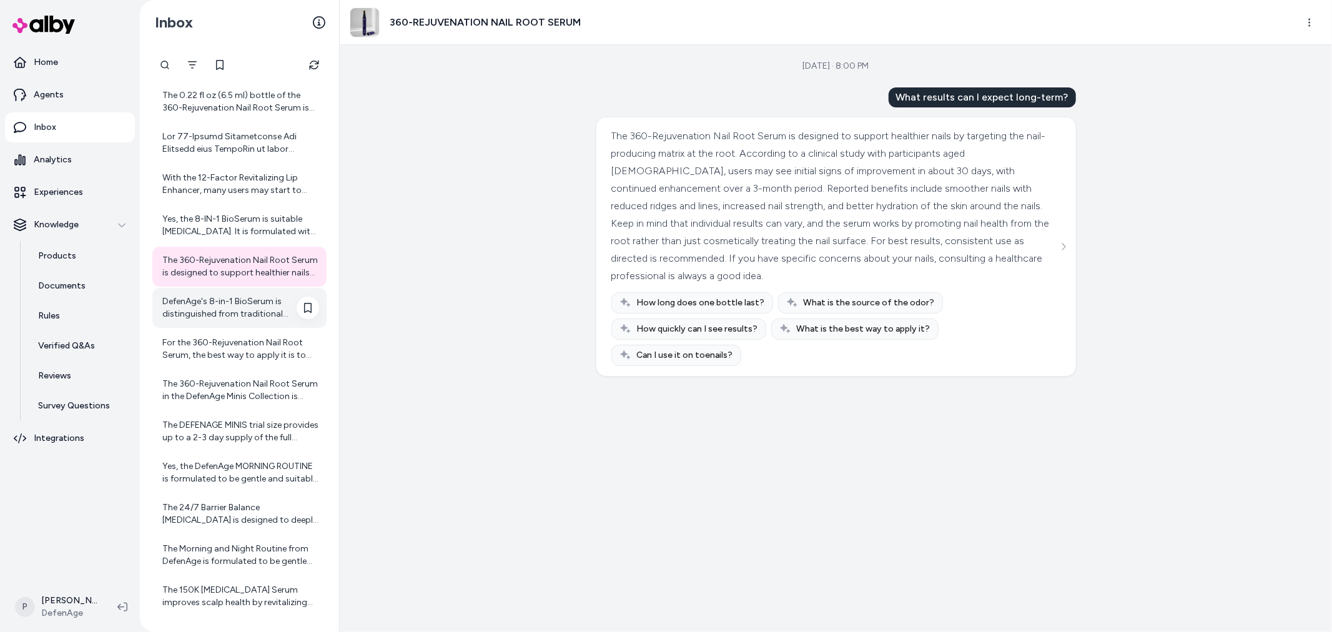
click at [229, 297] on div "DefenAge's 8-in-1 BioSerum is distinguished from traditional [MEDICAL_DATA] pro…" at bounding box center [240, 307] width 157 height 25
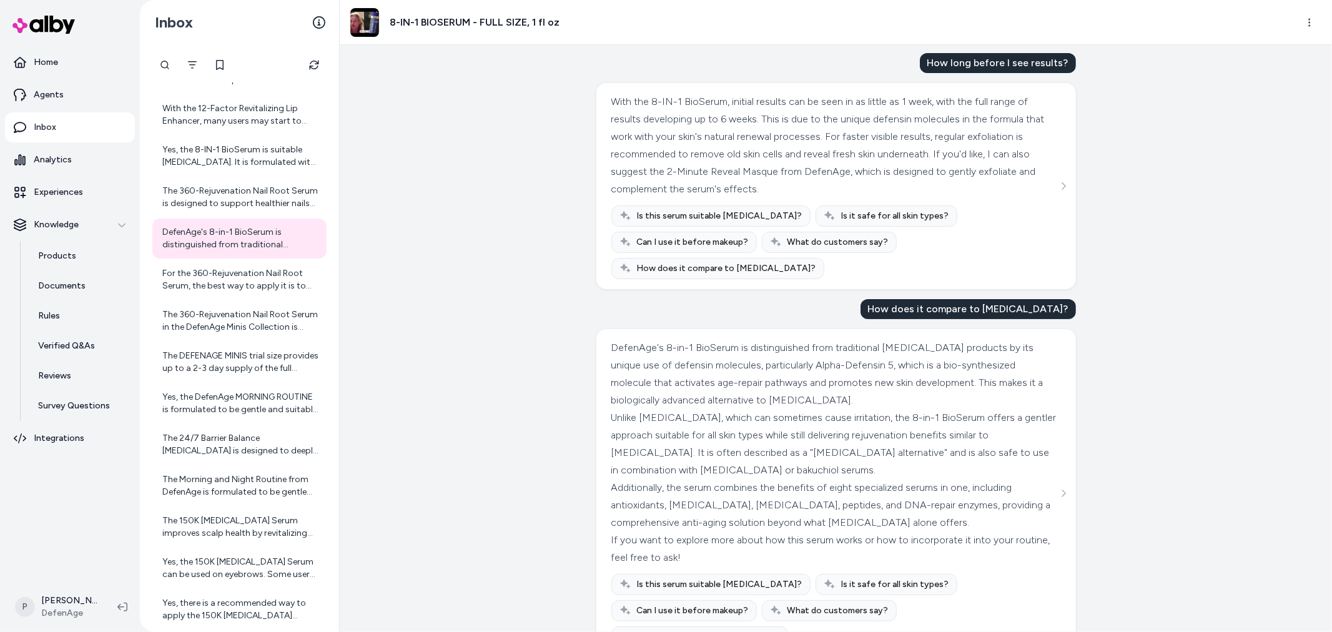
scroll to position [49, 0]
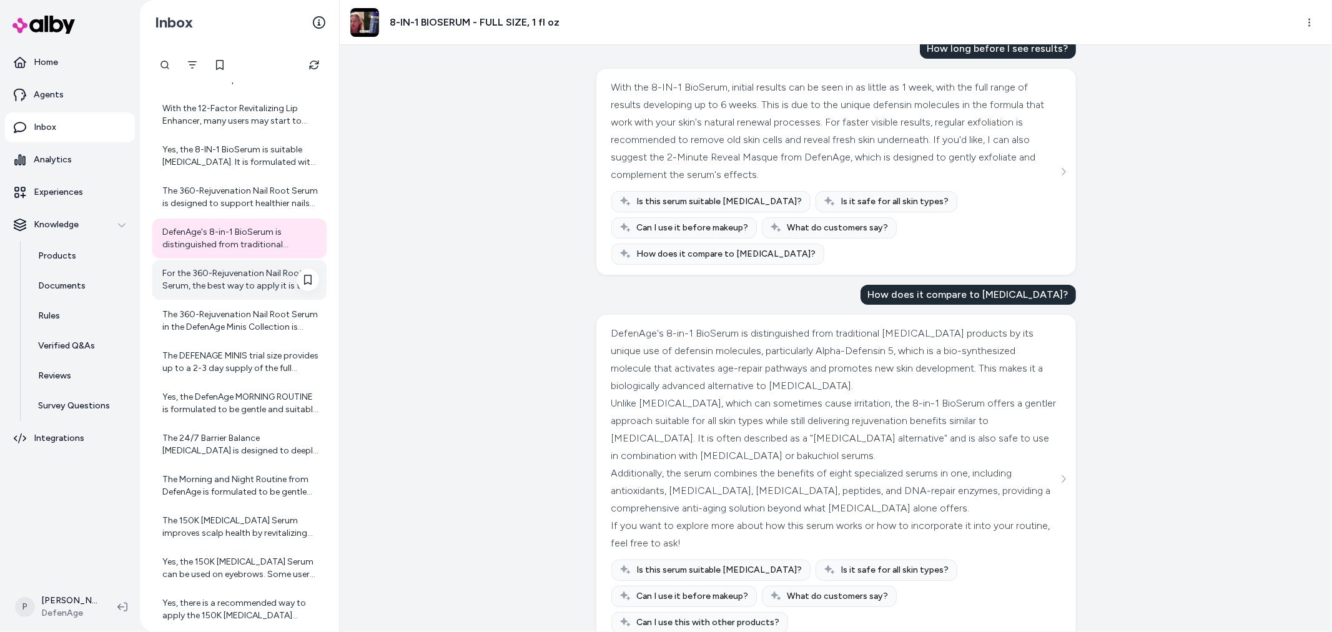
click at [229, 290] on div "For the 360-Rejuvenation Nail Root Serum, the best way to apply it is to focus …" at bounding box center [240, 279] width 157 height 25
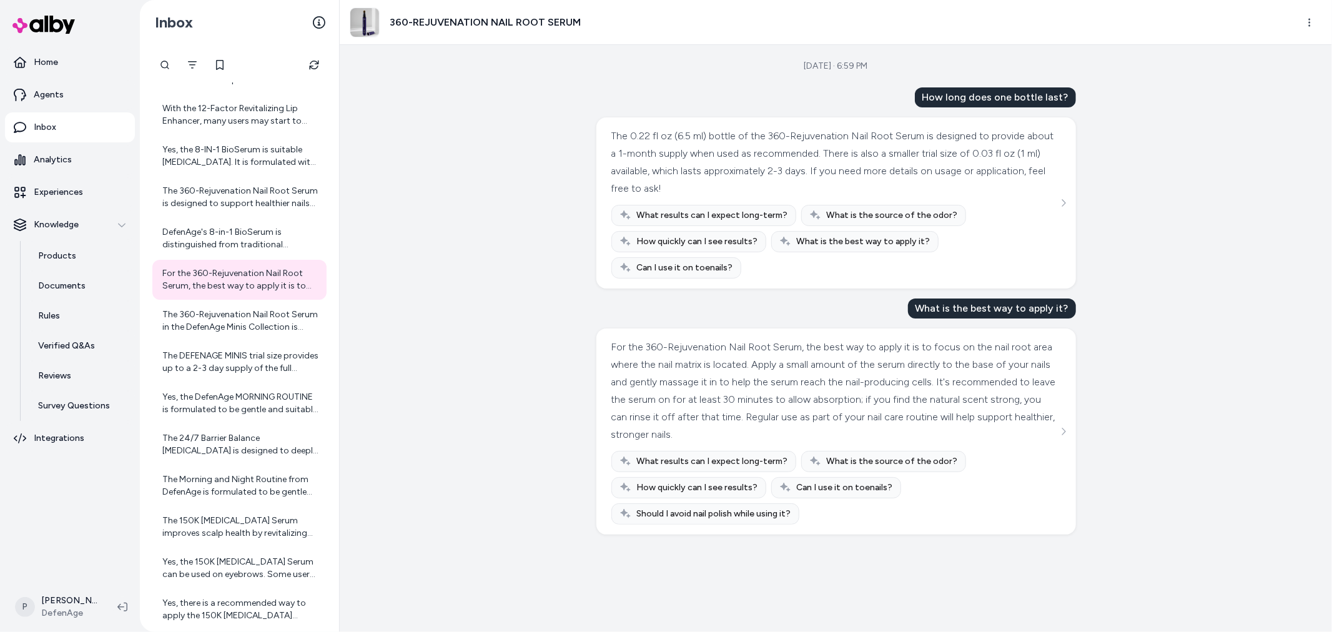
click at [233, 340] on div "The 6-Week Perfection Neck Tightening Cream is formulated to address visible si…" at bounding box center [239, 94] width 174 height 1565
click at [242, 320] on div "The 360-Rejuvenation Nail Root Serum in the DefenAge Minis Collection is design…" at bounding box center [240, 320] width 157 height 25
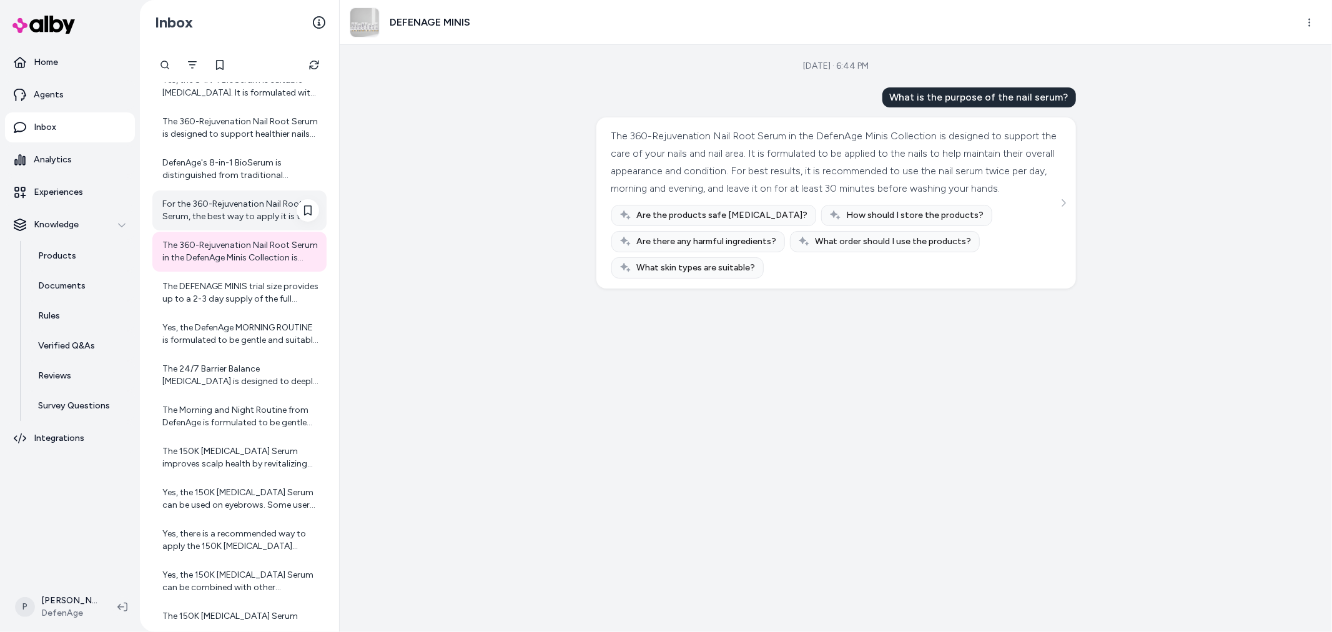
scroll to position [939, 0]
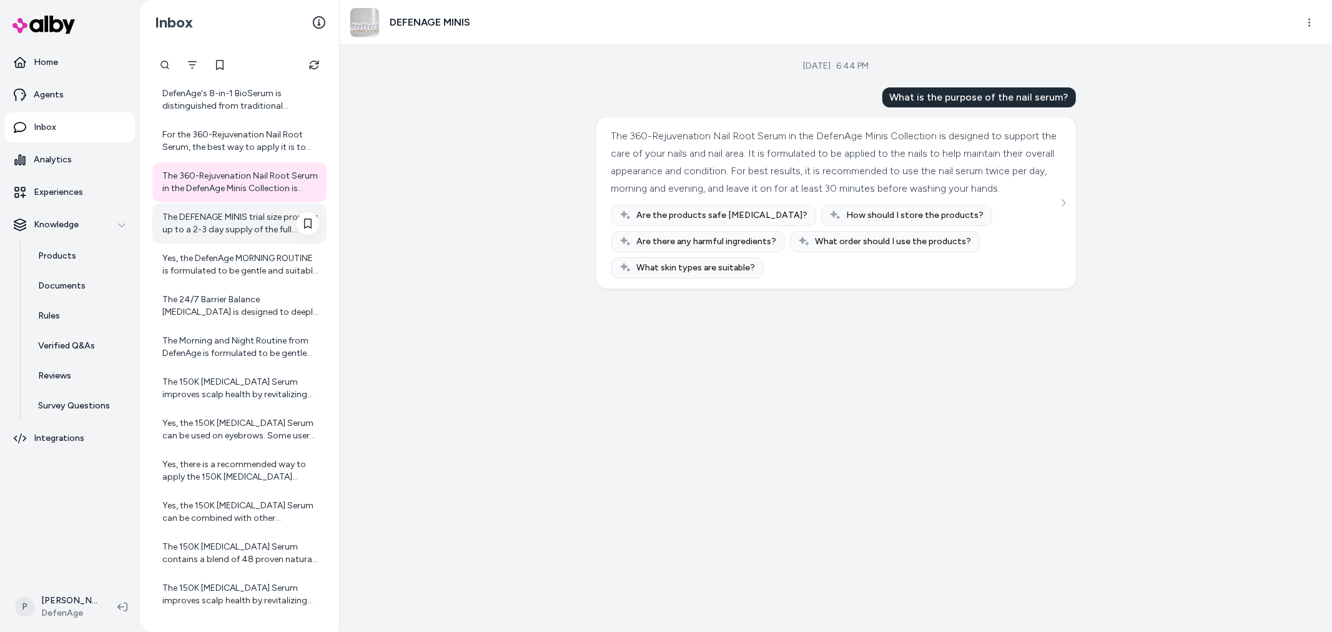
click at [213, 217] on div "The DEFENAGE MINIS trial size provides up to a 2-3 day supply of the full skinc…" at bounding box center [240, 223] width 157 height 25
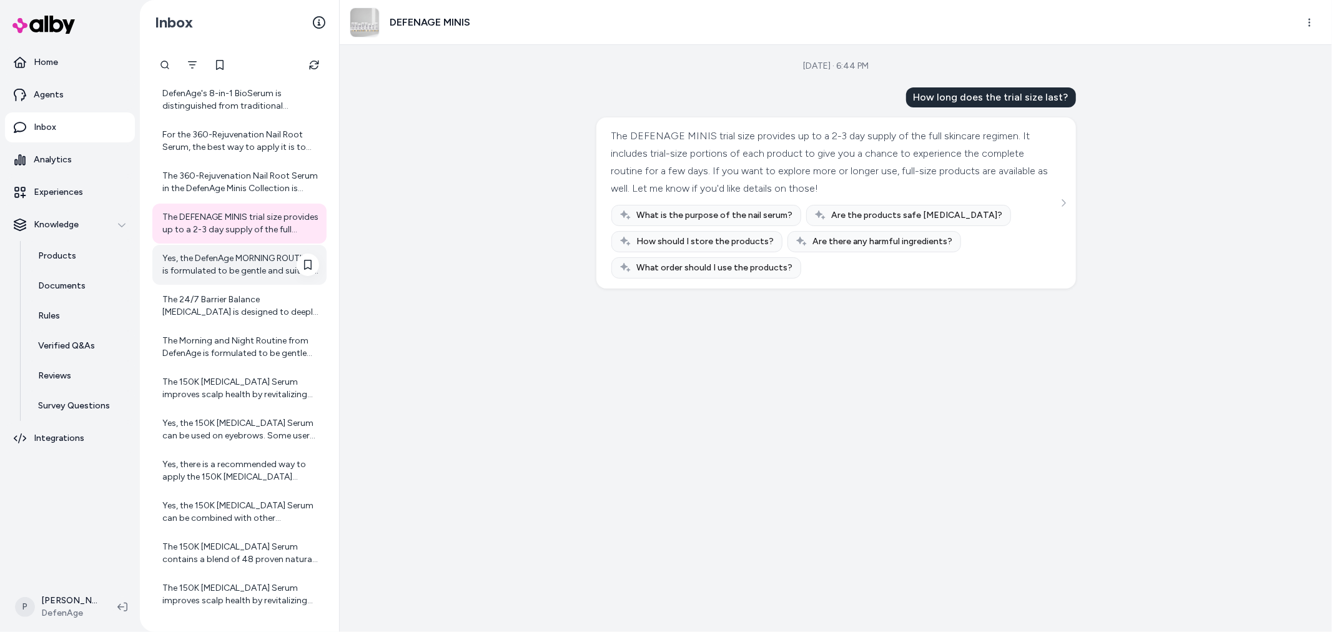
click at [215, 263] on div "Yes, the DefenAge MORNING ROUTINE is formulated to be gentle and suitable for a…" at bounding box center [240, 264] width 157 height 25
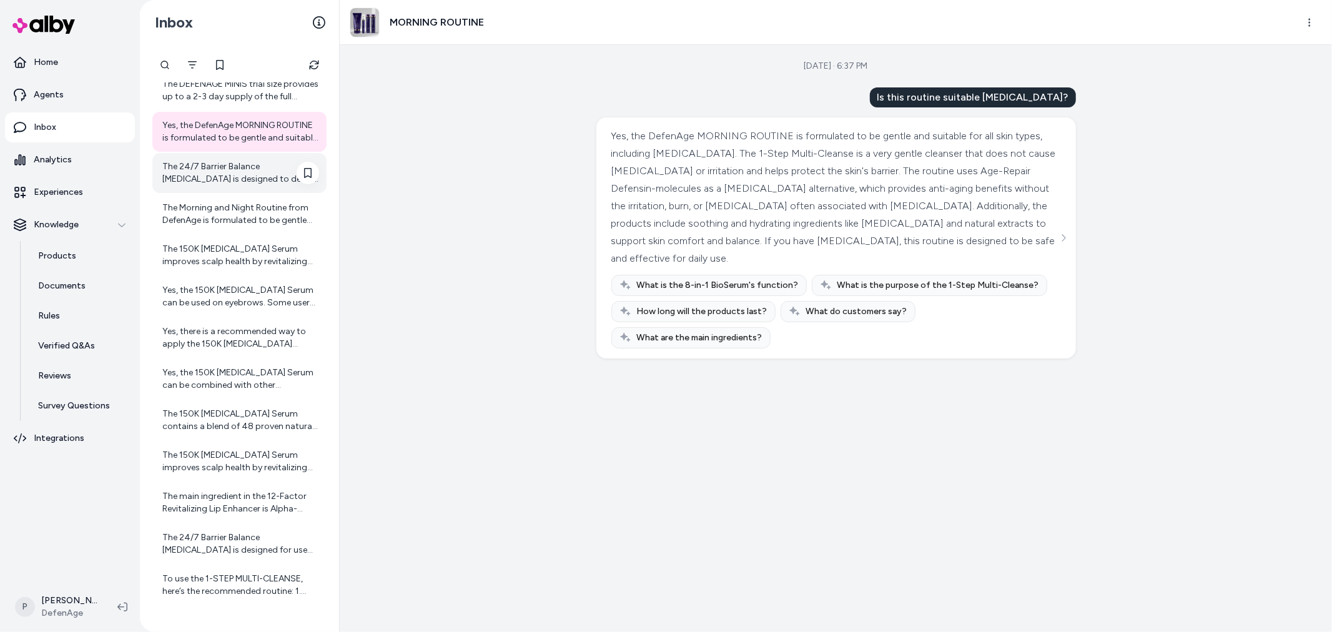
scroll to position [1078, 0]
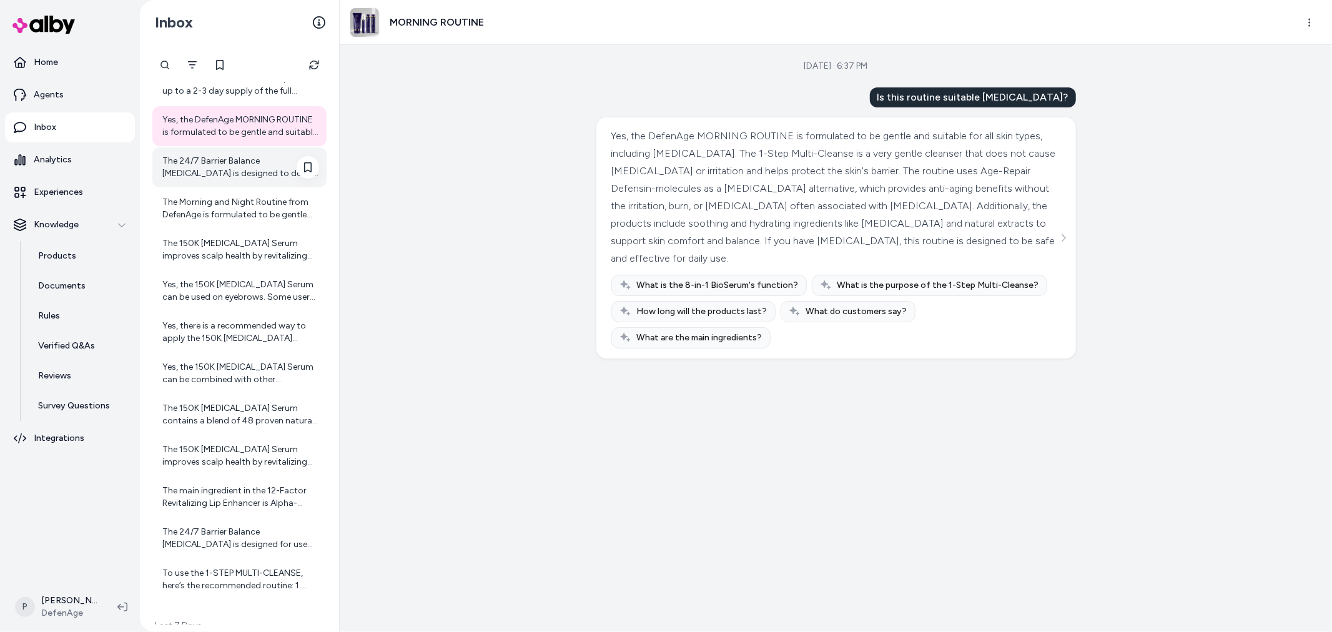
click at [226, 173] on div "The 24/7 Barrier Balance [MEDICAL_DATA] is designed to deeply hydrate, strength…" at bounding box center [240, 167] width 157 height 25
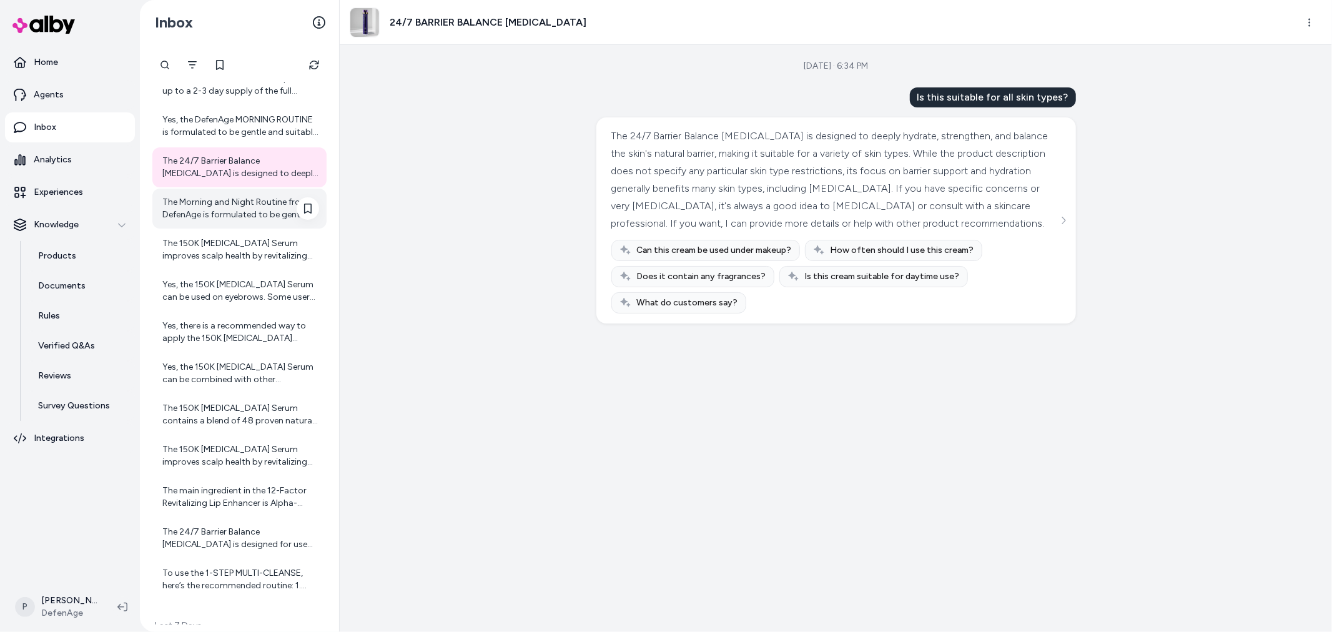
click at [285, 217] on div "The Morning and Night Routine from DefenAge is formulated to be gentle and nour…" at bounding box center [240, 208] width 157 height 25
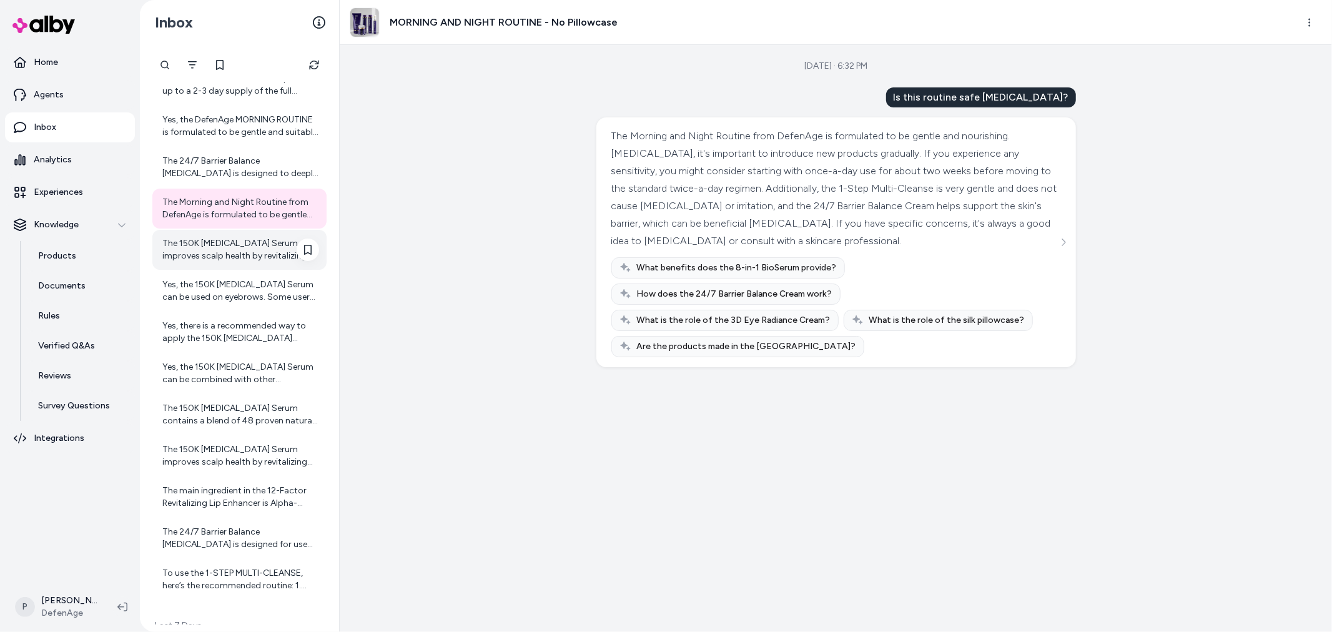
click at [227, 250] on div "The 150K [MEDICAL_DATA] Serum improves scalp health by revitalizing the environ…" at bounding box center [240, 249] width 157 height 25
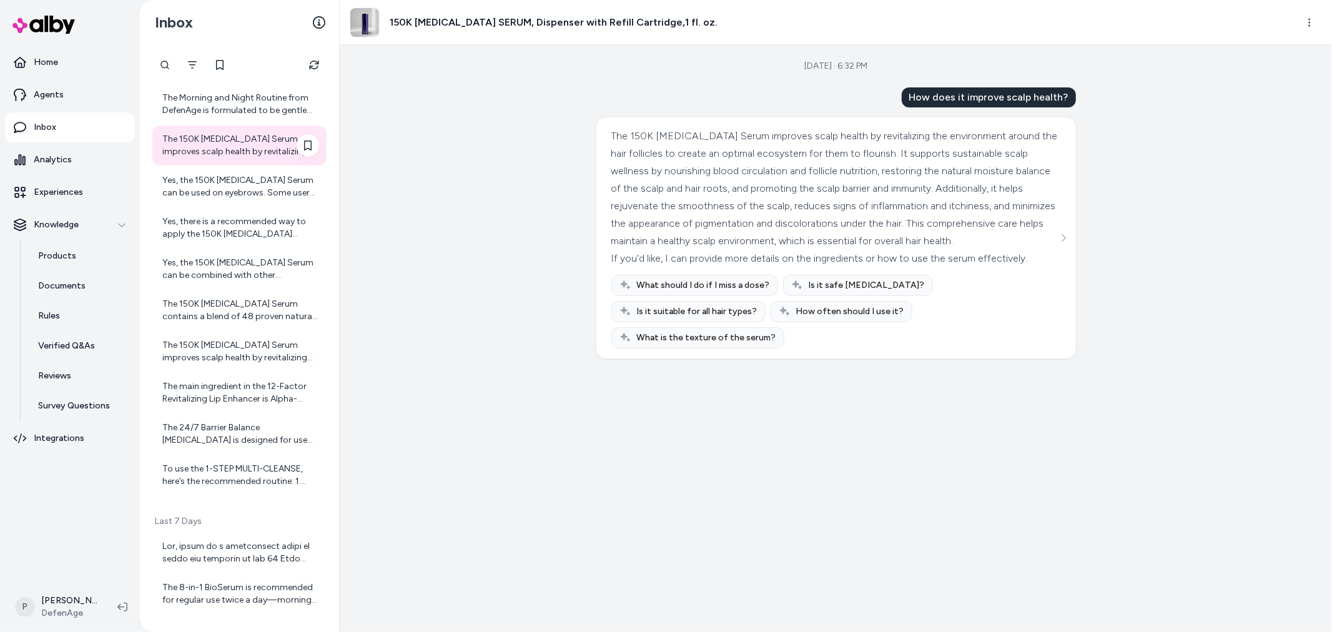
scroll to position [1147, 0]
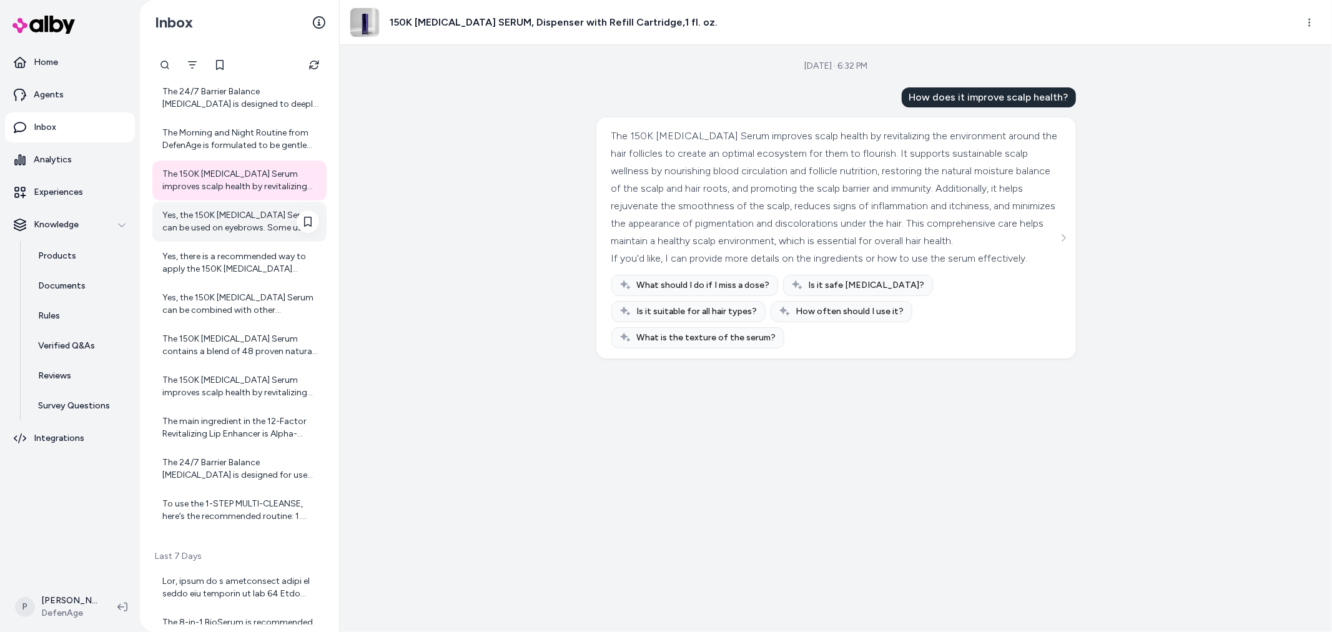
click at [249, 240] on div "Yes, the 150K [MEDICAL_DATA] Serum can be used on eyebrows. Some users have rep…" at bounding box center [239, 222] width 174 height 40
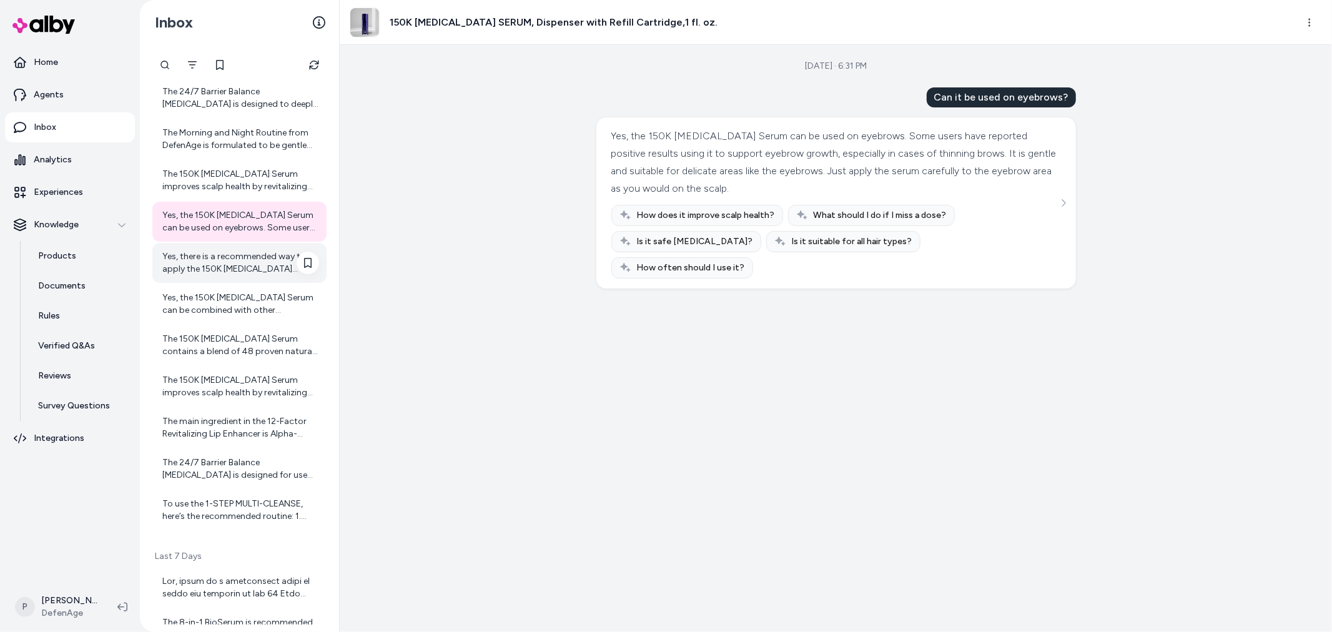
click at [232, 280] on div "Yes, there is a recommended way to apply the 150K [MEDICAL_DATA] Serum for best…" at bounding box center [239, 263] width 174 height 40
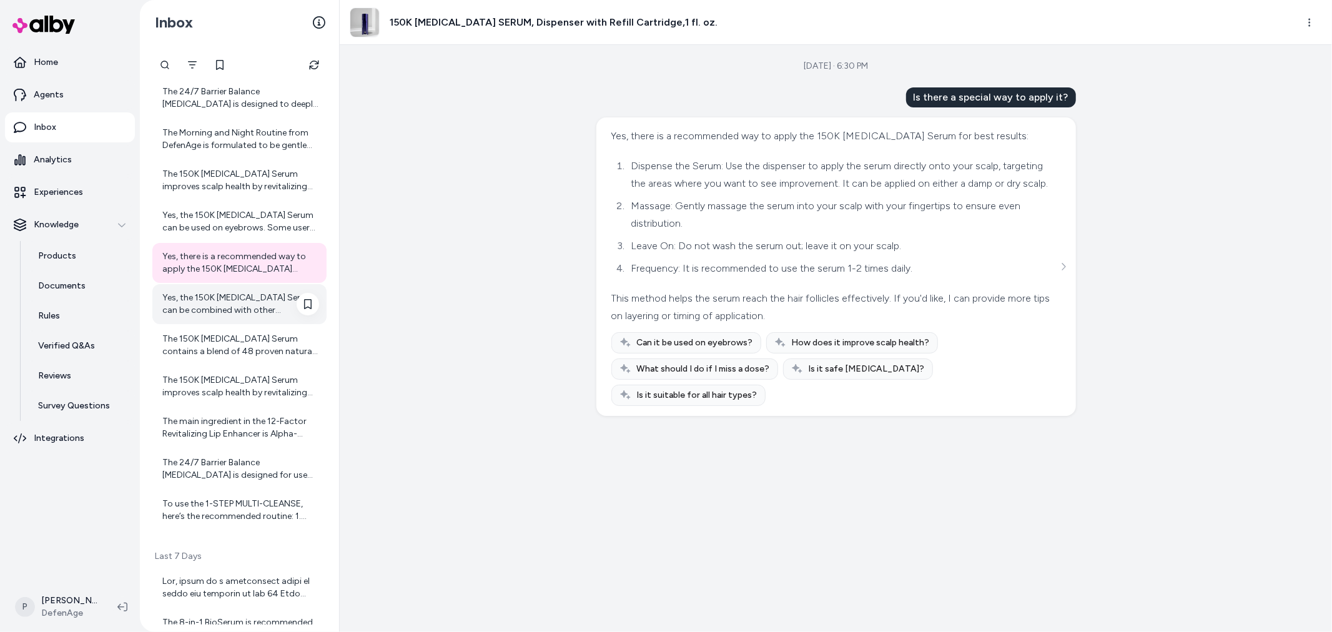
click at [244, 304] on div "Yes, the 150K [MEDICAL_DATA] Serum can be combined with other treatments if des…" at bounding box center [240, 304] width 157 height 25
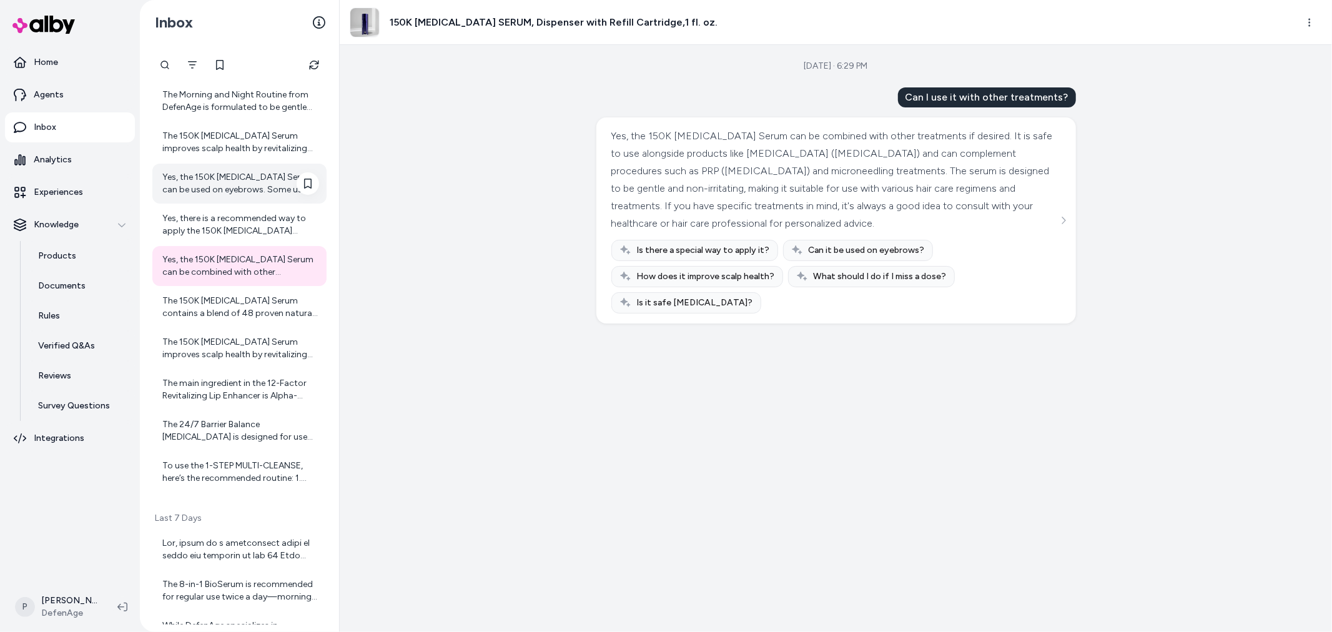
scroll to position [1217, 0]
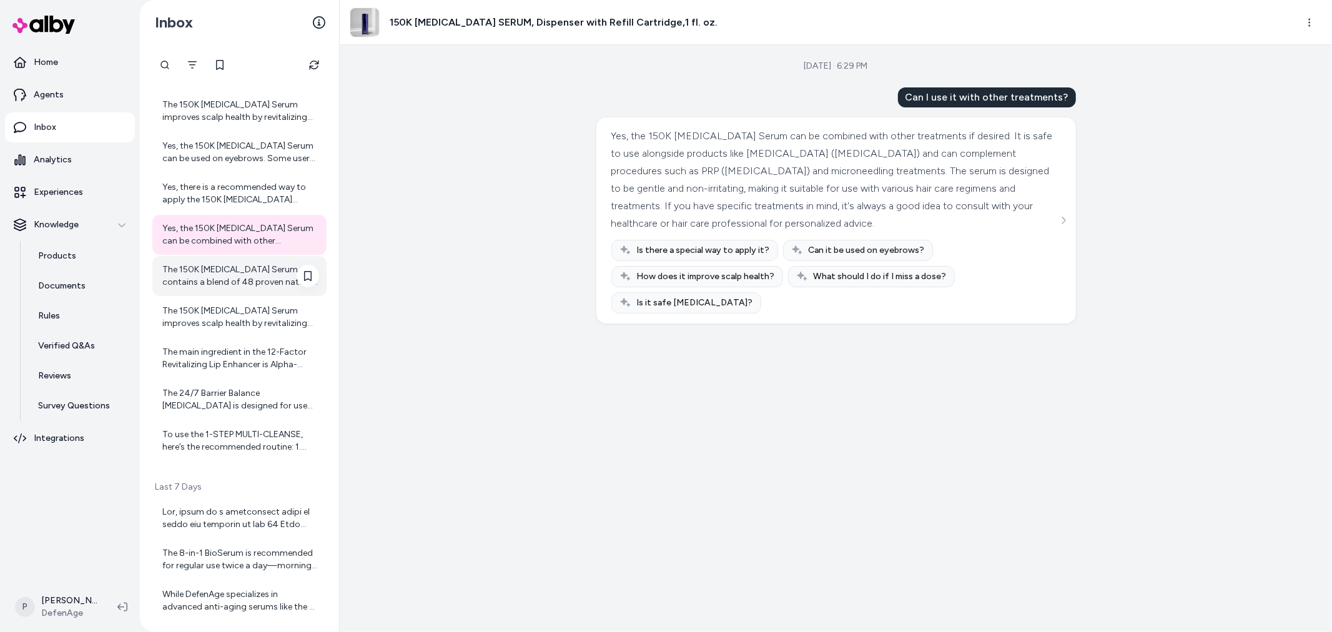
click at [225, 288] on div "The 150K [MEDICAL_DATA] Serum contains a blend of 48 proven natural ingredients…" at bounding box center [239, 276] width 174 height 40
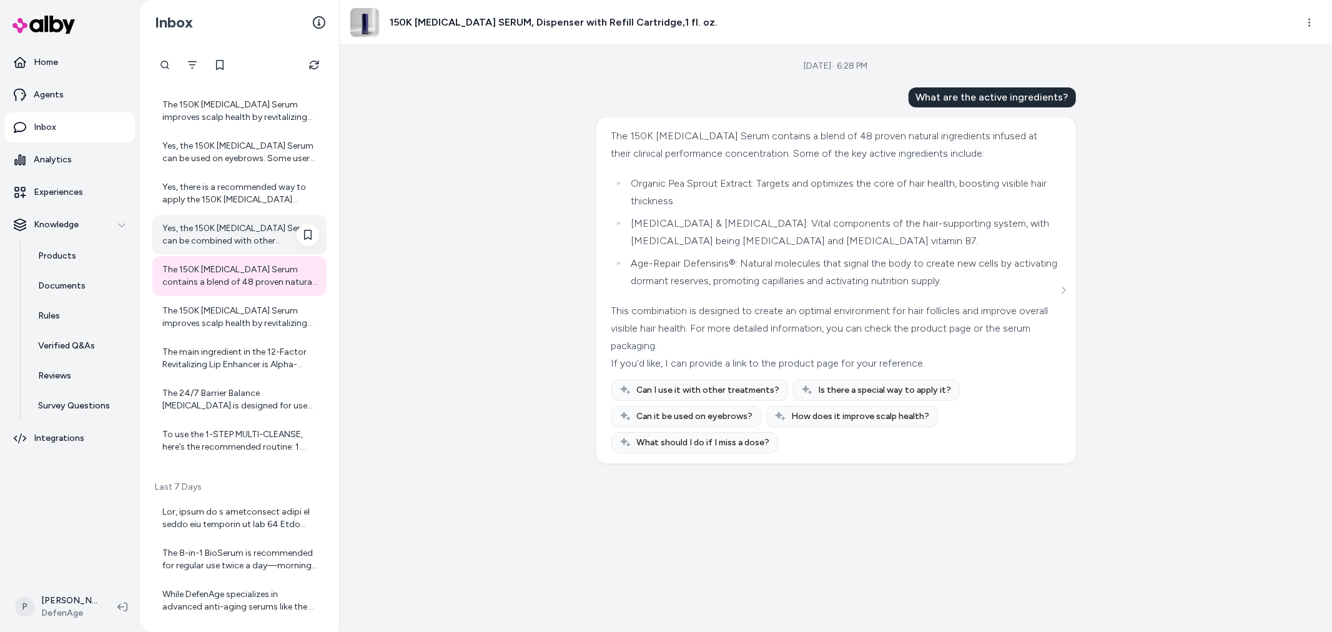
scroll to position [1286, 0]
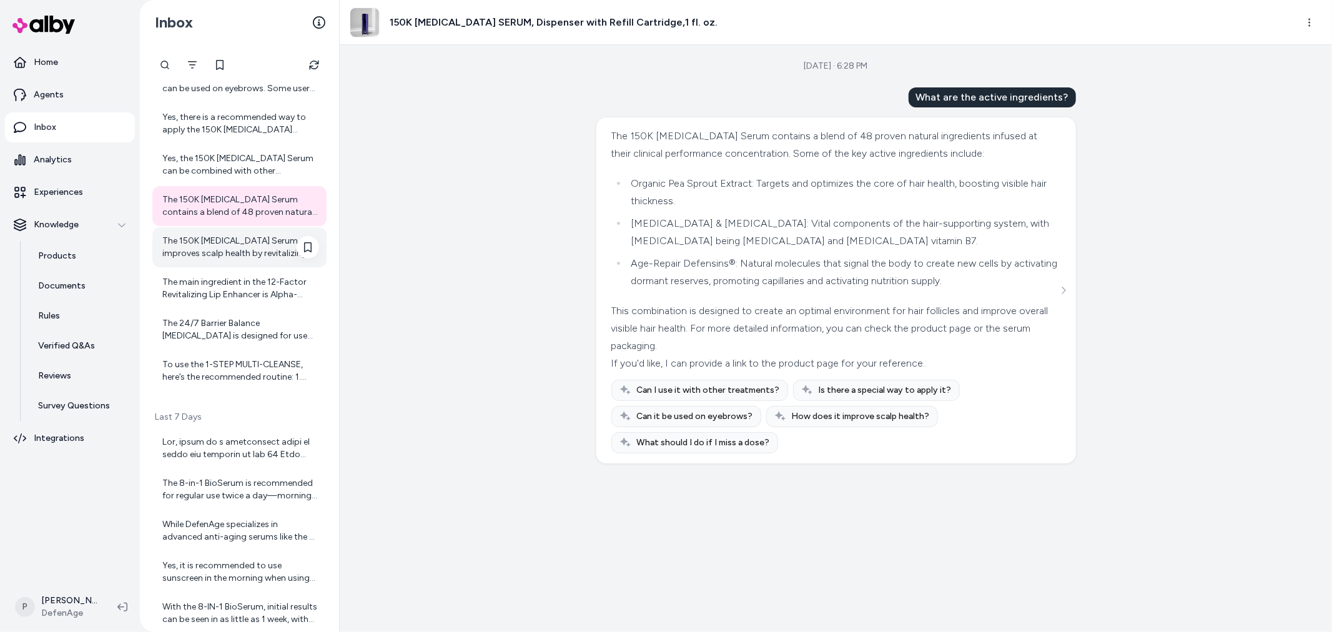
click at [219, 250] on div "The 150K [MEDICAL_DATA] Serum improves scalp health by revitalizing the environ…" at bounding box center [240, 247] width 157 height 25
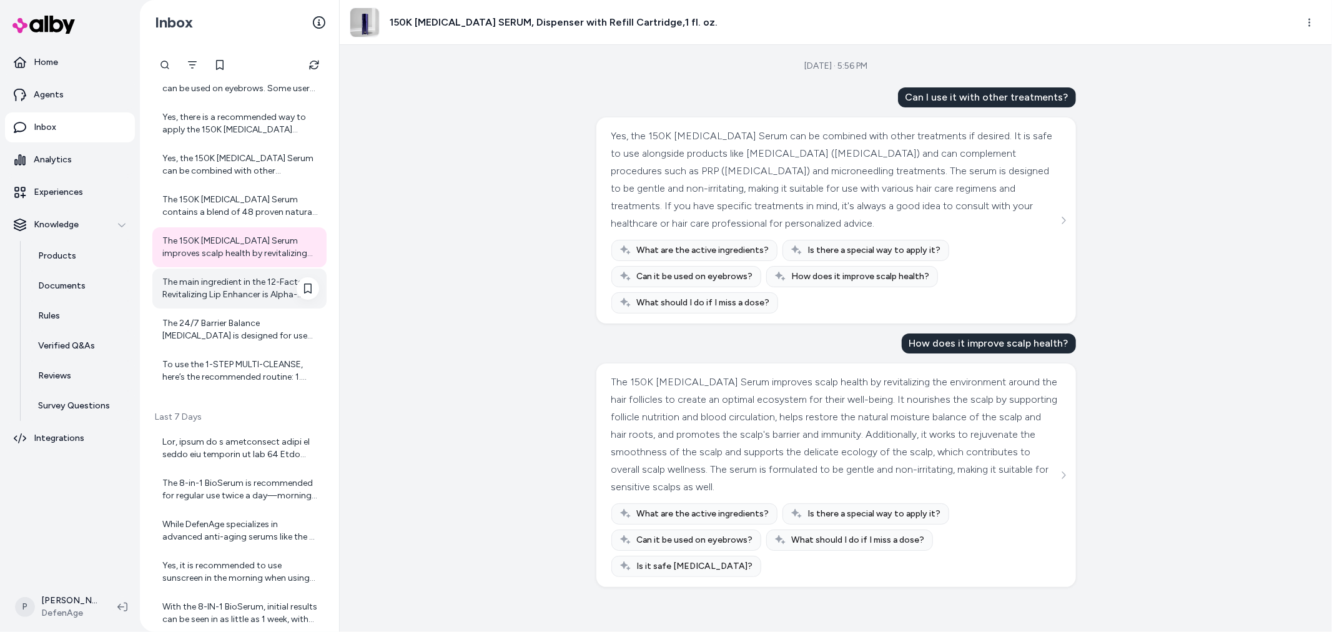
click at [202, 284] on div "The main ingredient in the 12-Factor Revitalizing Lip Enhancer is Alpha-Defensi…" at bounding box center [240, 288] width 157 height 25
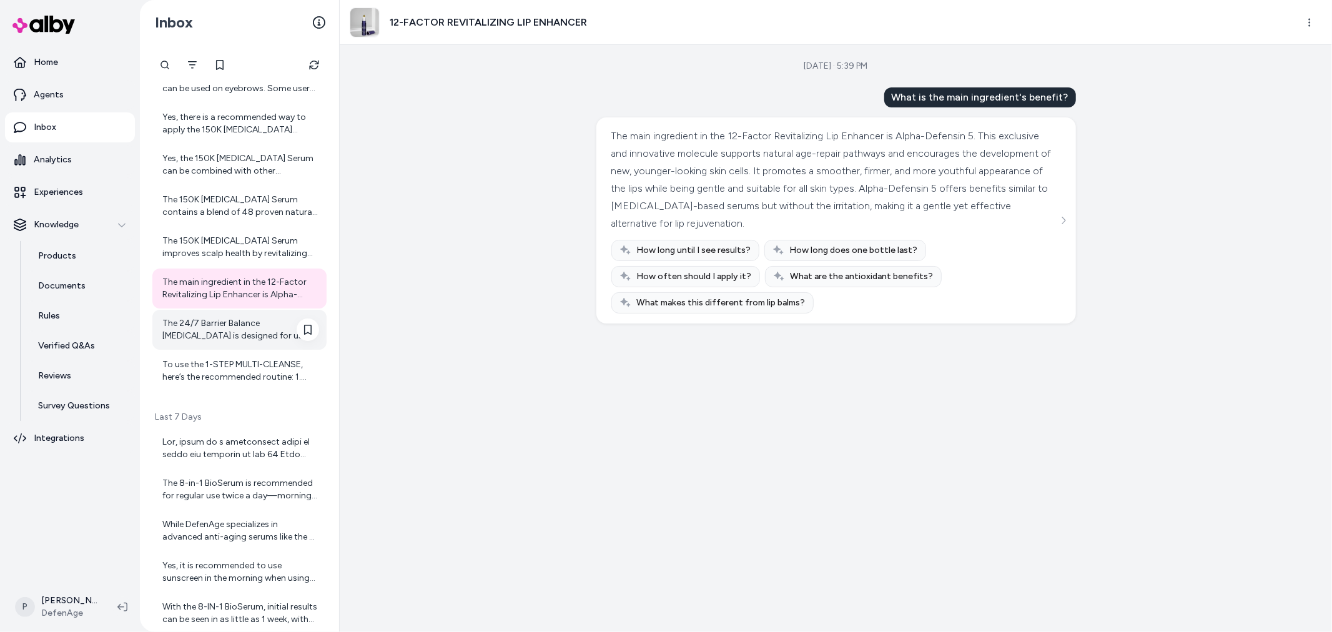
click at [215, 322] on div "The 24/7 Barrier Balance [MEDICAL_DATA] is designed for use both morning and ev…" at bounding box center [240, 329] width 157 height 25
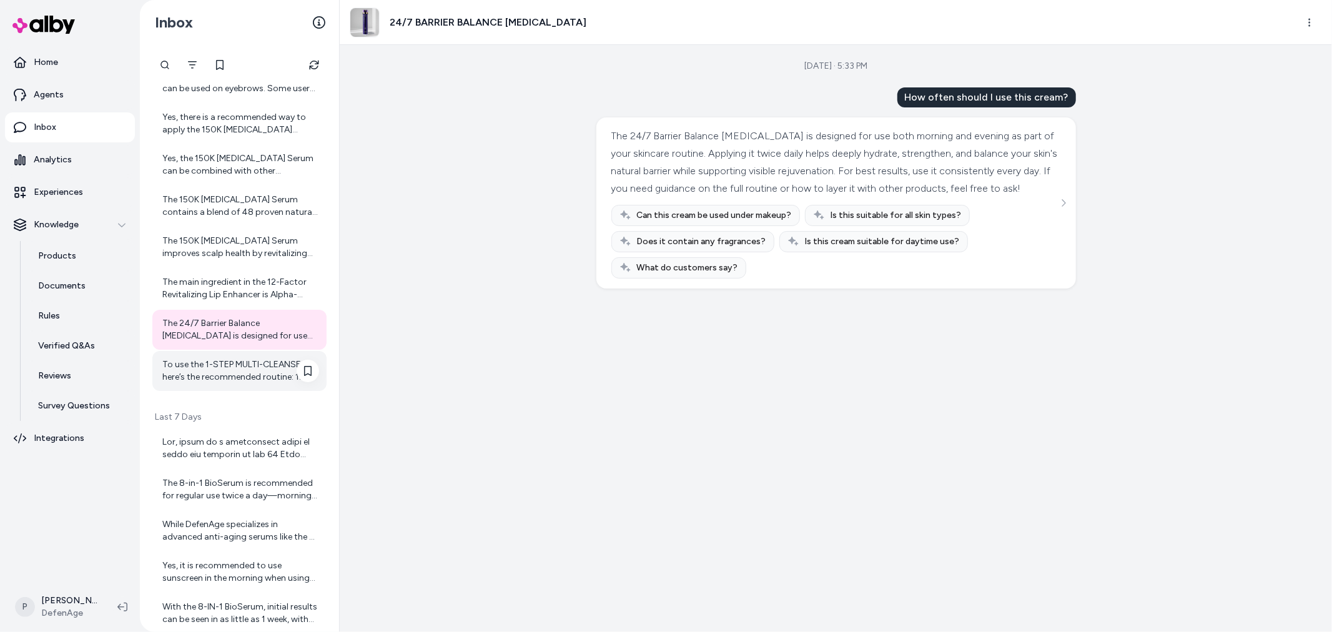
click at [200, 372] on div "To use the 1-STEP MULTI-CLEANSE, here’s the recommended routine: 1. Place a dim…" at bounding box center [240, 370] width 157 height 25
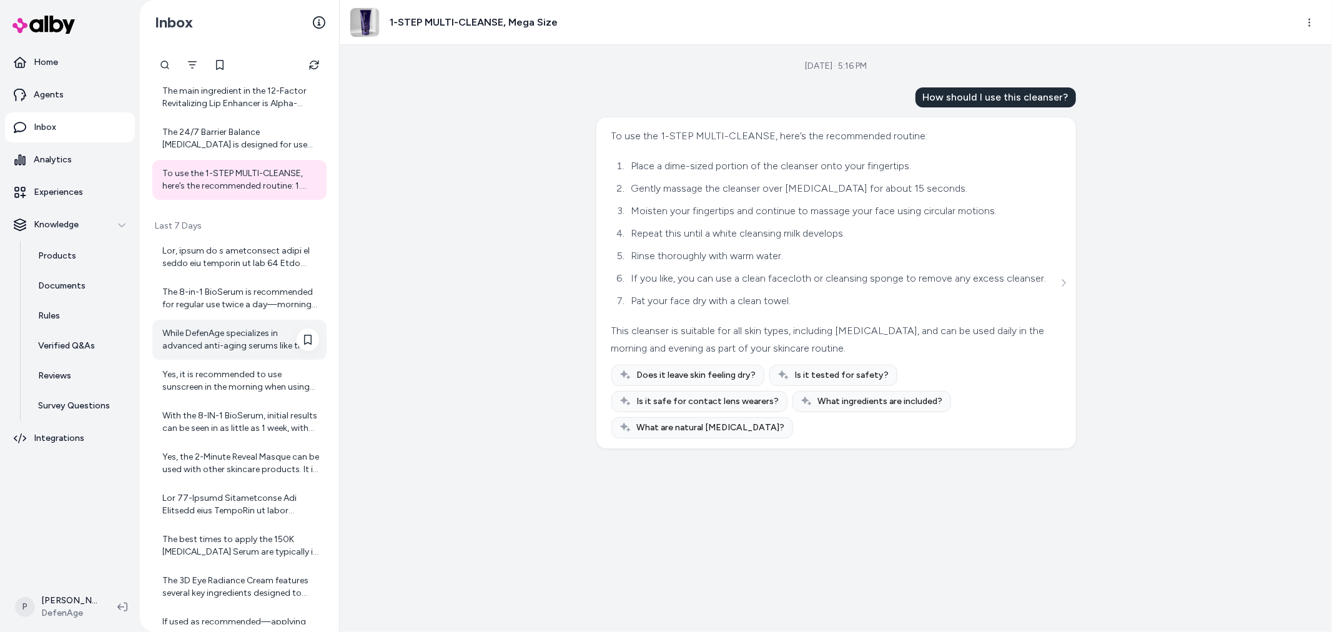
scroll to position [1456, 0]
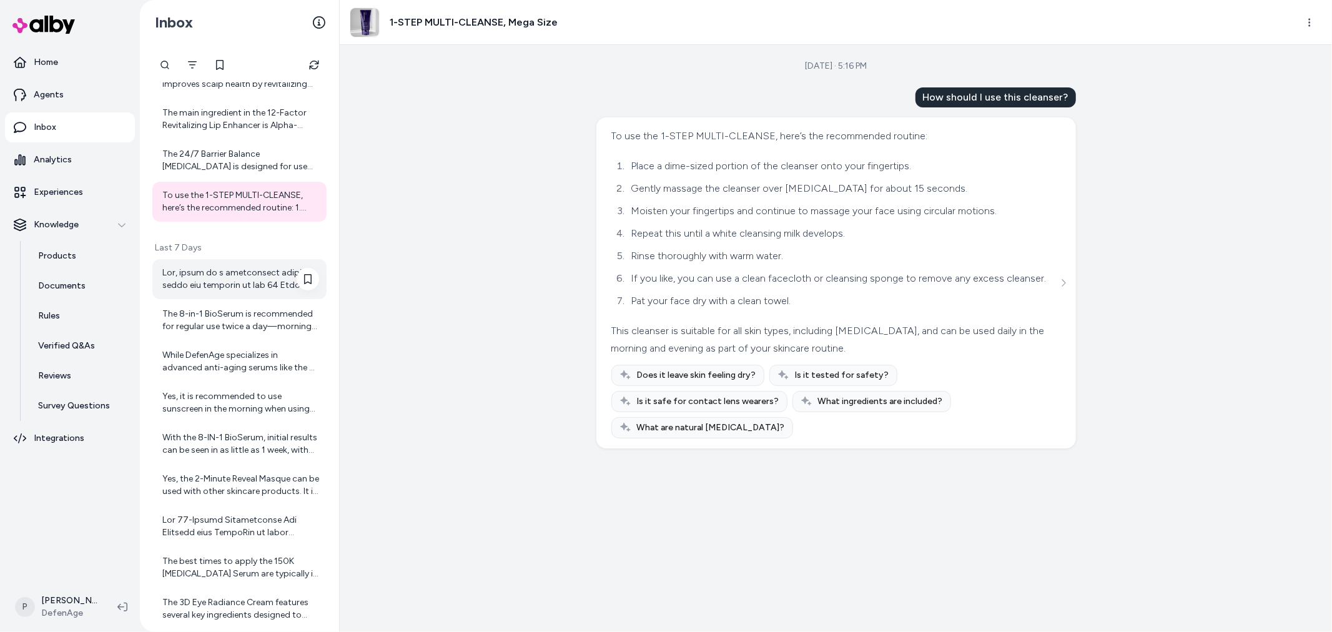
click at [207, 279] on div at bounding box center [240, 279] width 157 height 25
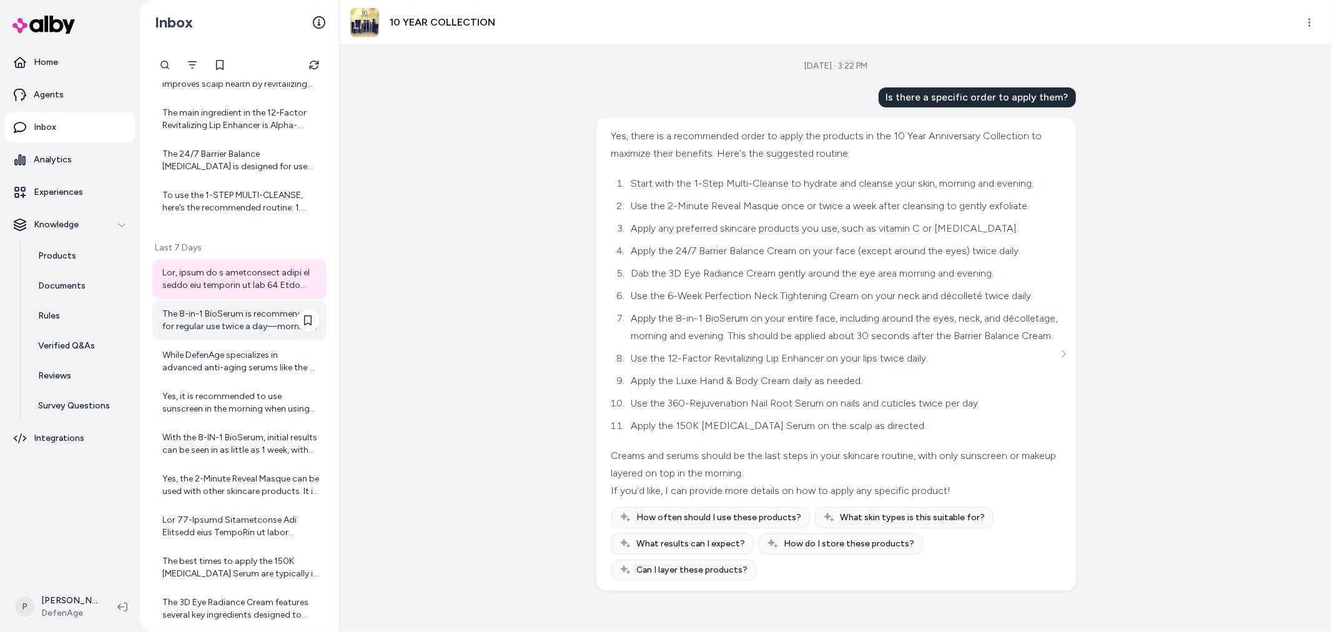
click at [205, 319] on div "The 8-in-1 BioSerum is recommended for regular use twice a day—morning and even…" at bounding box center [240, 320] width 157 height 25
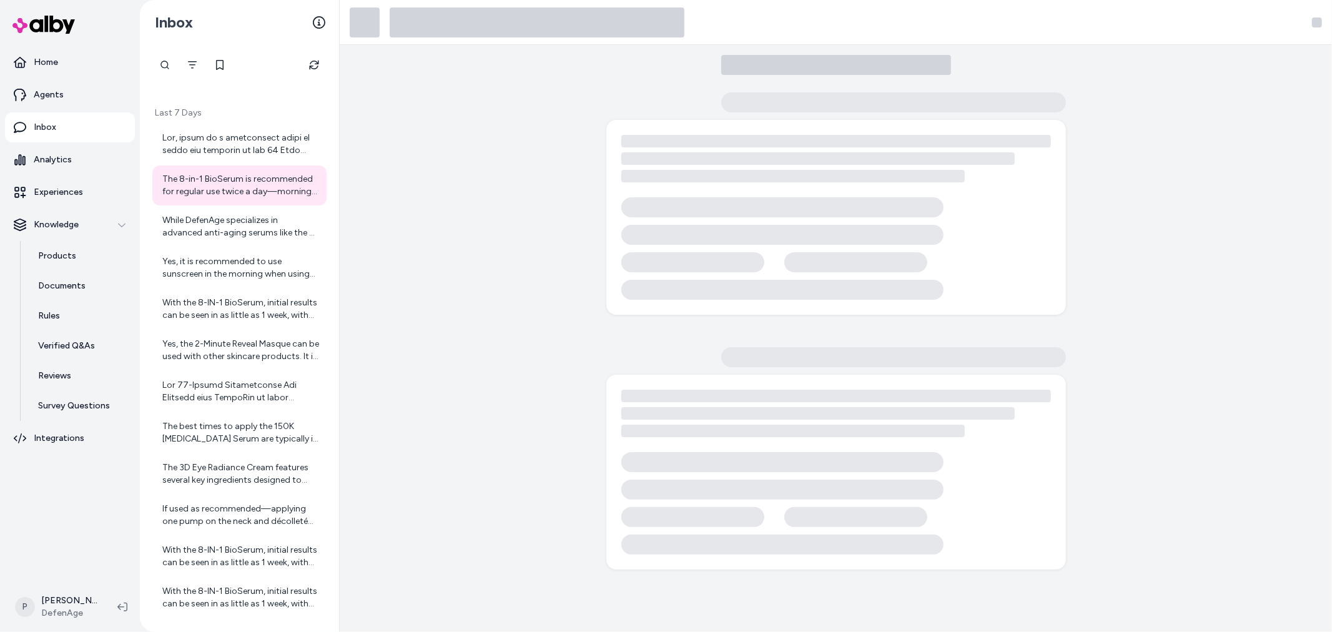
scroll to position [1594, 0]
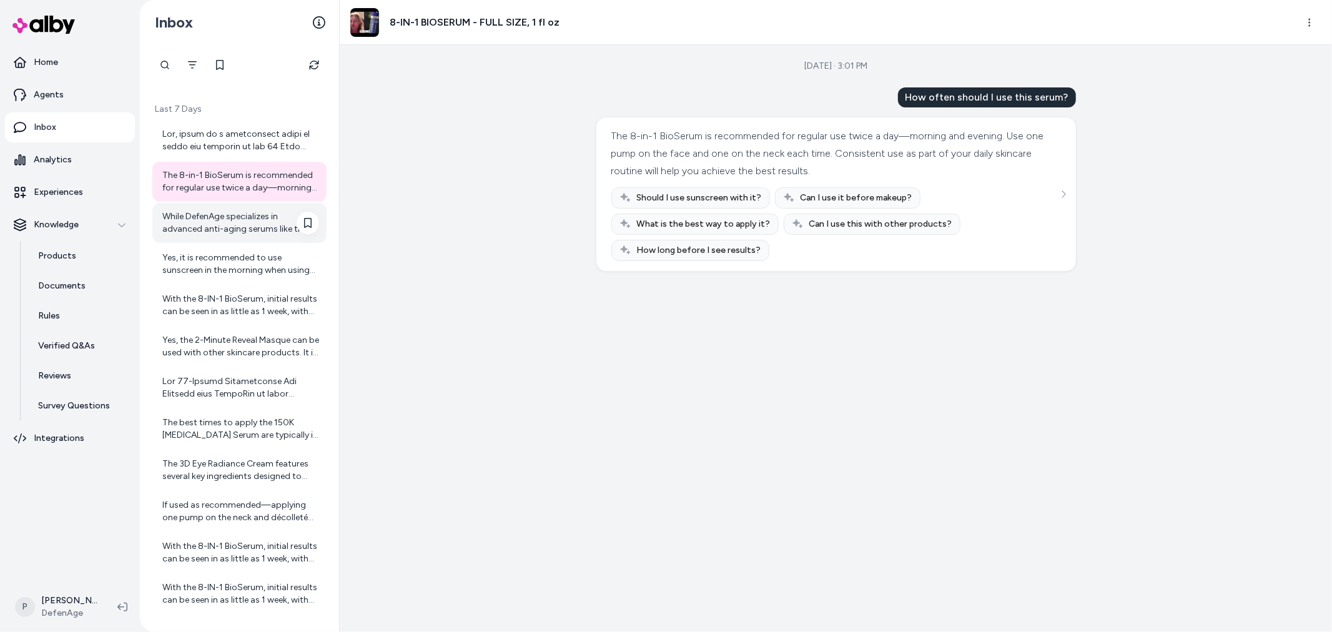
click at [230, 223] on div "While DefenAge specializes in advanced anti-aging serums like the 8-IN-1 BioSer…" at bounding box center [240, 222] width 157 height 25
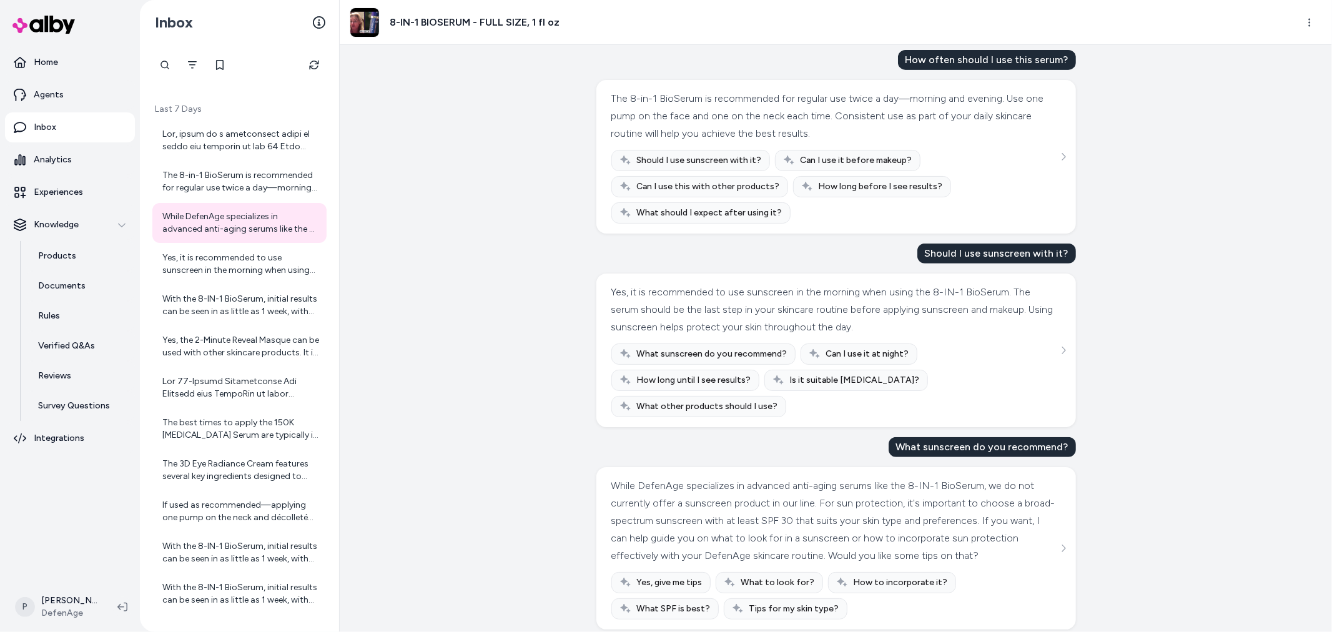
scroll to position [438, 0]
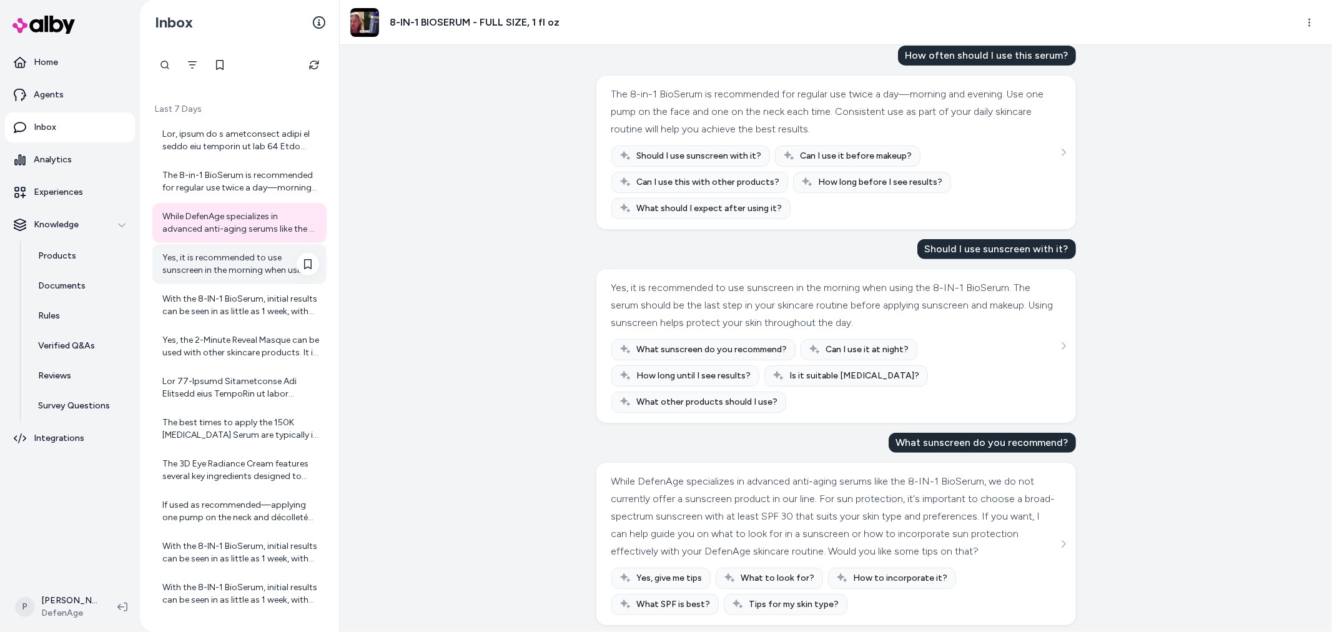
click at [202, 257] on div "Yes, it is recommended to use sunscreen in the morning when using the 8-IN-1 Bi…" at bounding box center [240, 264] width 157 height 25
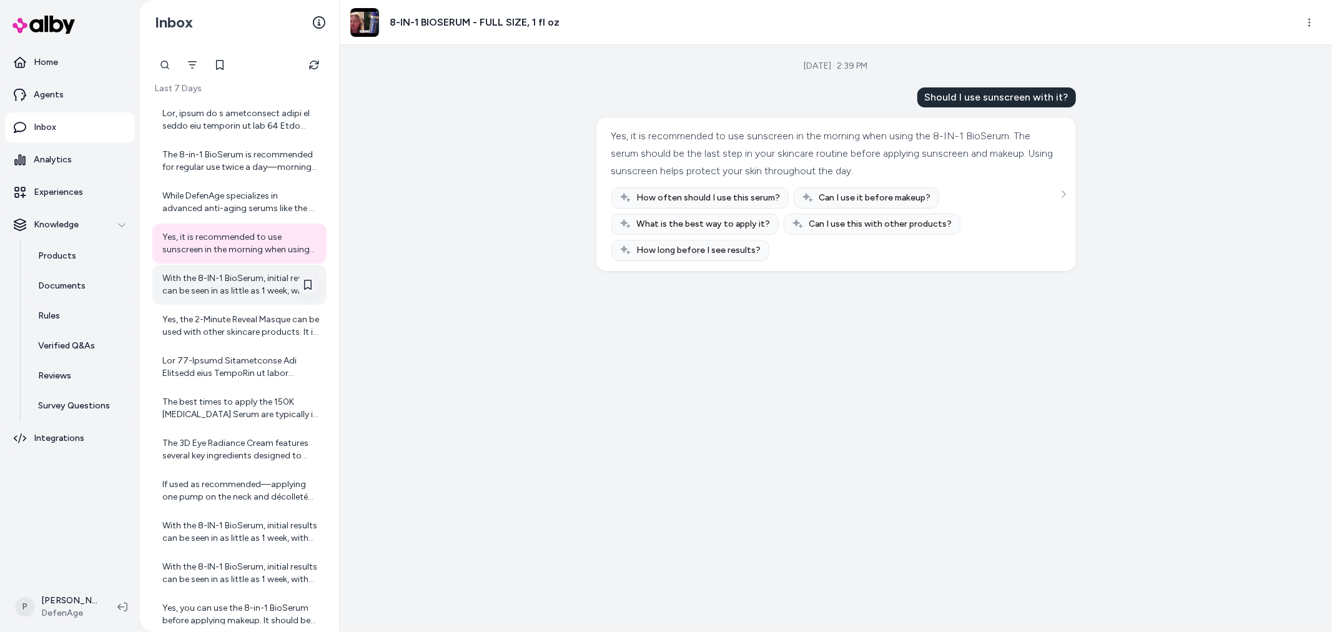
scroll to position [1594, 0]
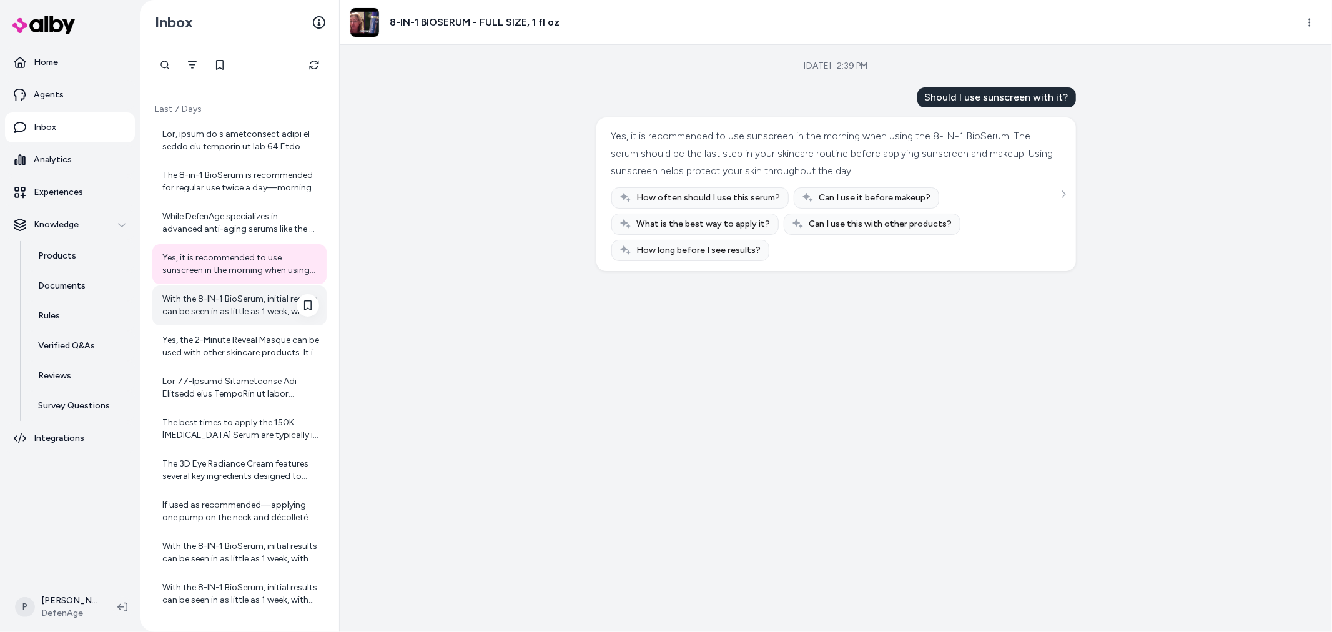
click at [233, 311] on div "With the 8-IN-1 BioSerum, initial results can be seen in as little as 1 week, w…" at bounding box center [240, 305] width 157 height 25
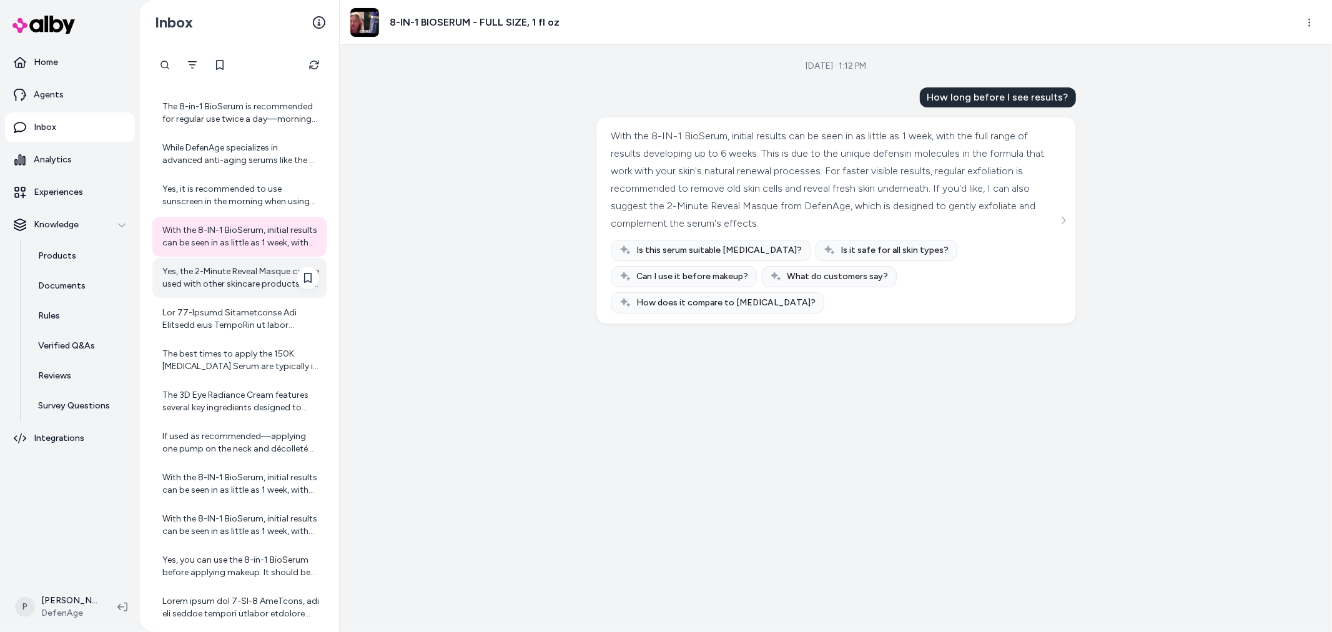
scroll to position [1664, 0]
click at [230, 274] on div "Yes, the 2-Minute Reveal Masque can be used with other skincare products. It is…" at bounding box center [240, 277] width 157 height 25
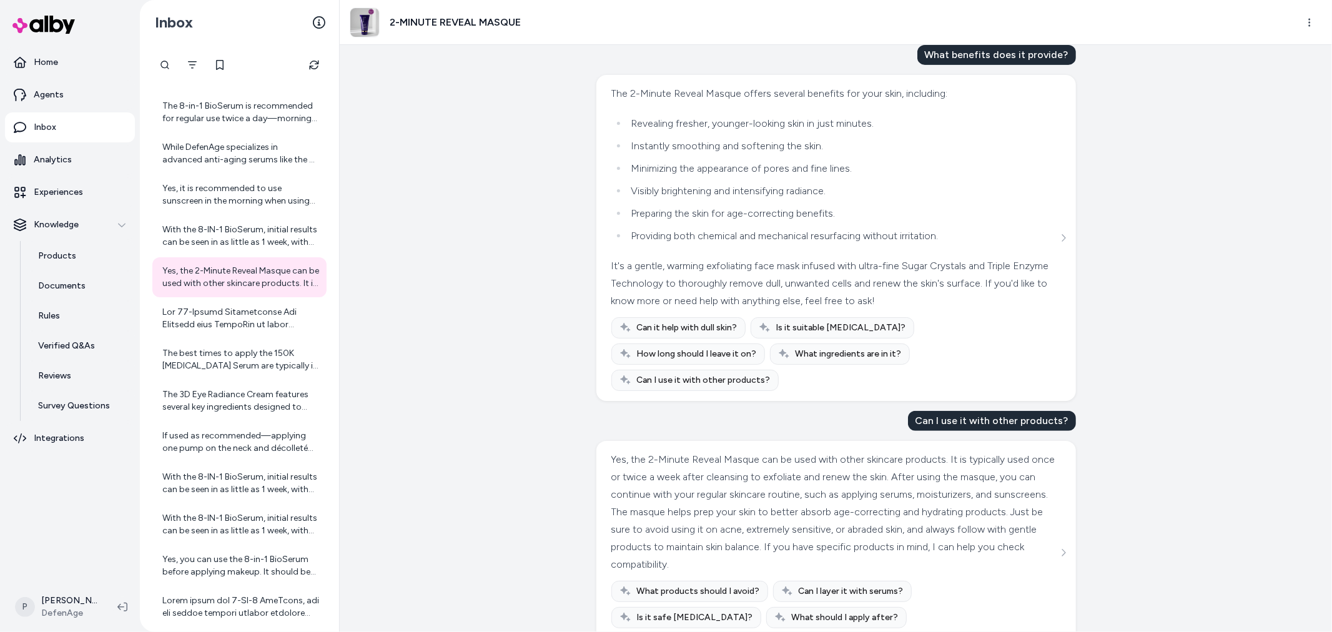
scroll to position [460, 0]
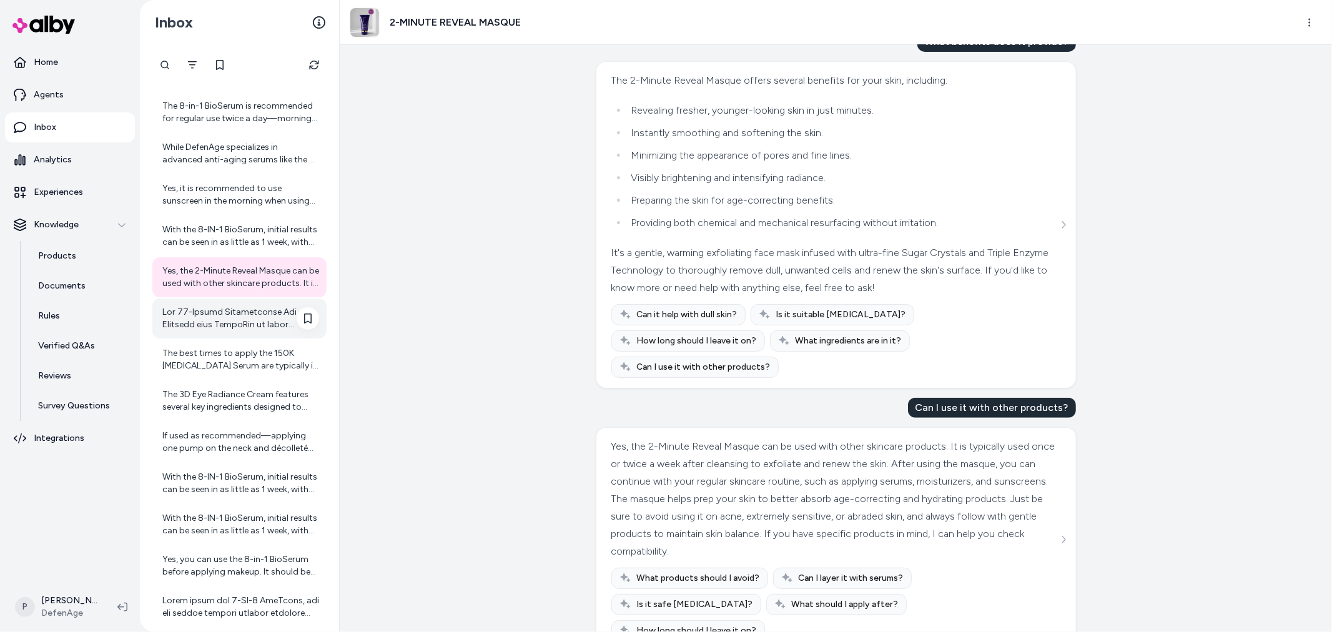
click at [257, 333] on div at bounding box center [239, 319] width 174 height 40
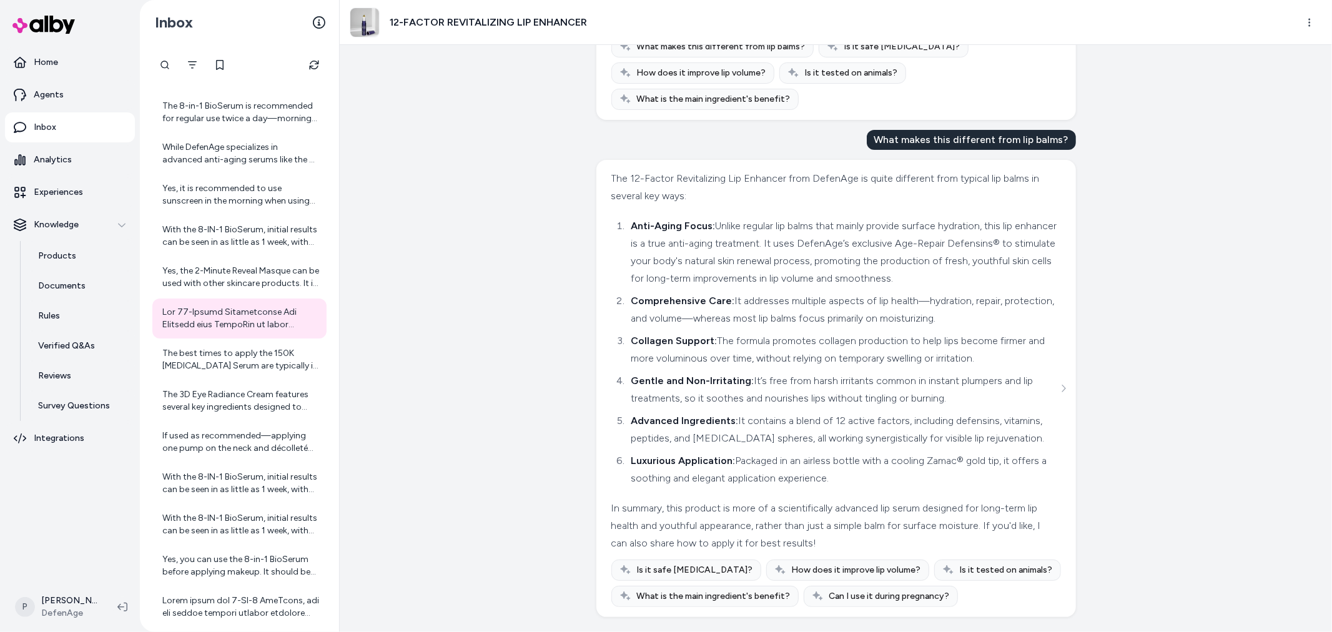
scroll to position [204, 0]
click at [245, 353] on div "The best times to apply the 150K [MEDICAL_DATA] Serum are typically in the morn…" at bounding box center [240, 359] width 157 height 25
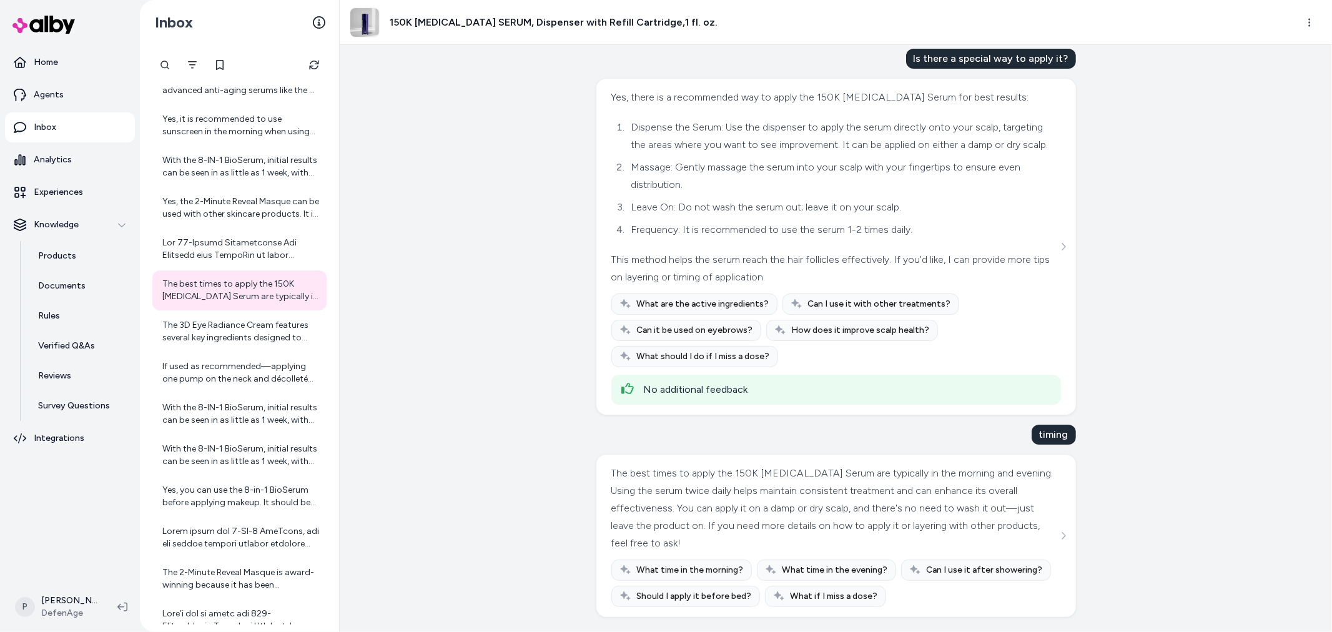
scroll to position [57, 0]
click at [227, 340] on div "The 3D Eye Radiance Cream features several key ingredients designed to address …" at bounding box center [240, 331] width 157 height 25
